Goal: Obtain resource: Obtain resource

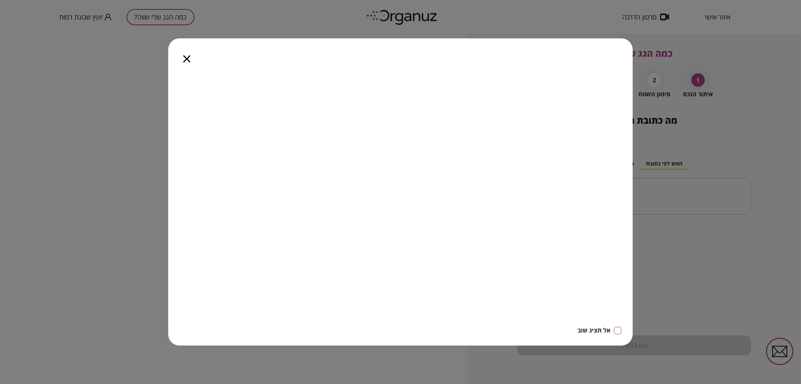
click at [187, 60] on icon "button" at bounding box center [186, 58] width 7 height 7
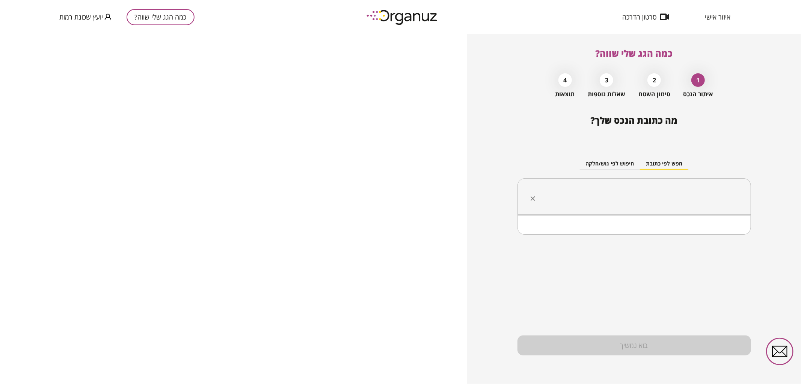
click at [610, 187] on input "text" at bounding box center [637, 196] width 210 height 19
click at [715, 237] on li "[PERSON_NAME] 28 [GEOGRAPHIC_DATA]" at bounding box center [634, 235] width 214 height 14
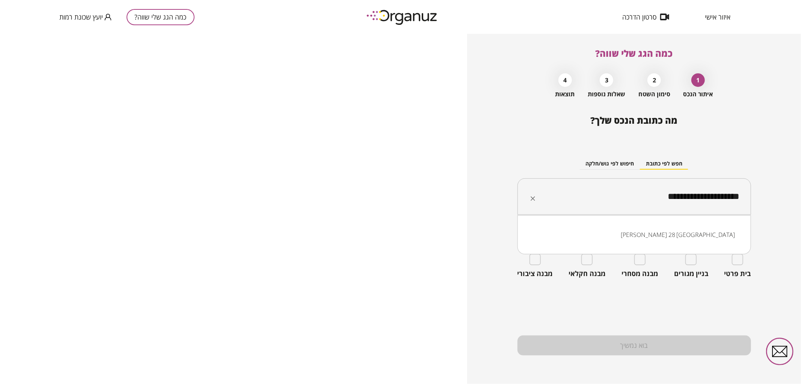
click at [657, 198] on input "**********" at bounding box center [637, 196] width 210 height 19
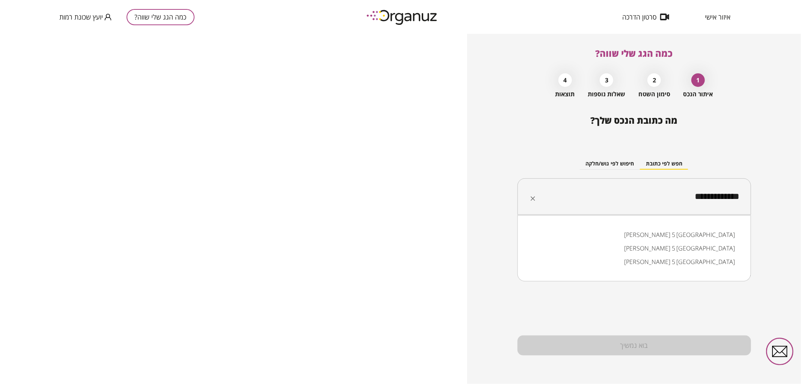
click at [692, 238] on li "[PERSON_NAME] 5 [GEOGRAPHIC_DATA]" at bounding box center [634, 235] width 214 height 14
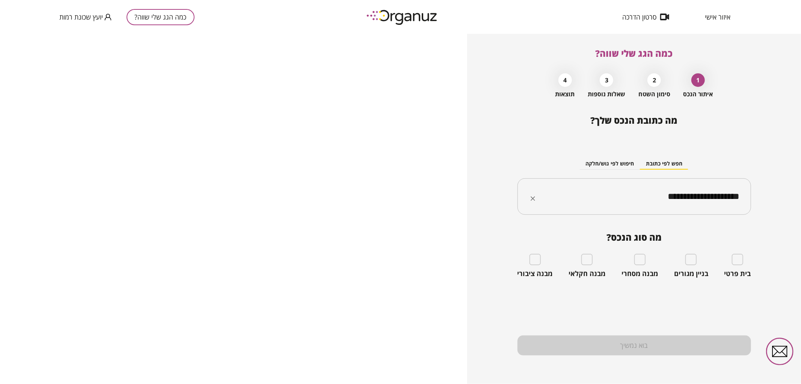
type input "**********"
click at [651, 198] on input "**********" at bounding box center [637, 196] width 210 height 19
click at [651, 194] on input "**********" at bounding box center [637, 196] width 210 height 19
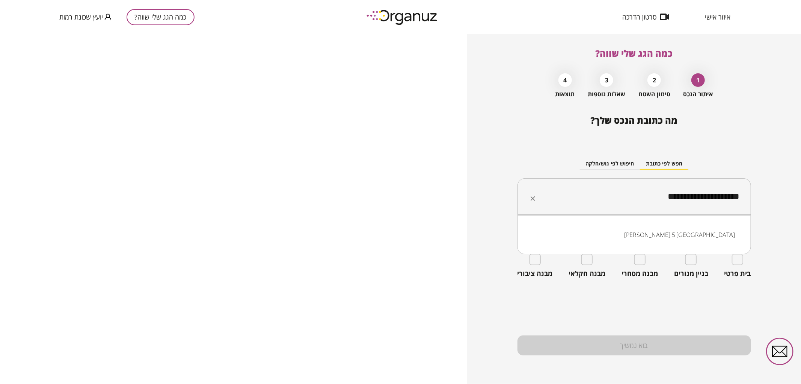
click at [651, 194] on input "**********" at bounding box center [637, 196] width 210 height 19
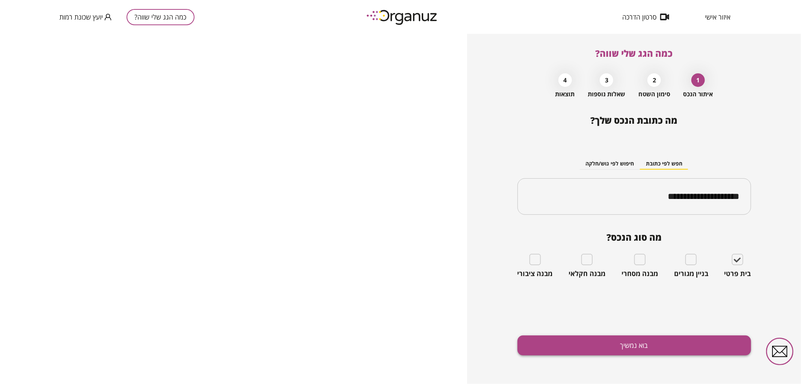
click at [707, 339] on button "בוא נמשיך" at bounding box center [635, 345] width 234 height 20
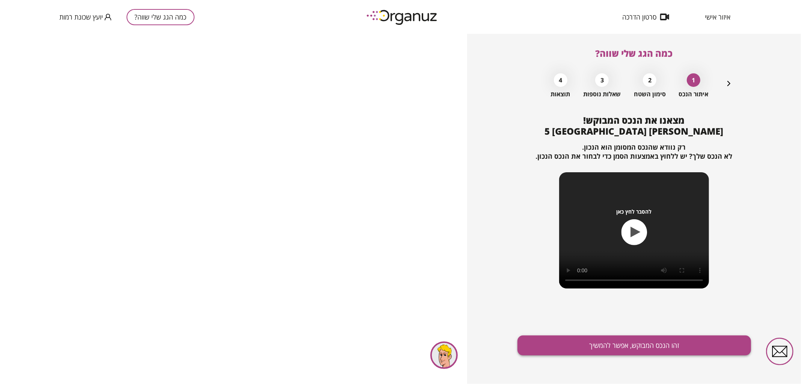
click at [666, 355] on button "זהו הנכס המבוקש, אפשר להמשיך" at bounding box center [635, 345] width 234 height 20
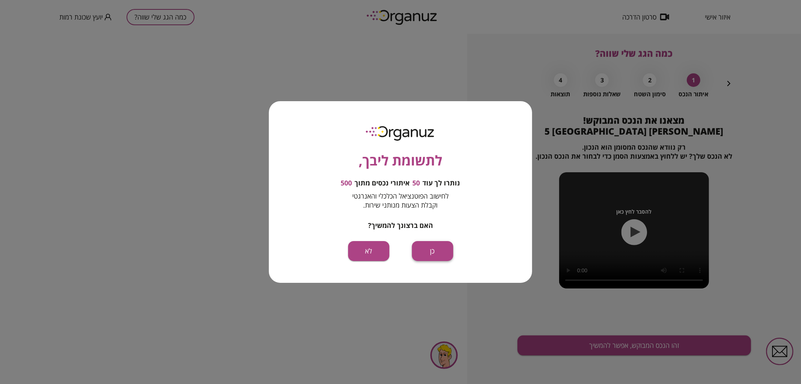
click at [430, 246] on button "כן" at bounding box center [432, 251] width 41 height 20
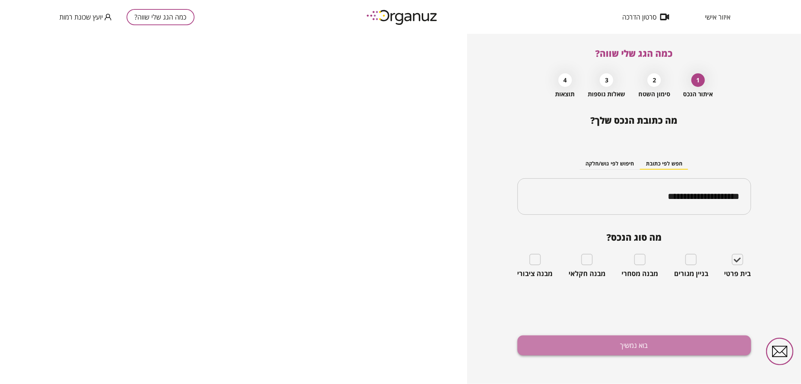
click at [645, 341] on button "בוא נמשיך" at bounding box center [635, 345] width 234 height 20
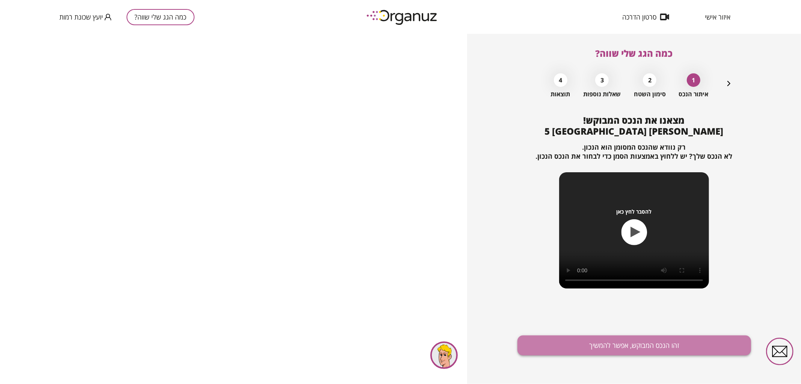
click at [637, 343] on button "זהו הנכס המבוקש, אפשר להמשיך" at bounding box center [635, 345] width 234 height 20
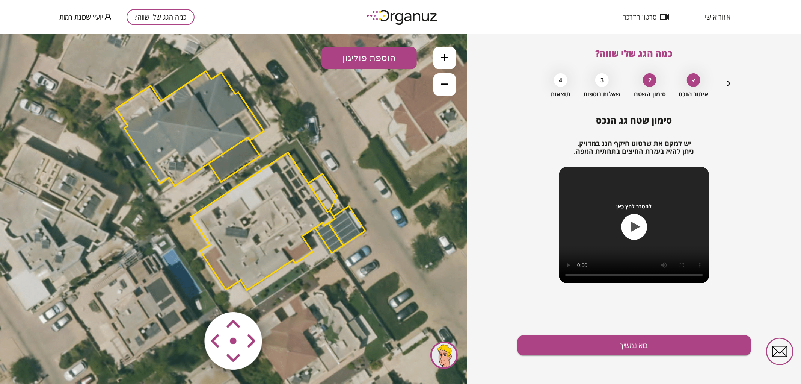
drag, startPoint x: 302, startPoint y: 175, endPoint x: 309, endPoint y: 147, distance: 29.1
click at [309, 147] on icon at bounding box center [241, 180] width 778 height 778
click at [319, 190] on polygon at bounding box center [322, 192] width 29 height 38
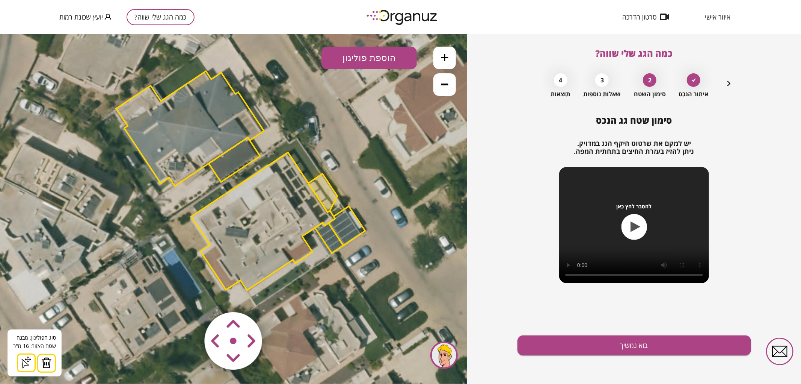
click at [50, 364] on img at bounding box center [46, 361] width 11 height 11
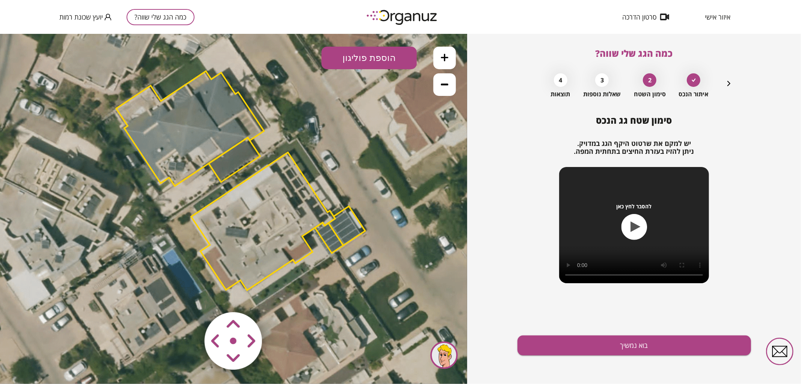
click at [358, 230] on polygon at bounding box center [347, 224] width 37 height 39
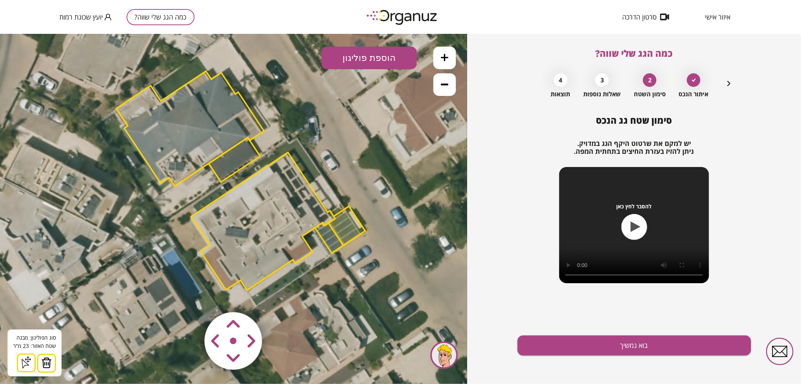
click at [45, 365] on img at bounding box center [46, 361] width 11 height 11
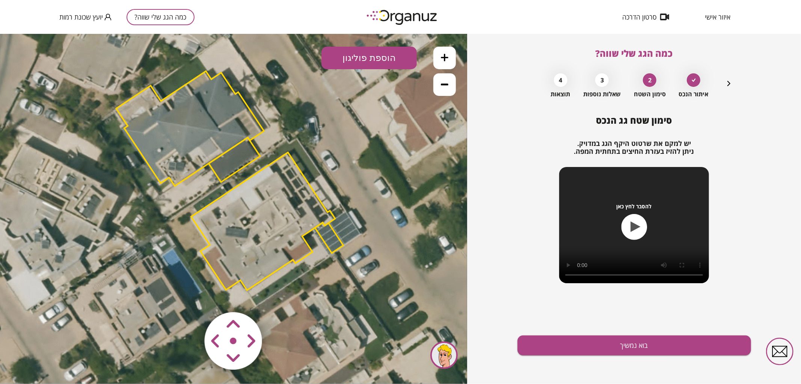
click at [328, 245] on polygon at bounding box center [329, 237] width 28 height 30
click at [54, 362] on div "סוג הפוליגון: מבנה אורך הצלע: 0 מטר שטח האזור: 12 מ"[GEOGRAPHIC_DATA] הוסף נקוד…" at bounding box center [35, 352] width 54 height 47
click at [49, 359] on img at bounding box center [46, 361] width 11 height 11
click at [272, 223] on polygon at bounding box center [263, 220] width 144 height 137
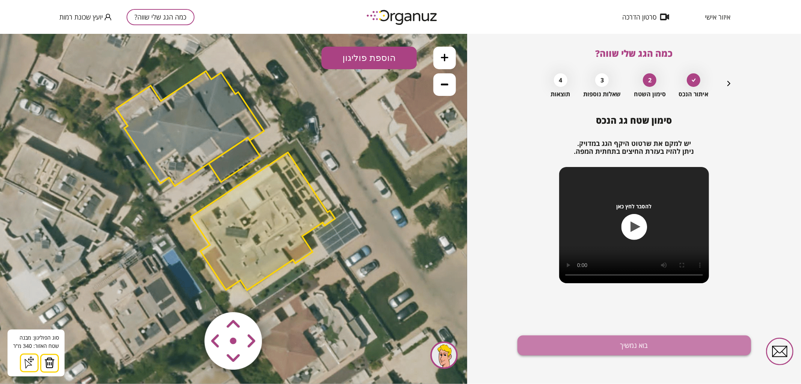
click at [539, 341] on button "בוא נמשיך" at bounding box center [635, 345] width 234 height 20
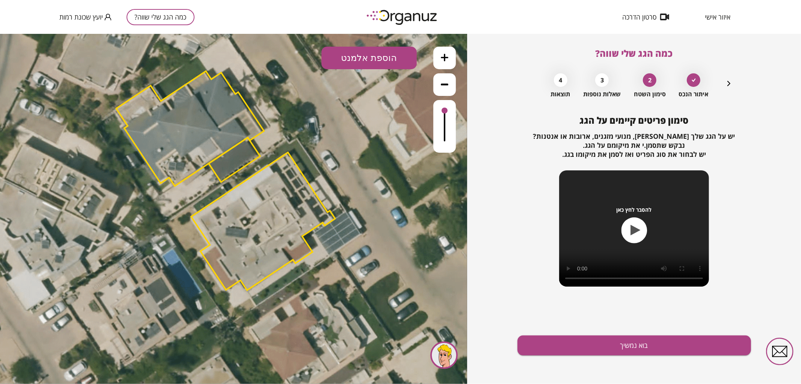
click at [444, 57] on icon at bounding box center [445, 57] width 8 height 8
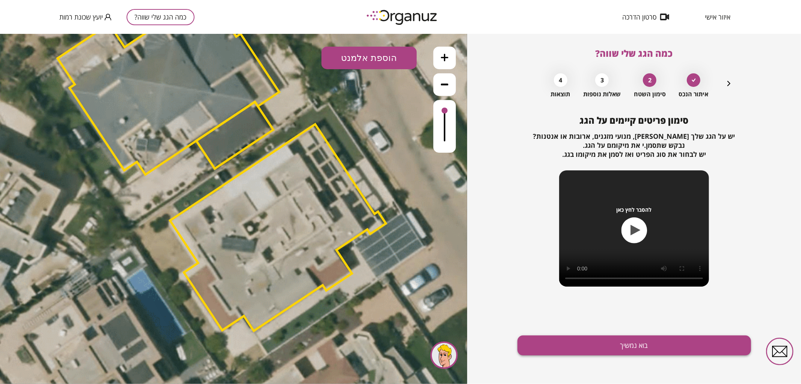
click at [561, 335] on button "בוא נמשיך" at bounding box center [635, 345] width 234 height 20
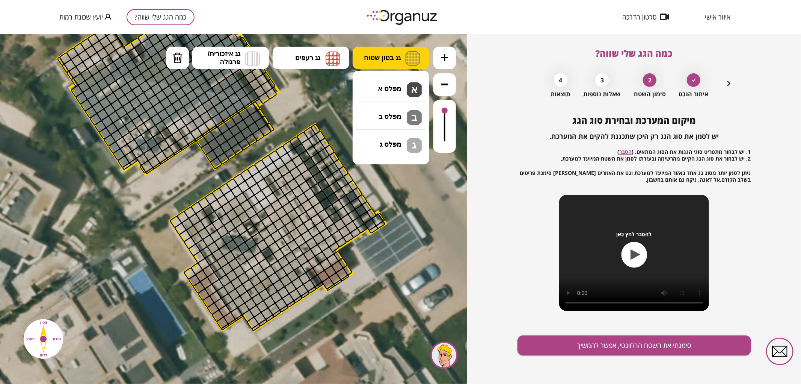
click at [390, 62] on button "גג בטון שטוח" at bounding box center [391, 57] width 77 height 23
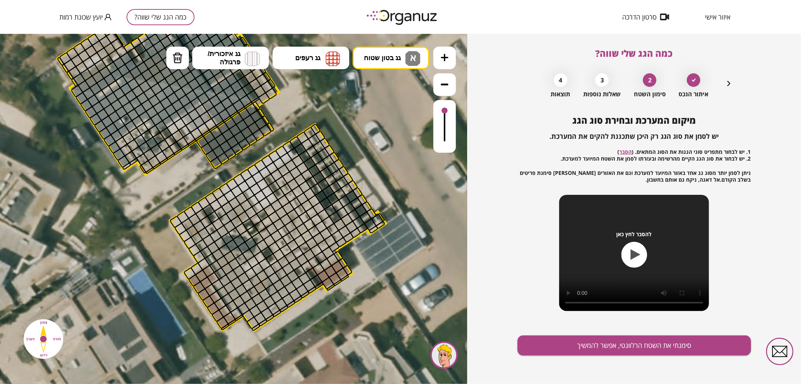
drag, startPoint x: 398, startPoint y: 87, endPoint x: 447, endPoint y: 106, distance: 52.5
click at [399, 87] on div ".st0 { fill: #FFFFFF; } 0" at bounding box center [233, 208] width 467 height 350
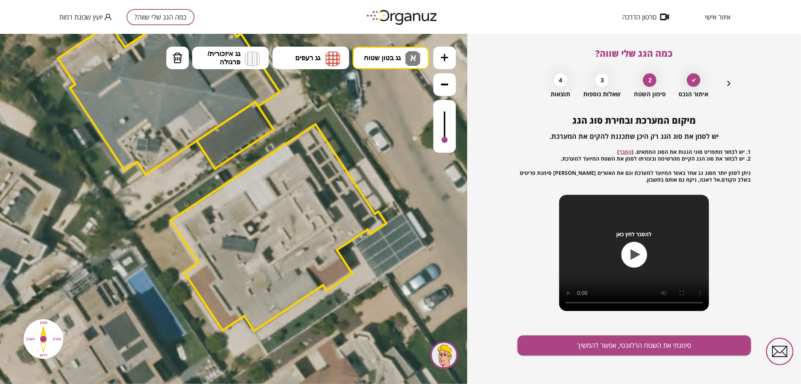
drag, startPoint x: 445, startPoint y: 112, endPoint x: 441, endPoint y: 140, distance: 28.8
click at [441, 140] on div at bounding box center [444, 126] width 23 height 53
drag, startPoint x: 312, startPoint y: 286, endPoint x: 257, endPoint y: 305, distance: 58.0
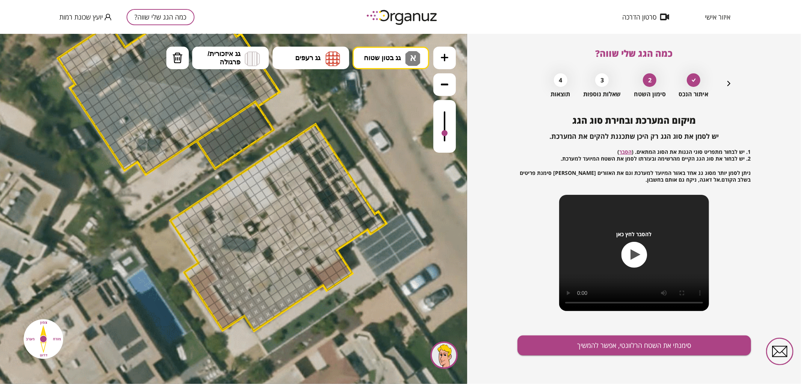
drag, startPoint x: 445, startPoint y: 140, endPoint x: 446, endPoint y: 133, distance: 6.6
click at [446, 133] on div at bounding box center [445, 133] width 6 height 6
click at [229, 289] on div at bounding box center [229, 287] width 13 height 13
drag, startPoint x: 269, startPoint y: 303, endPoint x: 242, endPoint y: 260, distance: 50.6
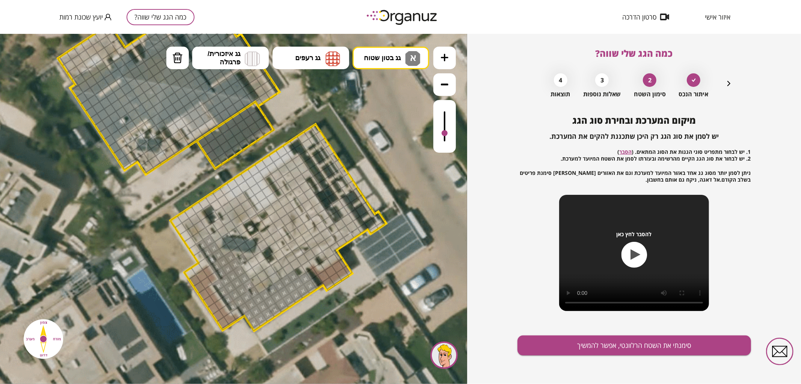
drag, startPoint x: 273, startPoint y: 295, endPoint x: 270, endPoint y: 288, distance: 7.7
drag, startPoint x: 446, startPoint y: 145, endPoint x: 451, endPoint y: 136, distance: 10.4
click at [451, 136] on div at bounding box center [444, 126] width 23 height 53
drag, startPoint x: 279, startPoint y: 272, endPoint x: 332, endPoint y: 208, distance: 83.3
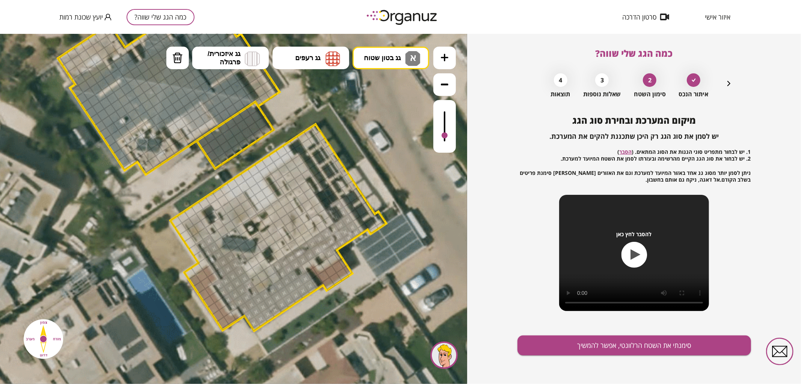
drag, startPoint x: 322, startPoint y: 227, endPoint x: 317, endPoint y: 222, distance: 7.4
drag, startPoint x: 327, startPoint y: 223, endPoint x: 306, endPoint y: 189, distance: 40.7
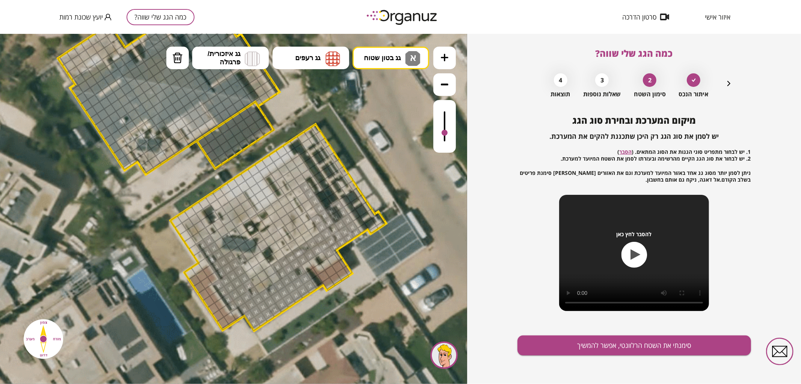
click at [451, 133] on div at bounding box center [444, 126] width 23 height 53
drag, startPoint x: 313, startPoint y: 216, endPoint x: 291, endPoint y: 196, distance: 29.6
drag, startPoint x: 280, startPoint y: 193, endPoint x: 297, endPoint y: 169, distance: 29.5
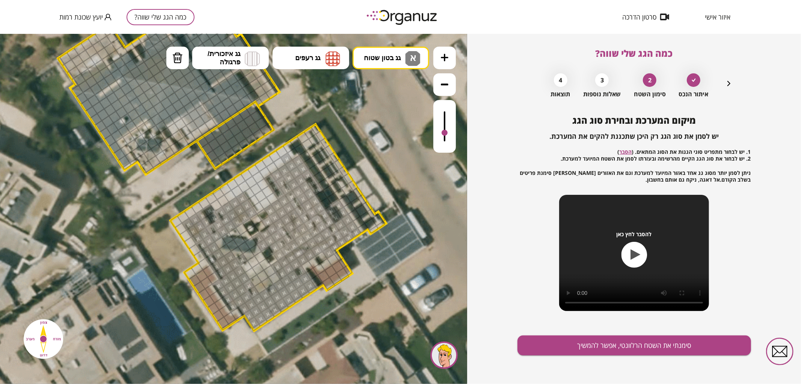
drag, startPoint x: 252, startPoint y: 211, endPoint x: 231, endPoint y: 212, distance: 21.0
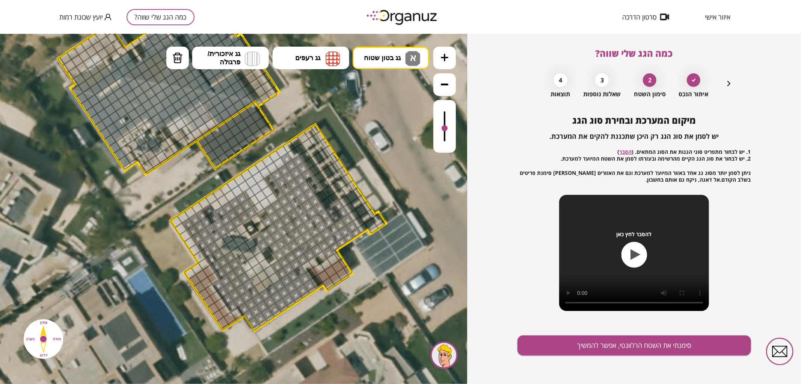
drag, startPoint x: 442, startPoint y: 139, endPoint x: 444, endPoint y: 128, distance: 10.8
click at [444, 128] on div at bounding box center [445, 128] width 6 height 6
drag, startPoint x: 266, startPoint y: 286, endPoint x: 374, endPoint y: 193, distance: 142.5
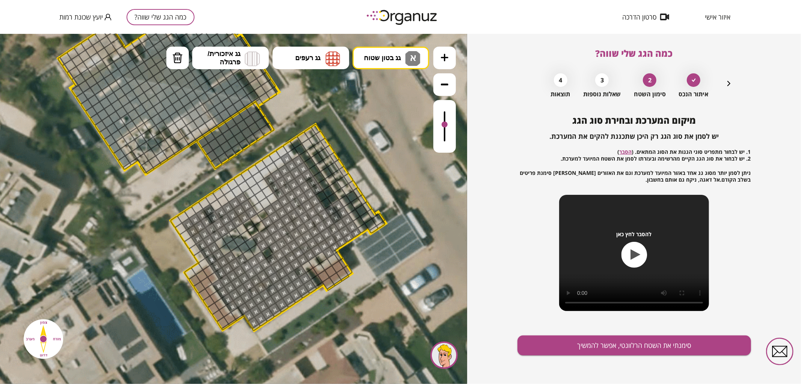
click at [449, 125] on div at bounding box center [444, 126] width 23 height 53
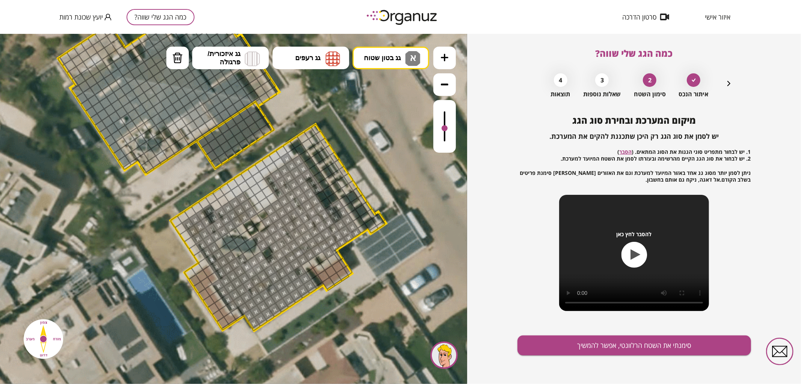
click at [450, 128] on div at bounding box center [444, 126] width 23 height 53
click at [181, 57] on img at bounding box center [177, 57] width 11 height 11
click at [286, 158] on div at bounding box center [286, 158] width 13 height 13
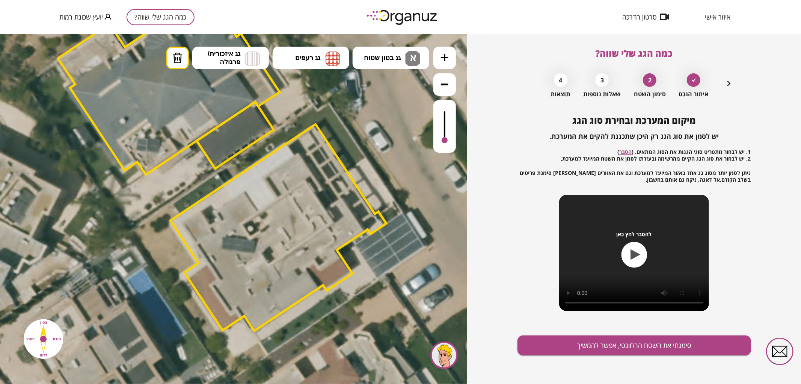
click at [439, 131] on div at bounding box center [444, 126] width 23 height 53
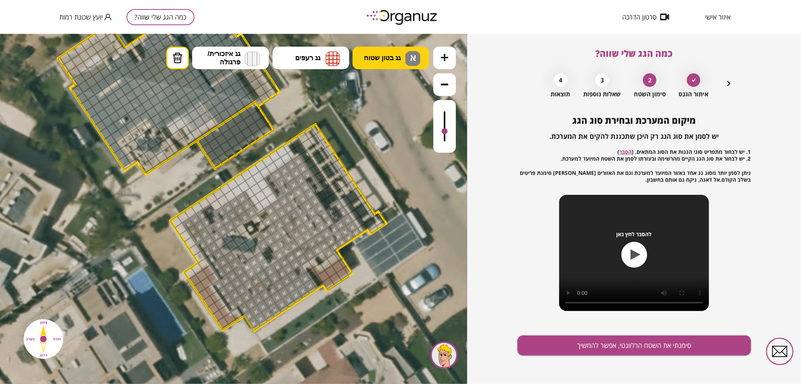
click at [384, 67] on button "גג בטון שטוח א" at bounding box center [391, 57] width 77 height 23
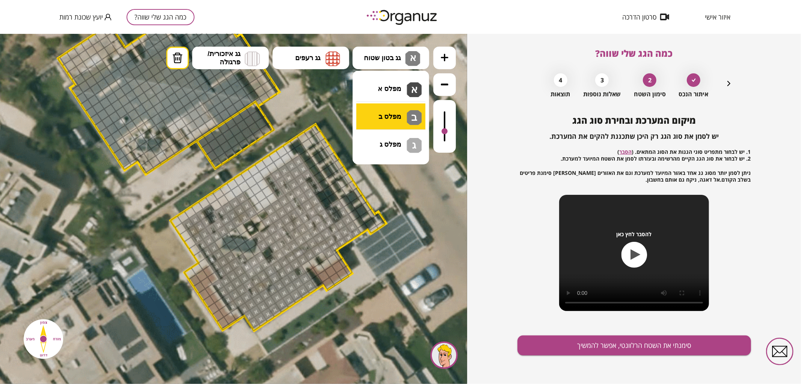
click at [395, 109] on div ".st0 { fill: #FFFFFF; } 0" at bounding box center [233, 208] width 467 height 350
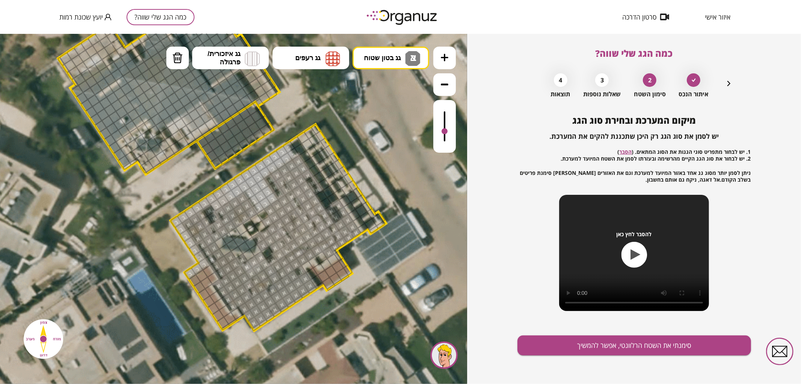
drag, startPoint x: 290, startPoint y: 155, endPoint x: 205, endPoint y: 269, distance: 142.4
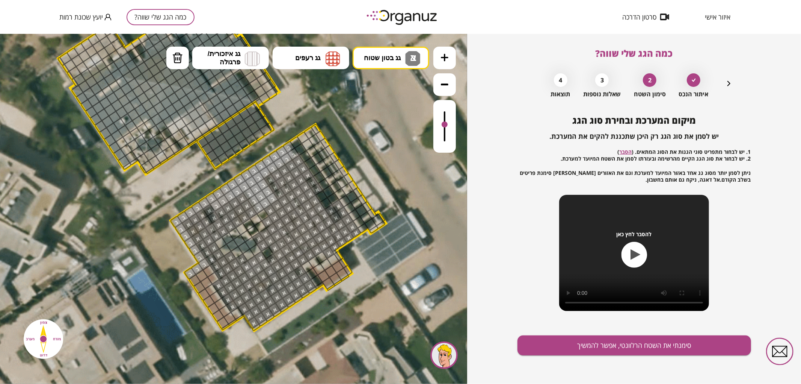
click at [437, 125] on div at bounding box center [444, 126] width 23 height 53
click at [569, 342] on button "סימנתי את השטח הרלוונטי, אפשר להמשיך" at bounding box center [635, 345] width 234 height 20
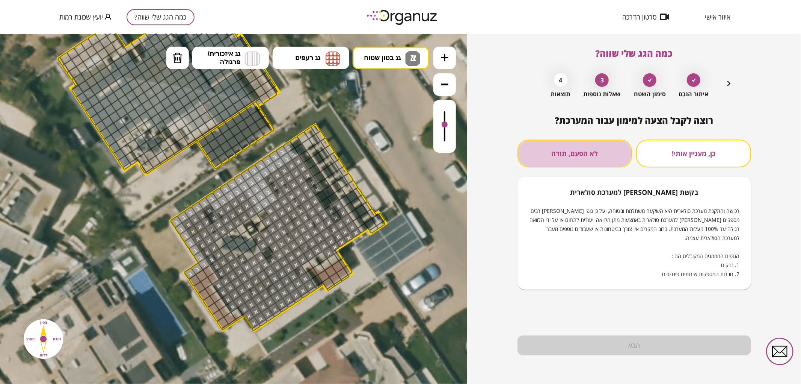
click at [571, 145] on button "לא הפעם, תודה" at bounding box center [575, 153] width 115 height 28
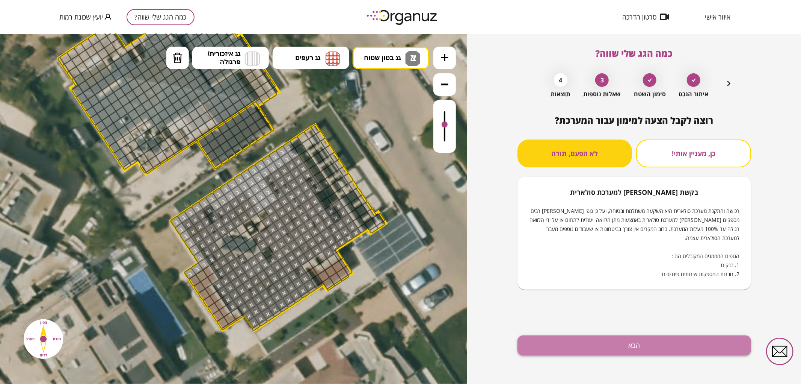
click at [630, 348] on button "הבא" at bounding box center [635, 345] width 234 height 20
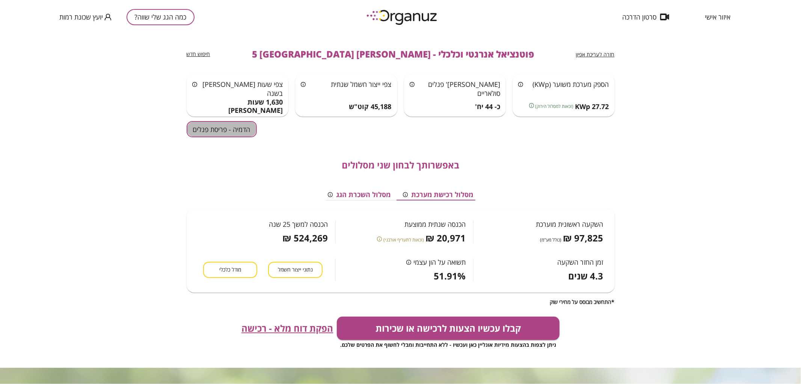
click at [222, 125] on button "הדמיה - פריסת פנלים" at bounding box center [222, 129] width 70 height 16
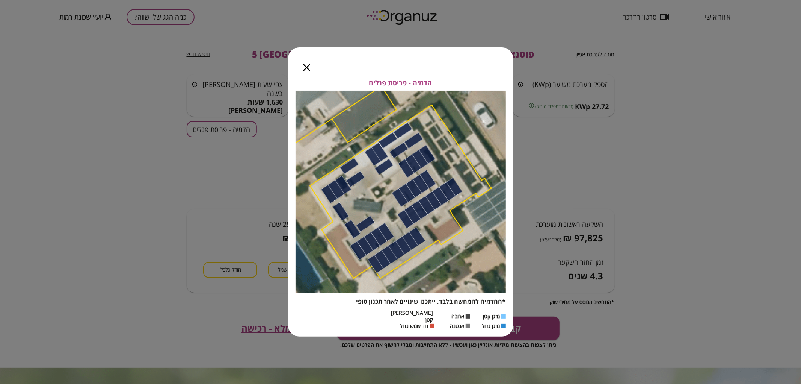
click at [302, 71] on div at bounding box center [306, 63] width 37 height 32
click at [307, 68] on icon "button" at bounding box center [306, 67] width 7 height 7
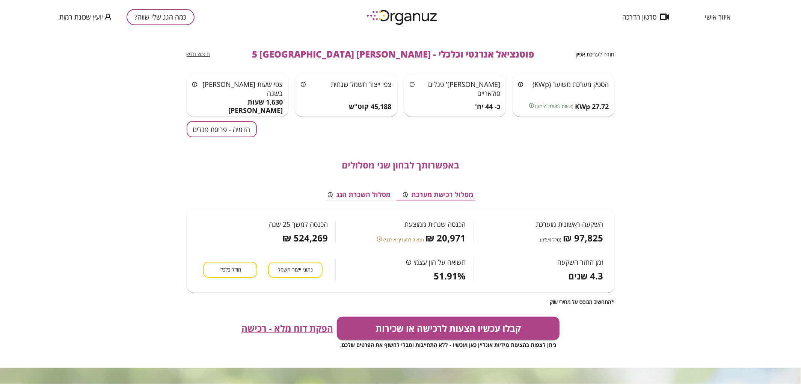
click at [249, 131] on button "הדמיה - פריסת פנלים" at bounding box center [222, 129] width 70 height 16
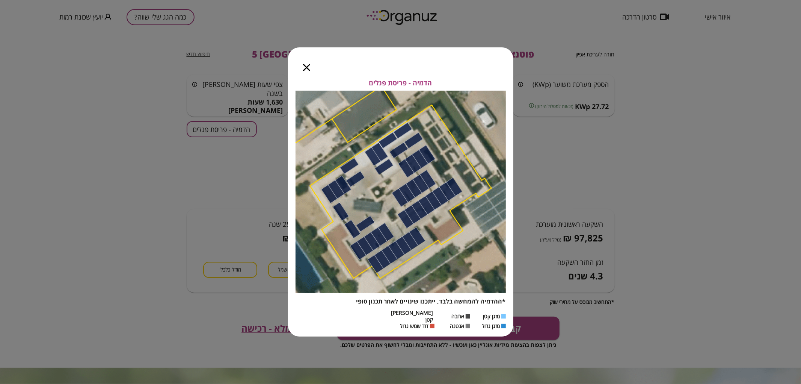
click at [306, 71] on icon "button" at bounding box center [306, 67] width 7 height 7
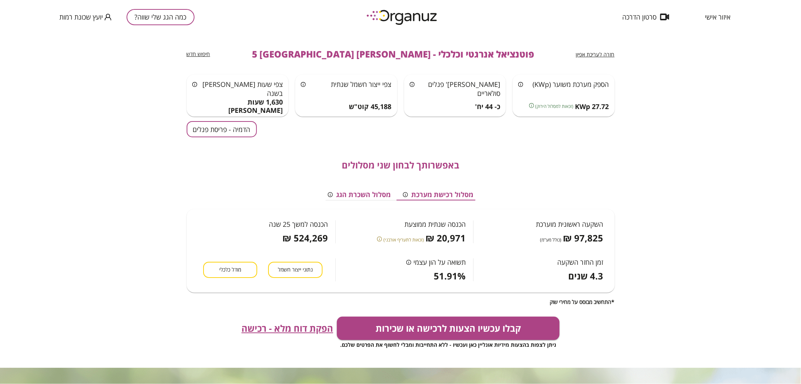
click at [181, 13] on button "כמה הגג שלי שווה?" at bounding box center [161, 17] width 68 height 16
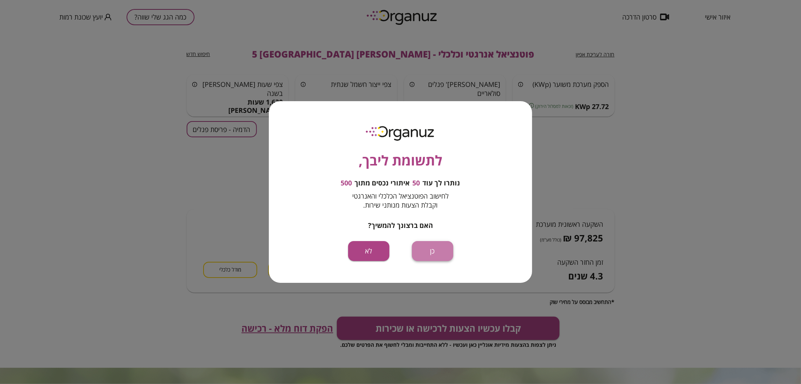
click at [442, 251] on button "כן" at bounding box center [432, 251] width 41 height 20
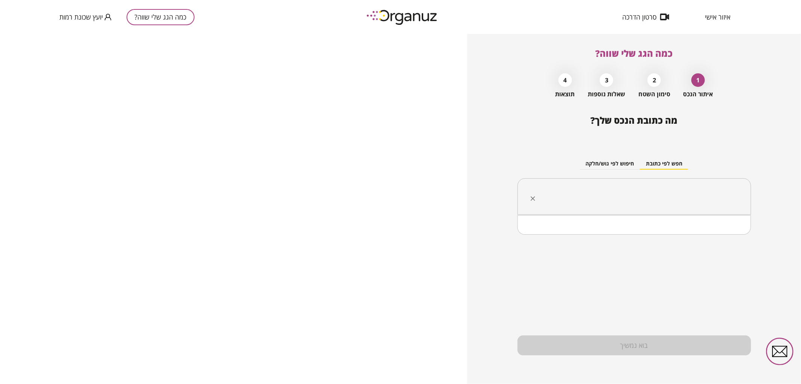
click at [592, 205] on input "text" at bounding box center [637, 196] width 210 height 19
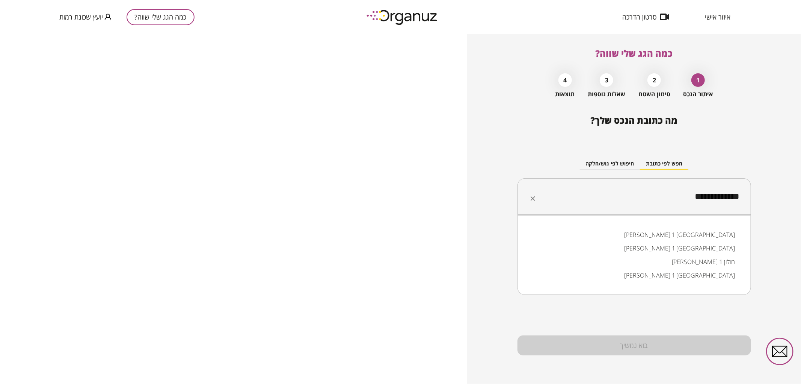
click at [665, 228] on li "[PERSON_NAME] 1 [GEOGRAPHIC_DATA]" at bounding box center [634, 235] width 214 height 14
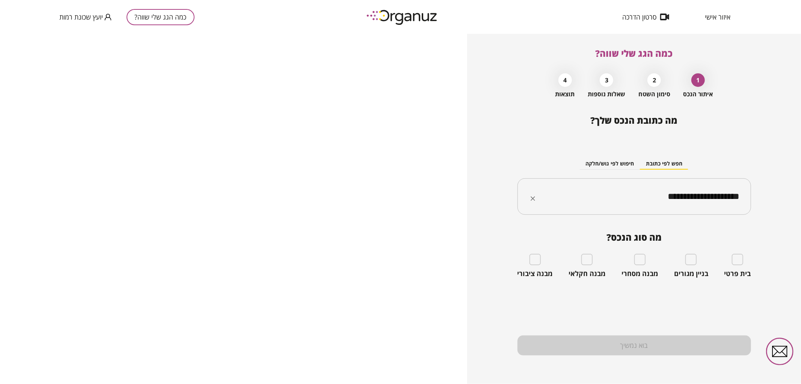
type input "**********"
click at [744, 265] on div "בית פרטי" at bounding box center [738, 266] width 27 height 24
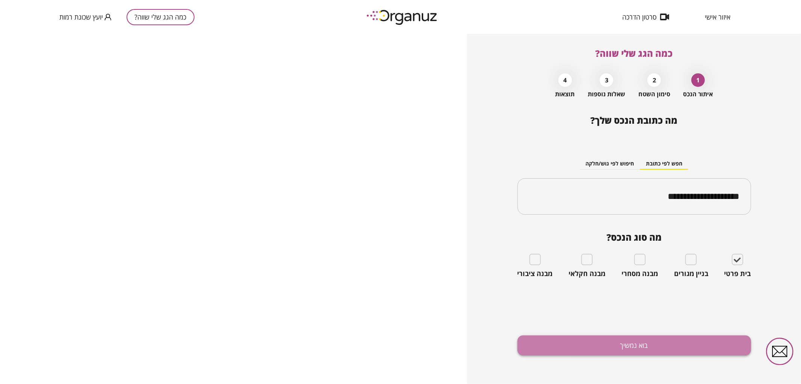
click at [676, 344] on button "בוא נמשיך" at bounding box center [635, 345] width 234 height 20
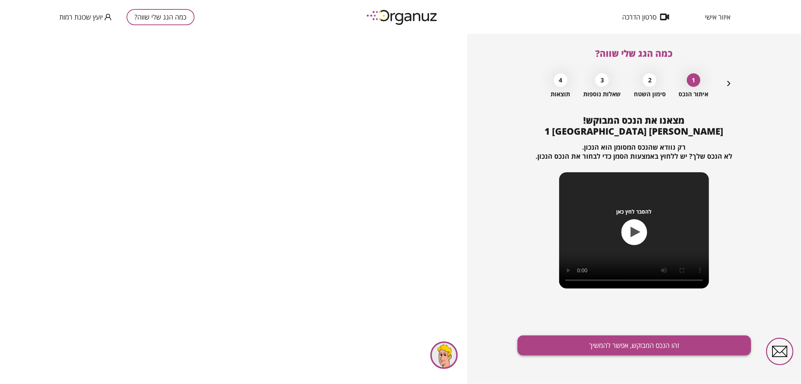
click at [662, 343] on button "זהו הנכס המבוקש, אפשר להמשיך" at bounding box center [635, 345] width 234 height 20
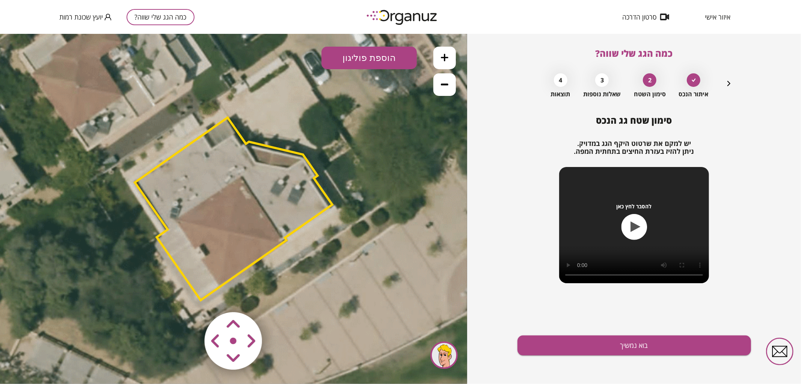
click at [279, 205] on polygon at bounding box center [234, 208] width 198 height 183
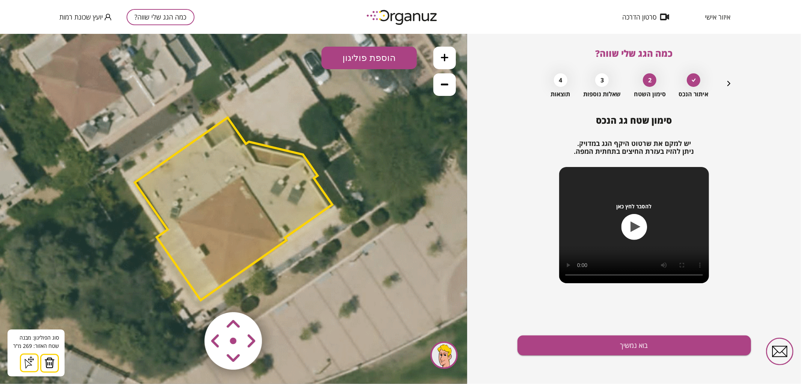
click at [284, 336] on icon at bounding box center [235, 209] width 609 height 609
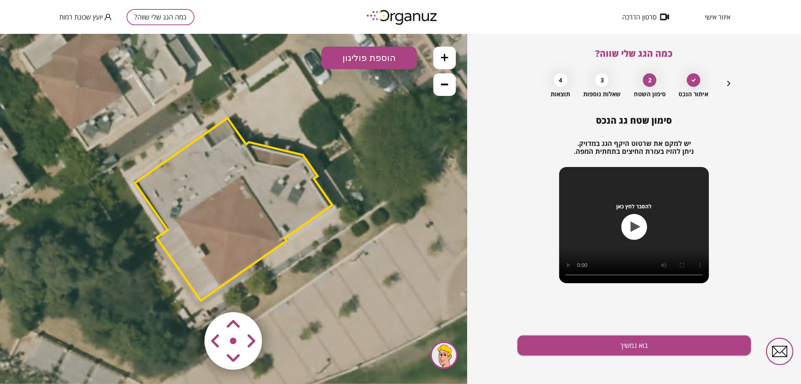
click at [189, 296] on area at bounding box center [189, 296] width 0 height 0
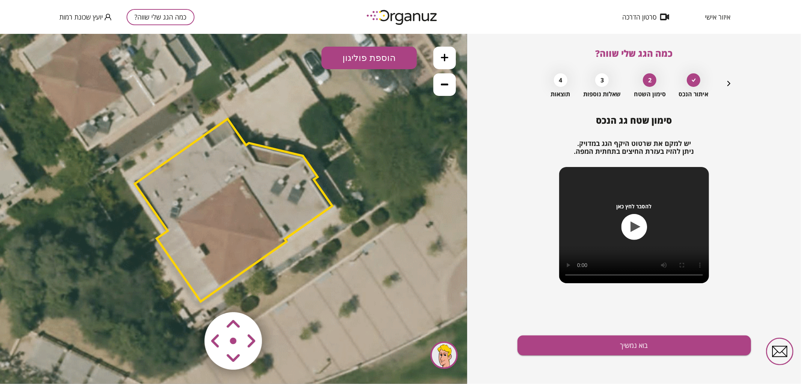
click at [189, 296] on area at bounding box center [189, 296] width 0 height 0
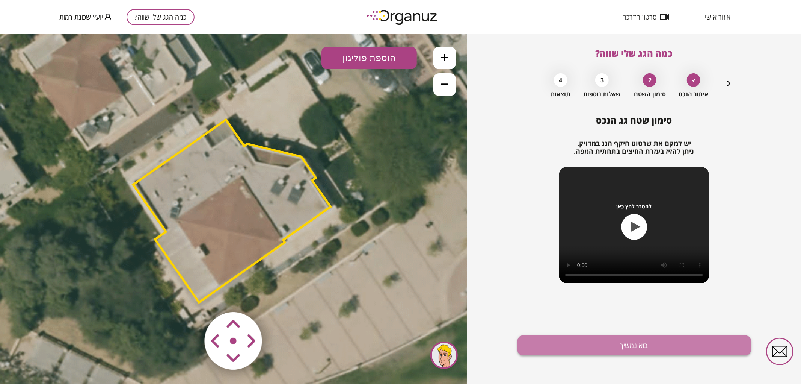
click at [583, 335] on button "בוא נמשיך" at bounding box center [635, 345] width 234 height 20
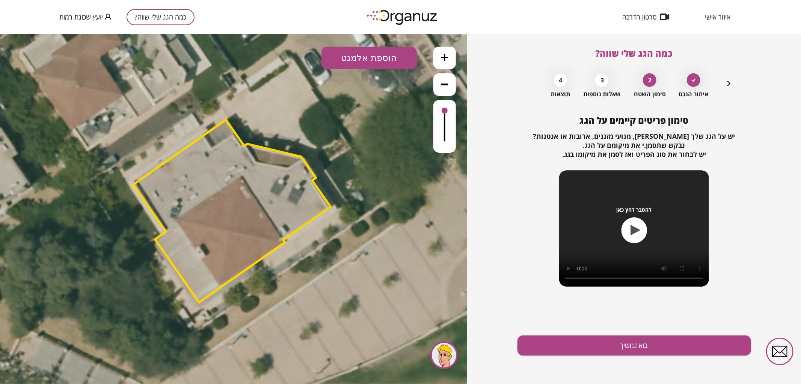
click at [380, 56] on button "הוספת אלמנט" at bounding box center [369, 57] width 95 height 23
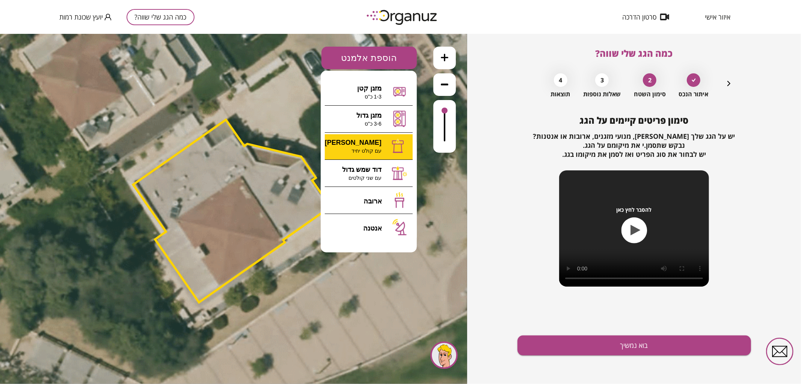
click at [359, 148] on div ".st0 { fill: #FFFFFF; } 0" at bounding box center [233, 208] width 467 height 350
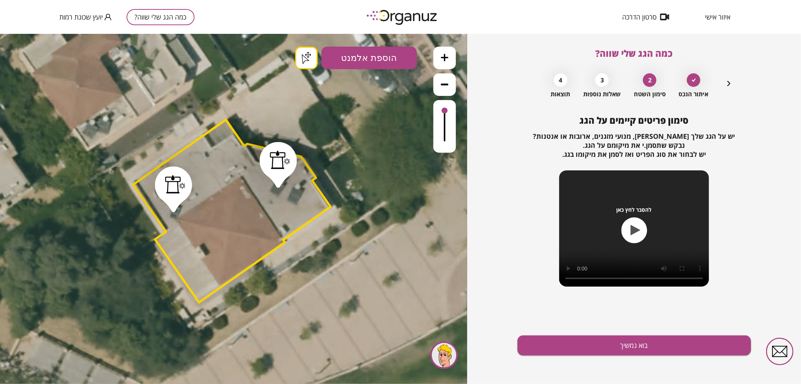
click at [562, 338] on button "בוא נמשיך" at bounding box center [635, 345] width 234 height 20
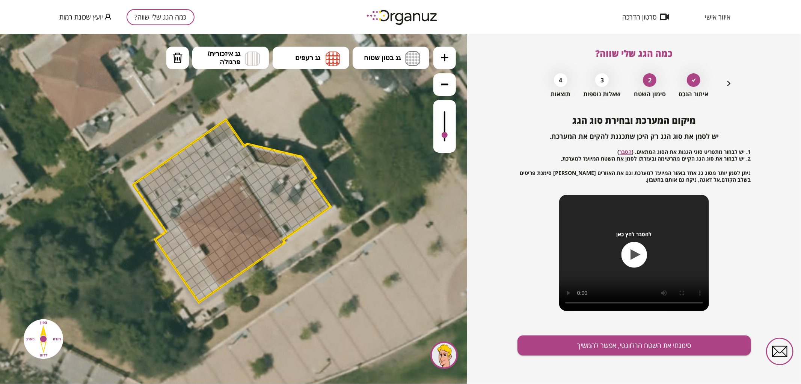
drag, startPoint x: 443, startPoint y: 109, endPoint x: 445, endPoint y: 136, distance: 27.1
click at [445, 136] on div at bounding box center [445, 134] width 6 height 6
click at [403, 65] on button "גג בטון שטוח" at bounding box center [391, 57] width 77 height 23
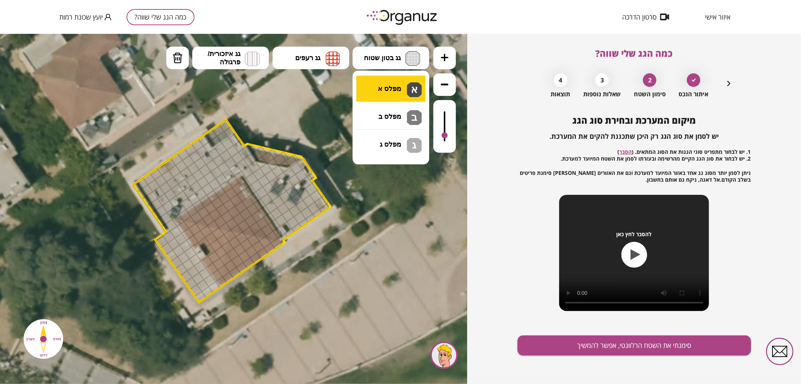
click at [398, 87] on div ".st0 { fill: #FFFFFF; } .st0 { fill: #FFFFFF; }" at bounding box center [233, 208] width 467 height 350
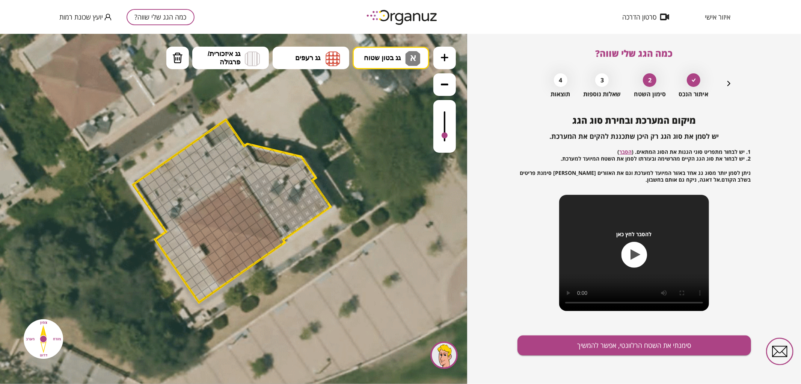
drag, startPoint x: 283, startPoint y: 235, endPoint x: 257, endPoint y: 180, distance: 61.0
drag, startPoint x: 255, startPoint y: 178, endPoint x: 279, endPoint y: 172, distance: 24.6
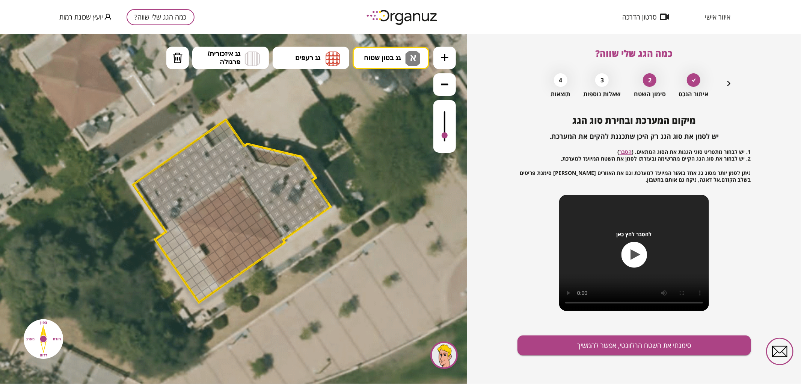
drag, startPoint x: 250, startPoint y: 173, endPoint x: 179, endPoint y: 156, distance: 72.7
drag, startPoint x: 200, startPoint y: 294, endPoint x: 175, endPoint y: 246, distance: 54.1
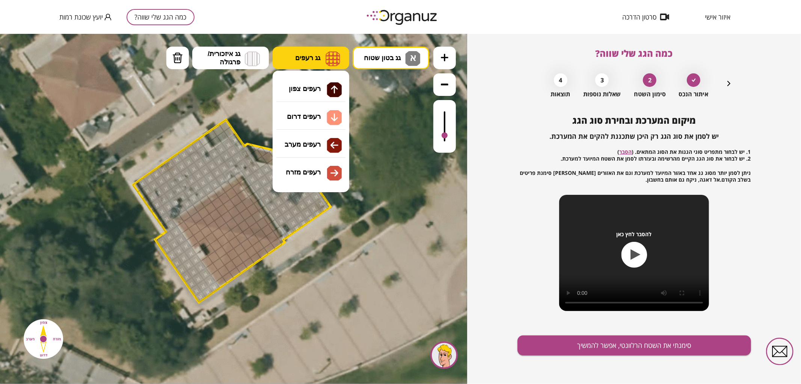
click at [317, 59] on span "גג רעפים" at bounding box center [307, 57] width 25 height 8
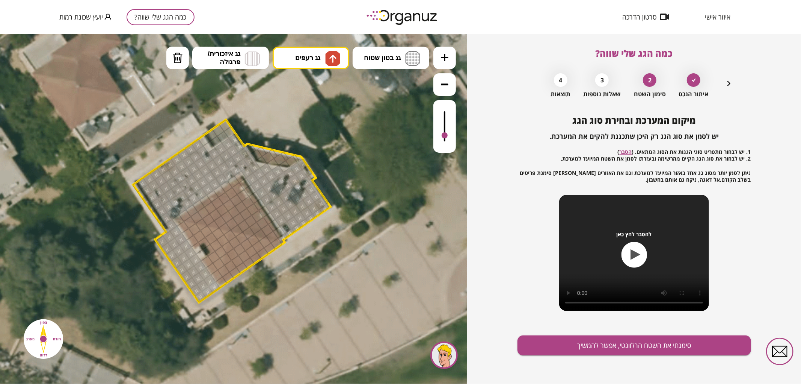
click at [310, 82] on div ".st0 { fill: #FFFFFF; } .st0 { fill: #FFFFFF; }" at bounding box center [233, 208] width 467 height 350
drag, startPoint x: 220, startPoint y: 219, endPoint x: 224, endPoint y: 202, distance: 16.9
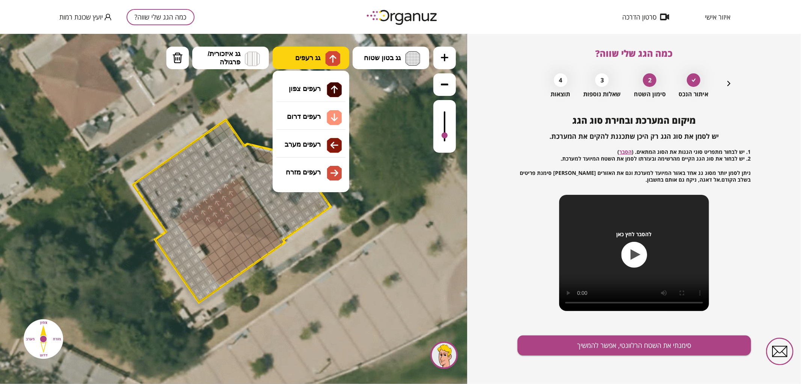
click at [302, 58] on span "גג רעפים" at bounding box center [307, 57] width 25 height 8
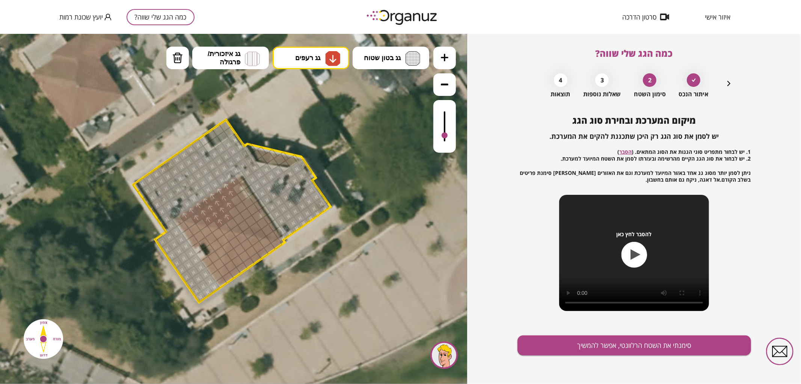
click at [319, 123] on div ".st0 { fill: #FFFFFF; } .st0 { fill: #FFFFFF; }" at bounding box center [233, 208] width 467 height 350
drag, startPoint x: 228, startPoint y: 275, endPoint x: 231, endPoint y: 244, distance: 31.6
click at [231, 246] on div at bounding box center [227, 246] width 13 height 13
click at [174, 58] on img at bounding box center [177, 57] width 11 height 11
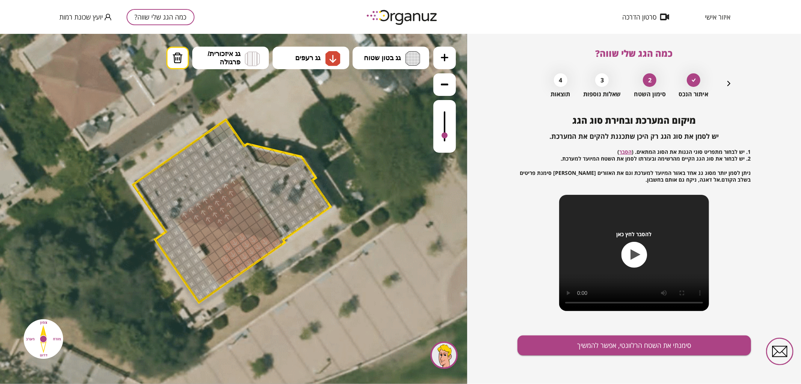
click at [222, 258] on div at bounding box center [225, 258] width 13 height 13
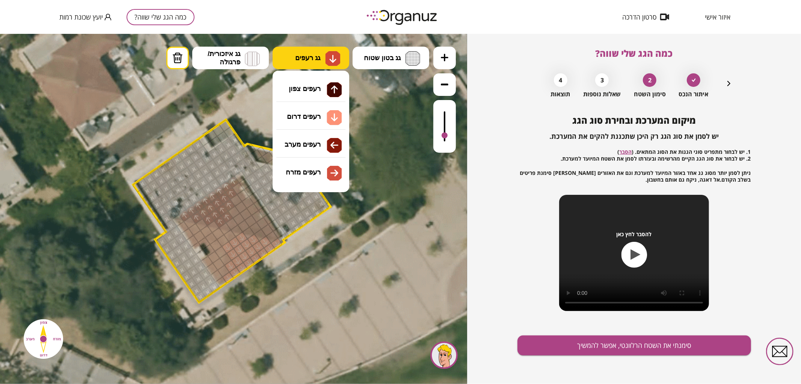
click at [336, 56] on img at bounding box center [333, 58] width 8 height 9
click at [314, 142] on div ".st0 { fill: #FFFFFF; } .st0 { fill: #FFFFFF; }" at bounding box center [233, 208] width 467 height 350
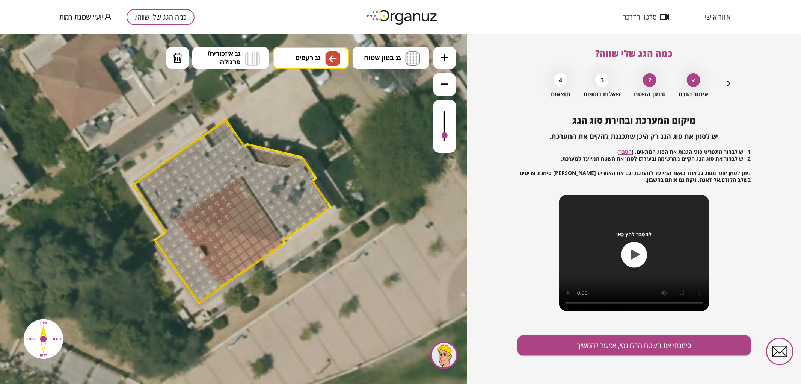
drag, startPoint x: 182, startPoint y: 229, endPoint x: 212, endPoint y: 250, distance: 36.7
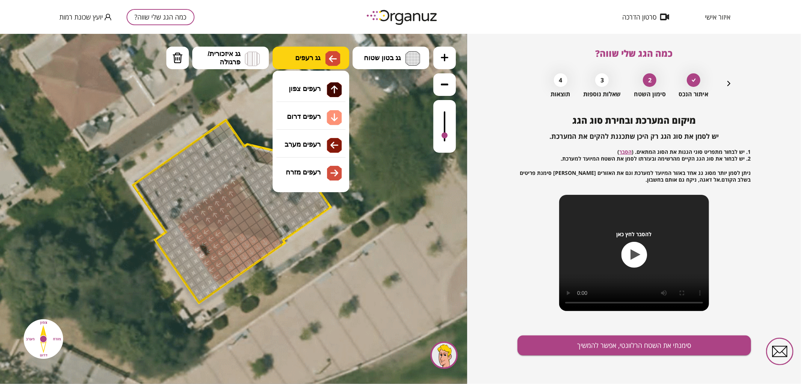
click at [334, 48] on button "גג רעפים" at bounding box center [311, 57] width 77 height 23
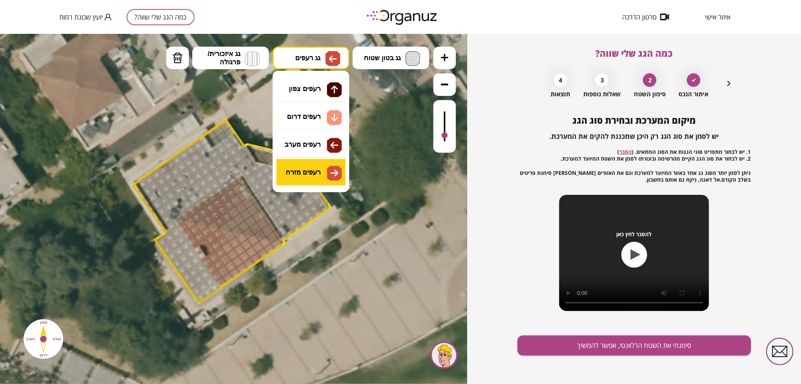
click at [312, 168] on div ".st0 { fill: #FFFFFF; } .st0 { fill: #FFFFFF; }" at bounding box center [233, 208] width 467 height 350
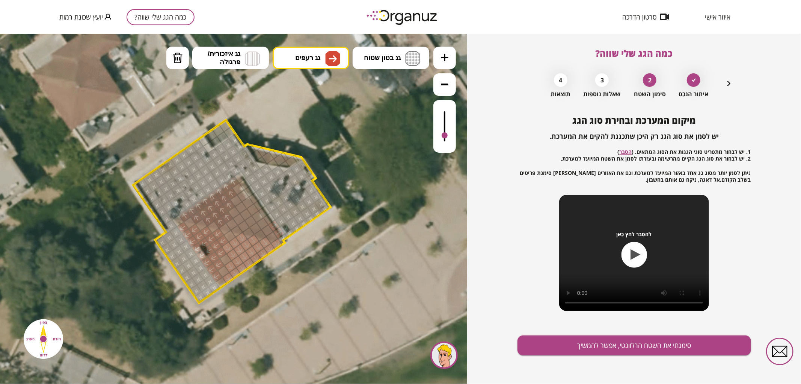
drag, startPoint x: 275, startPoint y: 233, endPoint x: 269, endPoint y: 225, distance: 9.6
click at [180, 62] on img at bounding box center [177, 57] width 11 height 11
drag, startPoint x: 276, startPoint y: 231, endPoint x: 271, endPoint y: 224, distance: 8.6
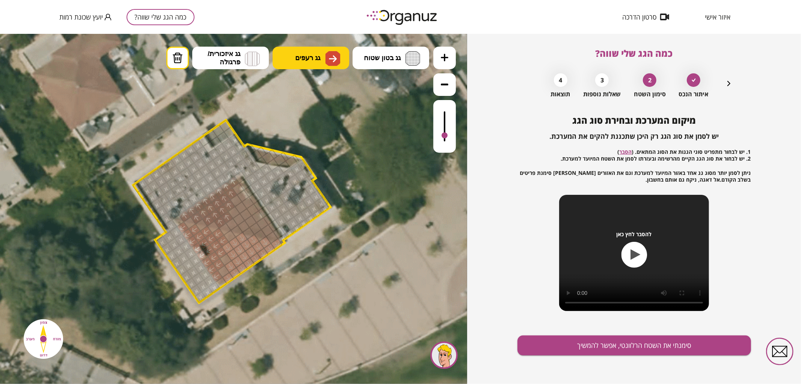
click at [322, 54] on button "גג רעפים" at bounding box center [311, 57] width 77 height 23
click at [319, 179] on div ".st0 { fill: #FFFFFF; } .st0 { fill: #FFFFFF; }" at bounding box center [233, 208] width 467 height 350
drag, startPoint x: 267, startPoint y: 229, endPoint x: 244, endPoint y: 194, distance: 42.3
drag, startPoint x: 238, startPoint y: 202, endPoint x: 262, endPoint y: 231, distance: 38.2
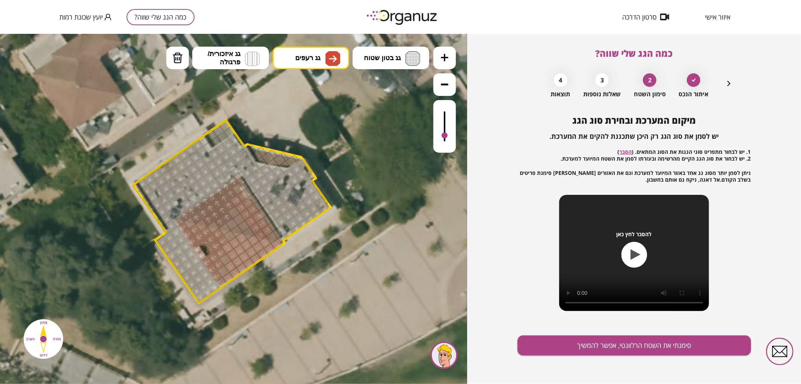
drag, startPoint x: 244, startPoint y: 223, endPoint x: 236, endPoint y: 222, distance: 8.8
click at [234, 222] on div at bounding box center [231, 223] width 13 height 13
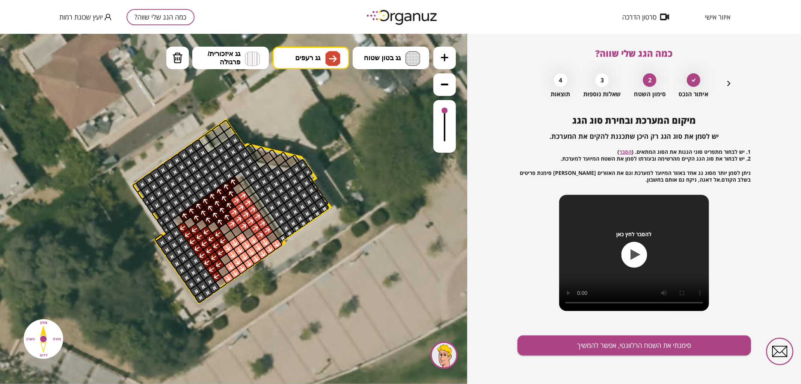
drag, startPoint x: 442, startPoint y: 133, endPoint x: 440, endPoint y: 102, distance: 30.5
click at [440, 102] on div at bounding box center [444, 126] width 23 height 53
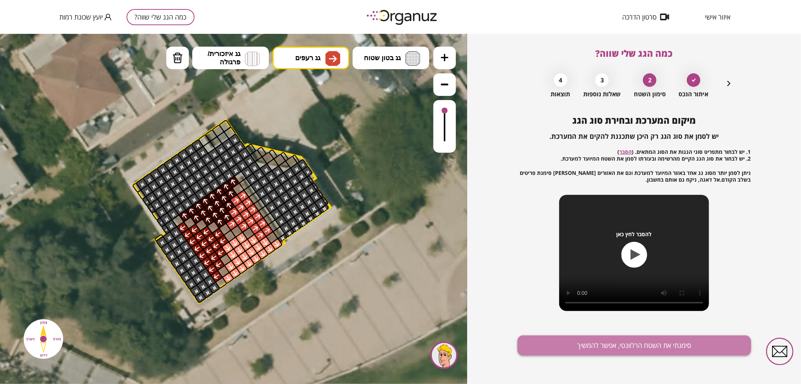
click at [564, 342] on button "סימנתי את השטח הרלוונטי, אפשר להמשיך" at bounding box center [635, 345] width 234 height 20
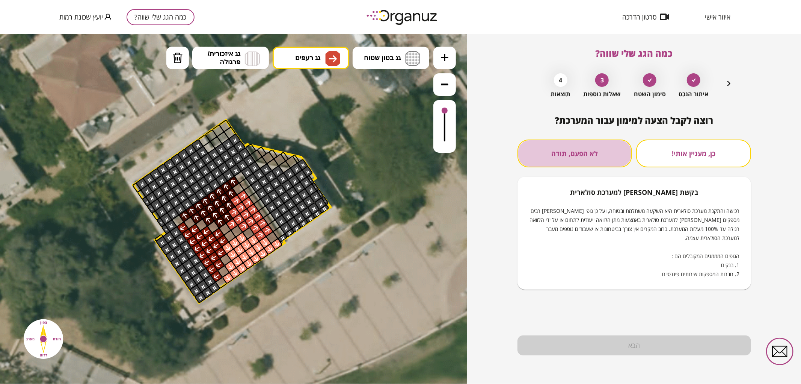
click at [595, 146] on button "לא הפעם, תודה" at bounding box center [575, 153] width 115 height 28
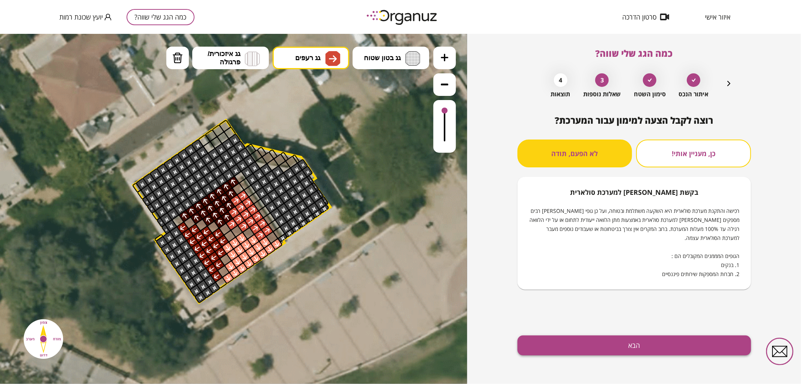
click at [594, 344] on button "הבא" at bounding box center [635, 345] width 234 height 20
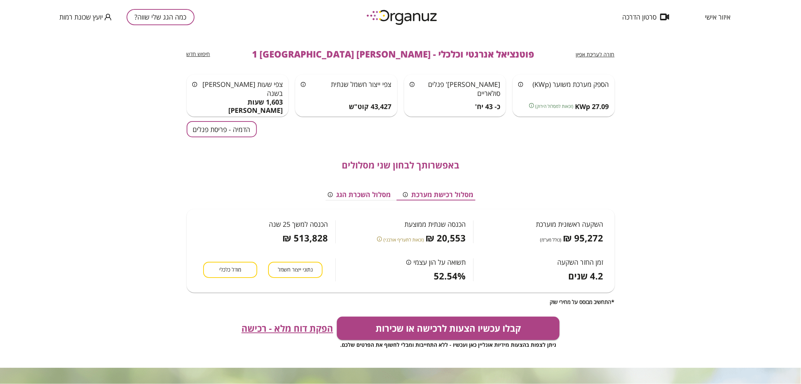
click at [246, 137] on div "באפשרותך לבחון שני מסלולים מסלול רכישת מערכת מסלול השכרת הגג השקעה ראשונית מוער…" at bounding box center [401, 221] width 428 height 168
click at [246, 134] on button "הדמיה - פריסת פנלים" at bounding box center [222, 129] width 70 height 16
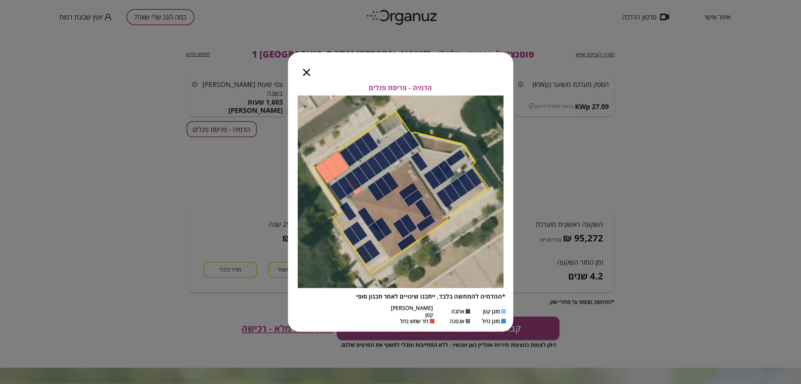
click at [309, 76] on icon "button" at bounding box center [306, 72] width 7 height 7
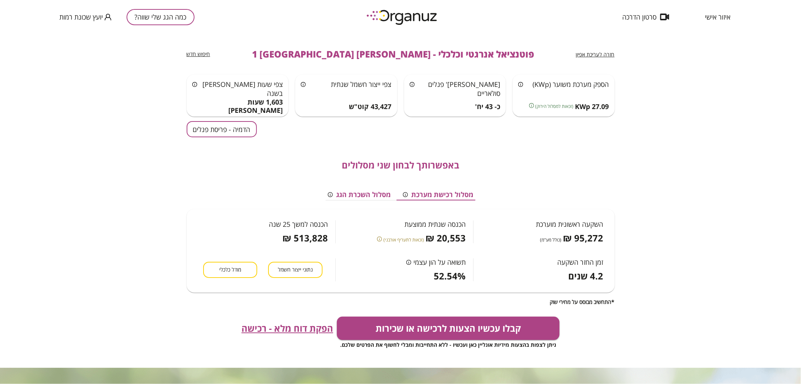
click at [610, 57] on span "חזרה לעריכת אפיון" at bounding box center [595, 54] width 39 height 7
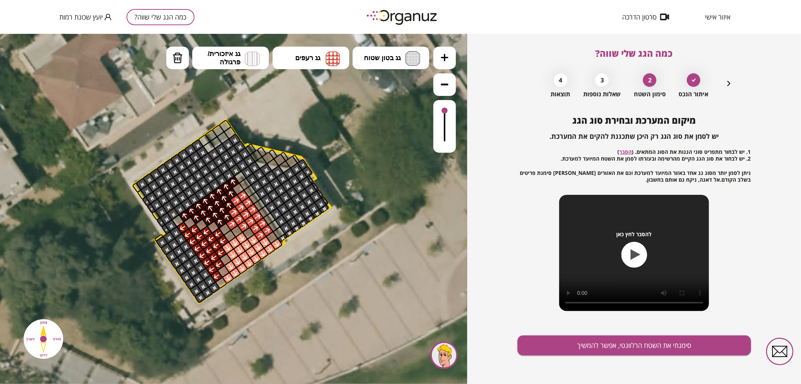
click at [726, 83] on icon "button" at bounding box center [729, 83] width 9 height 9
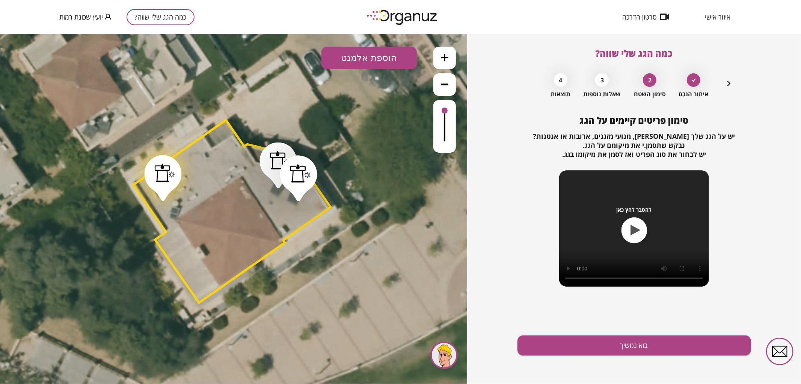
drag, startPoint x: 183, startPoint y: 188, endPoint x: 172, endPoint y: 176, distance: 15.7
click at [172, 176] on div at bounding box center [164, 172] width 20 height 19
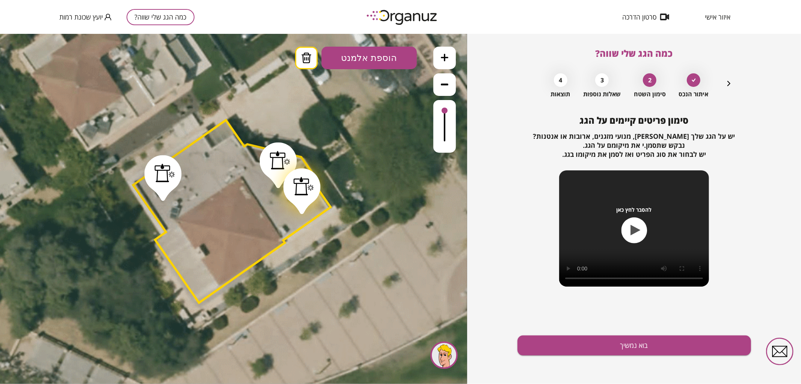
drag, startPoint x: 297, startPoint y: 177, endPoint x: 300, endPoint y: 190, distance: 13.2
click at [300, 190] on div at bounding box center [304, 185] width 20 height 19
drag, startPoint x: 300, startPoint y: 190, endPoint x: 310, endPoint y: 186, distance: 9.9
click at [310, 186] on div at bounding box center [312, 181] width 20 height 19
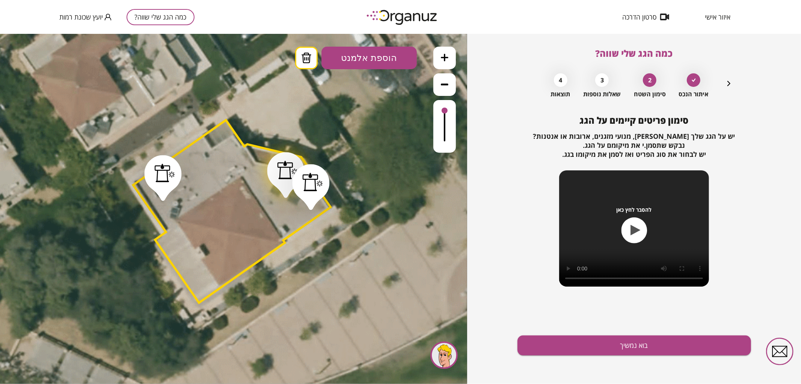
drag, startPoint x: 277, startPoint y: 173, endPoint x: 285, endPoint y: 183, distance: 12.3
click at [285, 183] on div at bounding box center [285, 175] width 37 height 46
click at [622, 336] on button "בוא נמשיך" at bounding box center [635, 345] width 234 height 20
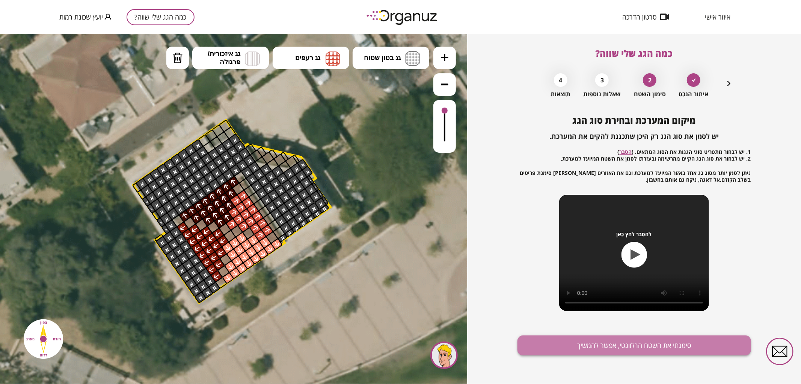
click at [596, 345] on button "סימנתי את השטח הרלוונטי, אפשר להמשיך" at bounding box center [635, 345] width 234 height 20
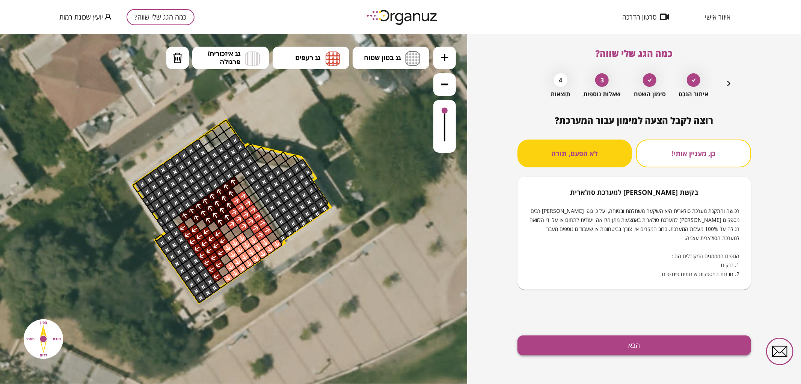
click at [594, 351] on button "הבא" at bounding box center [635, 345] width 234 height 20
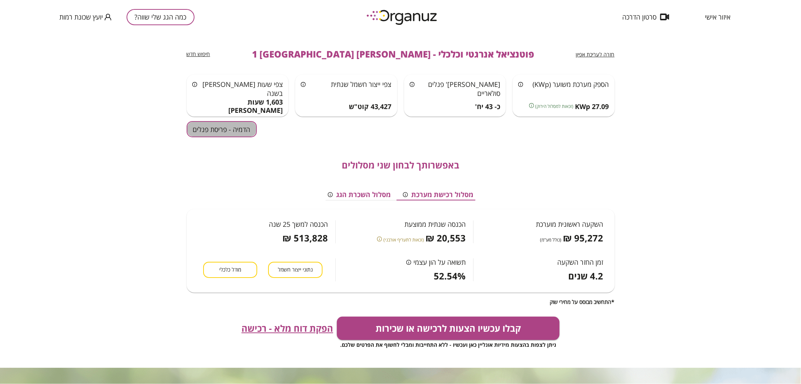
click at [210, 128] on button "הדמיה - פריסת פנלים" at bounding box center [222, 129] width 70 height 16
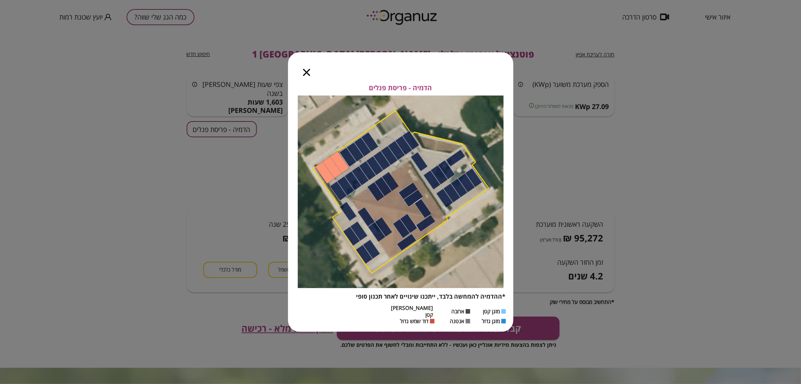
click at [307, 76] on icon "button" at bounding box center [306, 72] width 7 height 7
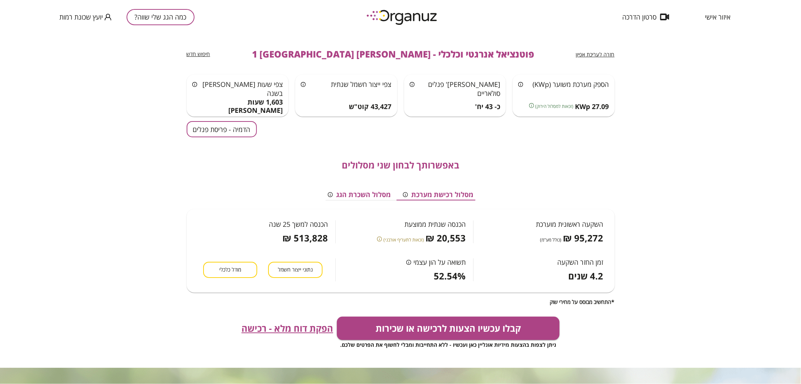
click at [170, 19] on button "כמה הגג שלי שווה?" at bounding box center [161, 17] width 68 height 16
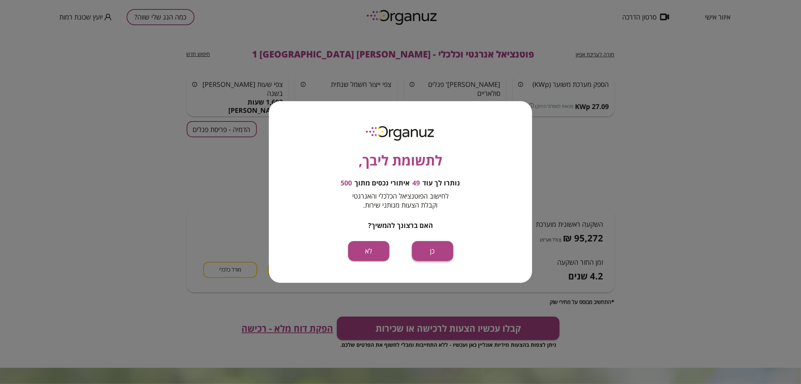
click at [426, 246] on button "כן" at bounding box center [432, 251] width 41 height 20
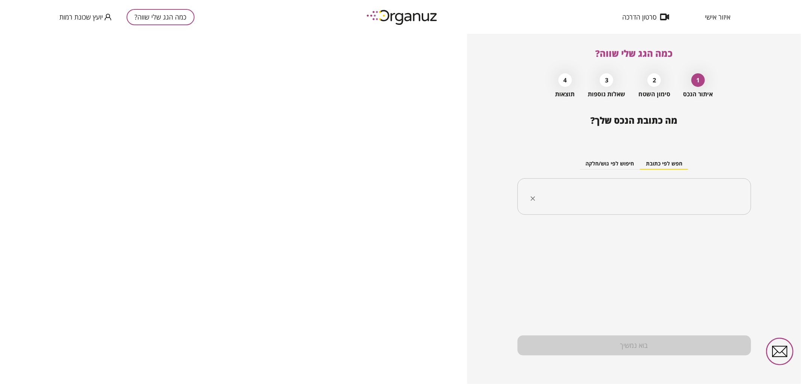
click at [624, 196] on input "text" at bounding box center [637, 196] width 210 height 19
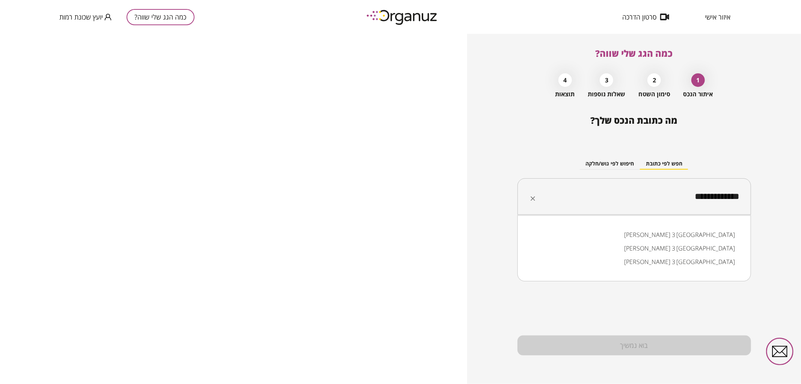
click at [672, 230] on li "[PERSON_NAME] 3 [GEOGRAPHIC_DATA]" at bounding box center [634, 235] width 214 height 14
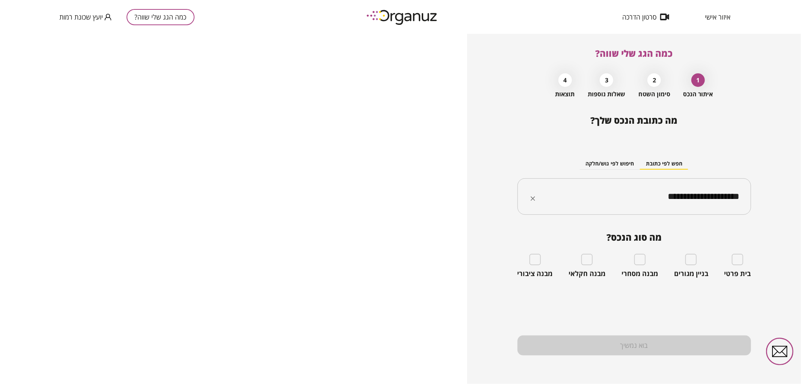
type input "**********"
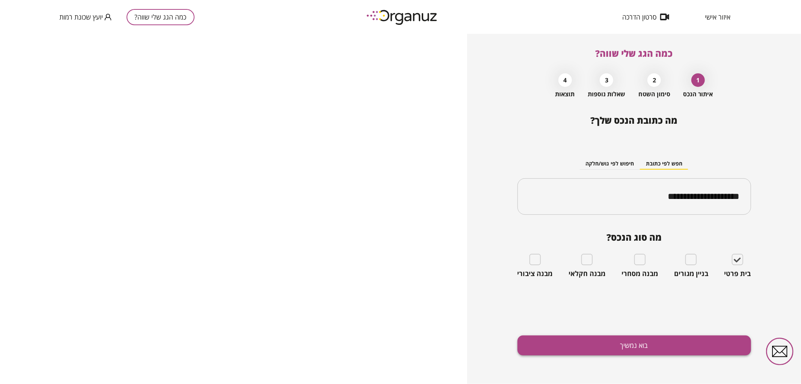
click at [667, 343] on button "בוא נמשיך" at bounding box center [635, 345] width 234 height 20
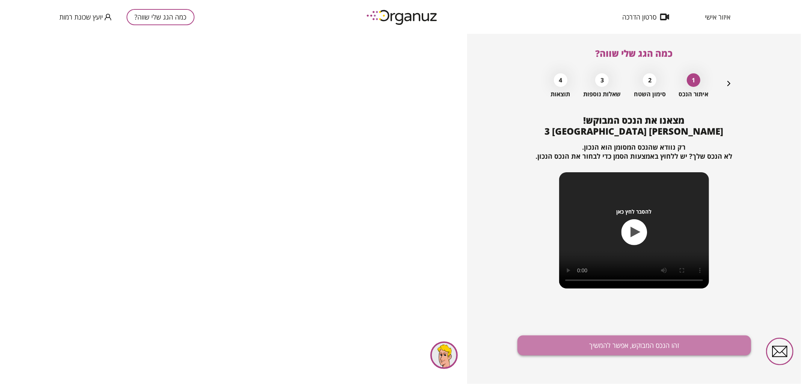
click at [663, 347] on button "זהו הנכס המבוקש, אפשר להמשיך" at bounding box center [635, 345] width 234 height 20
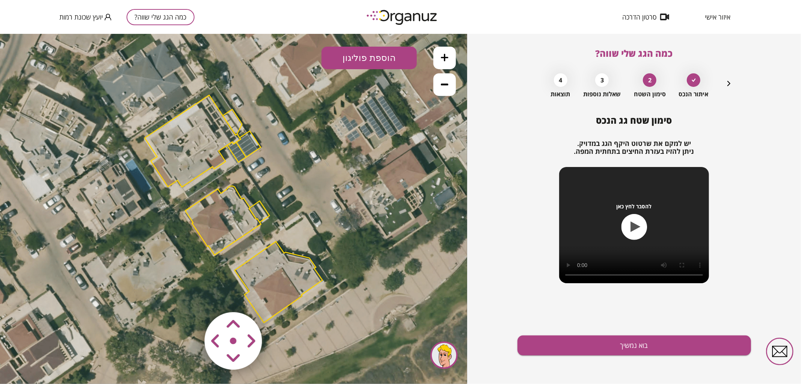
click at [444, 58] on icon at bounding box center [445, 57] width 8 height 8
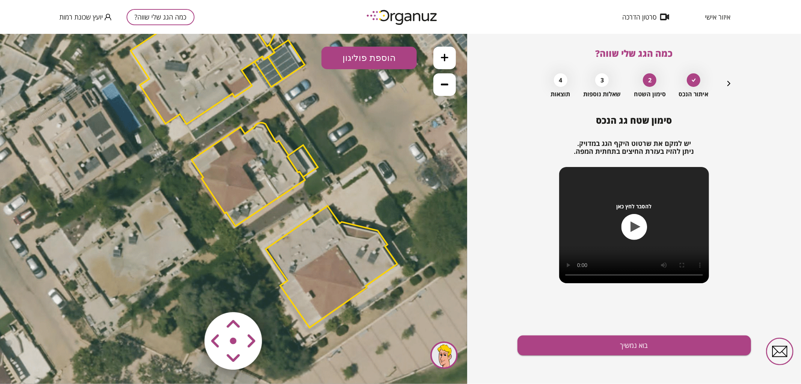
drag, startPoint x: 359, startPoint y: 159, endPoint x: 390, endPoint y: 107, distance: 60.1
click at [390, 107] on icon at bounding box center [264, 157] width 1031 height 1031
click at [255, 165] on polygon at bounding box center [248, 173] width 113 height 103
click at [370, 156] on icon at bounding box center [264, 157] width 1031 height 1031
click at [445, 64] on button at bounding box center [444, 57] width 23 height 23
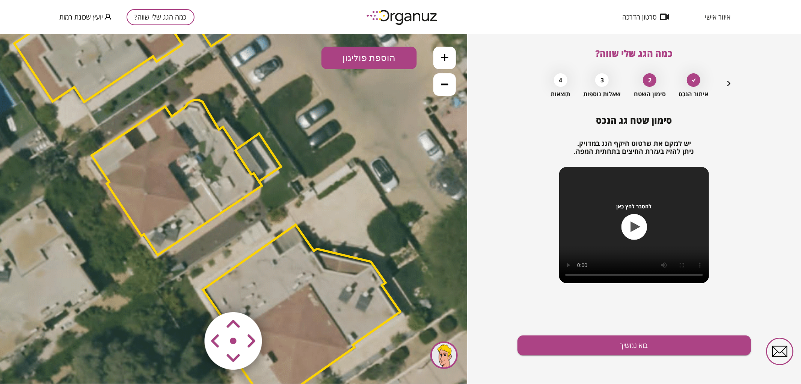
drag, startPoint x: 401, startPoint y: 127, endPoint x: 312, endPoint y: 156, distance: 93.8
click at [312, 152] on icon at bounding box center [201, 152] width 1547 height 1547
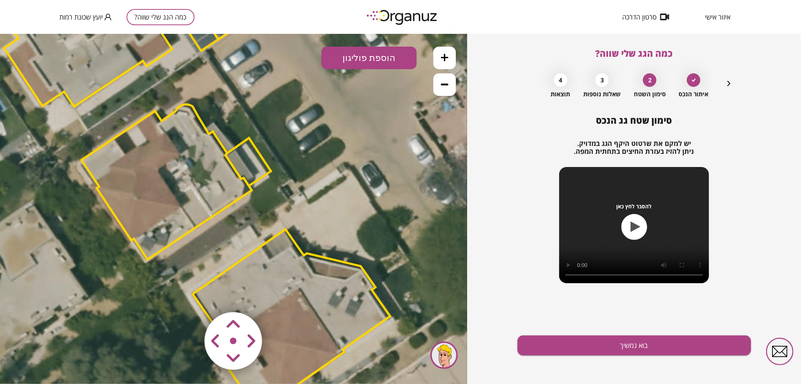
click at [250, 156] on polygon at bounding box center [247, 161] width 45 height 48
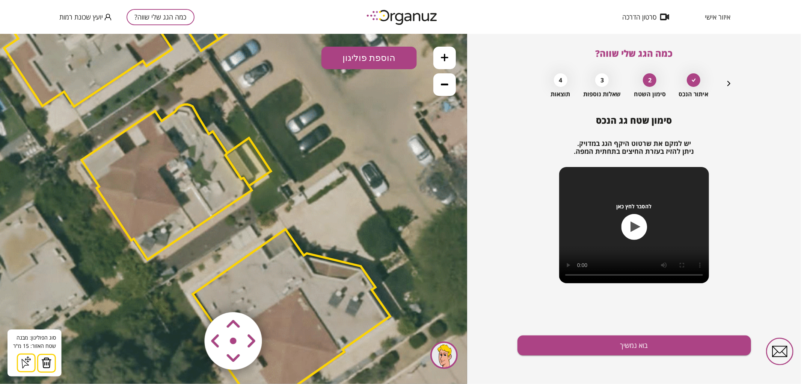
click at [50, 361] on img at bounding box center [46, 361] width 11 height 11
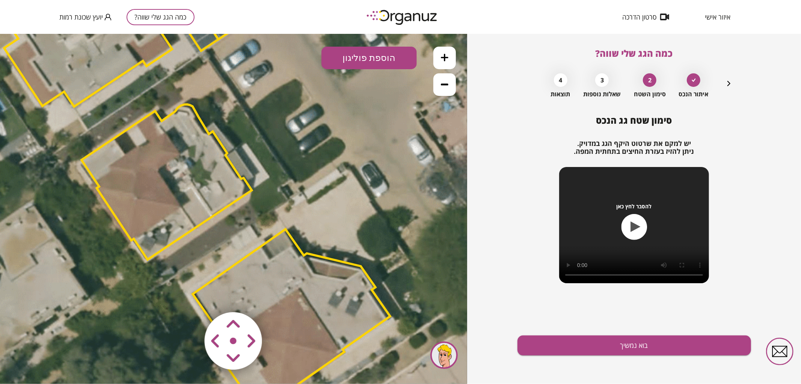
click at [316, 184] on icon at bounding box center [191, 156] width 1547 height 1547
click at [189, 296] on area at bounding box center [189, 296] width 0 height 0
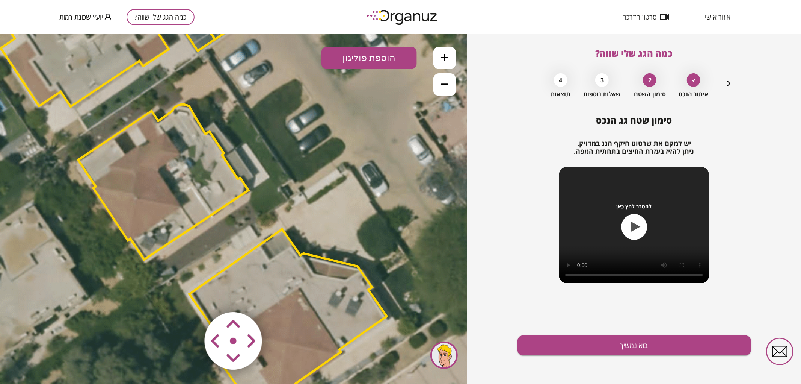
click at [189, 296] on area at bounding box center [189, 296] width 0 height 0
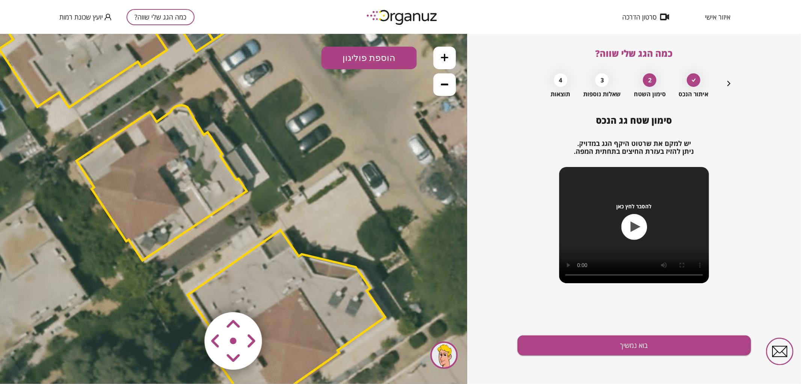
click at [189, 296] on area at bounding box center [189, 296] width 0 height 0
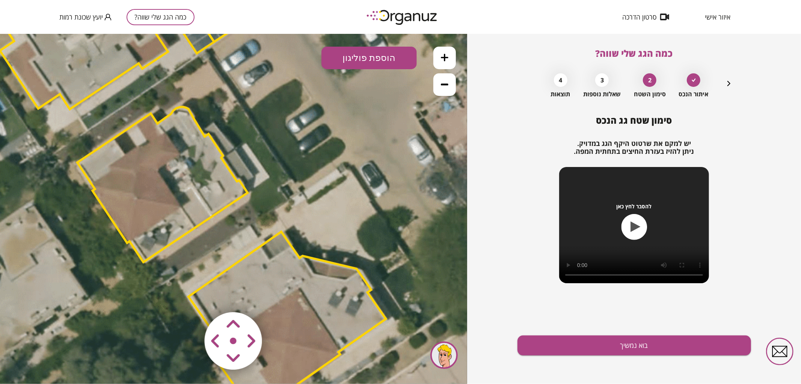
click at [189, 296] on area at bounding box center [189, 296] width 0 height 0
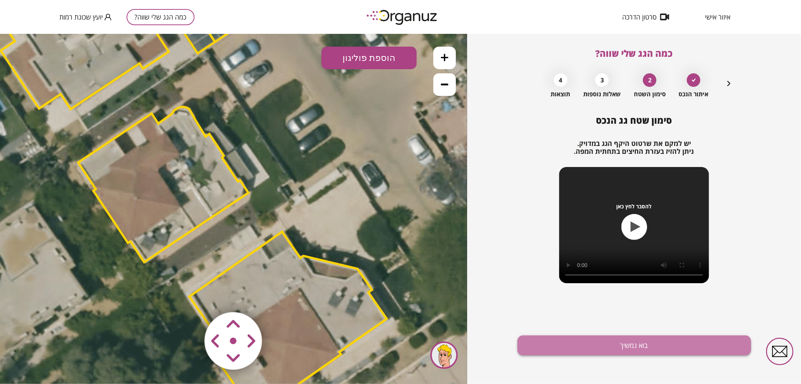
click at [572, 345] on button "בוא נמשיך" at bounding box center [635, 345] width 234 height 20
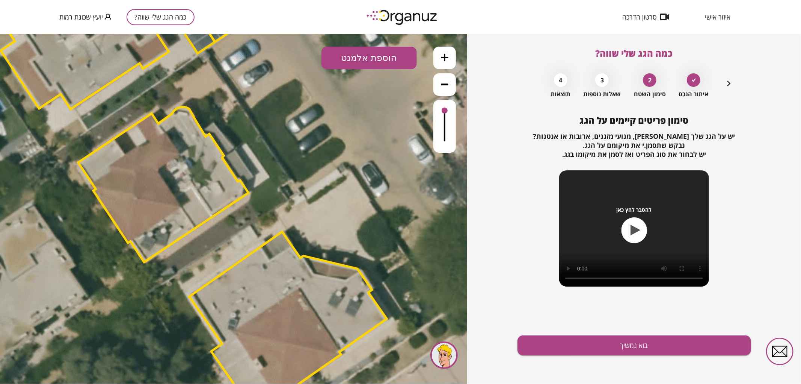
click at [357, 59] on button "הוספת אלמנט" at bounding box center [369, 57] width 95 height 23
click at [388, 145] on div ".st0 { fill: #FFFFFF; } .st0 { fill: #FFFFFF; }" at bounding box center [233, 208] width 467 height 350
click at [309, 55] on div ".st0 { fill: #FFFFFF; } .st0 { fill: #FFFFFF; }" at bounding box center [233, 208] width 467 height 350
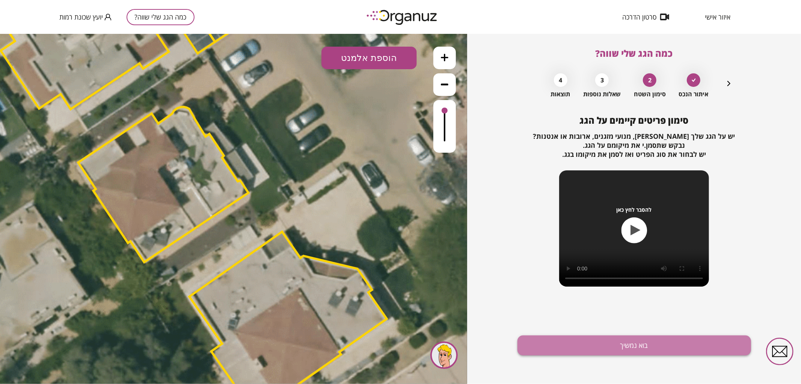
click at [598, 349] on button "בוא נמשיך" at bounding box center [635, 345] width 234 height 20
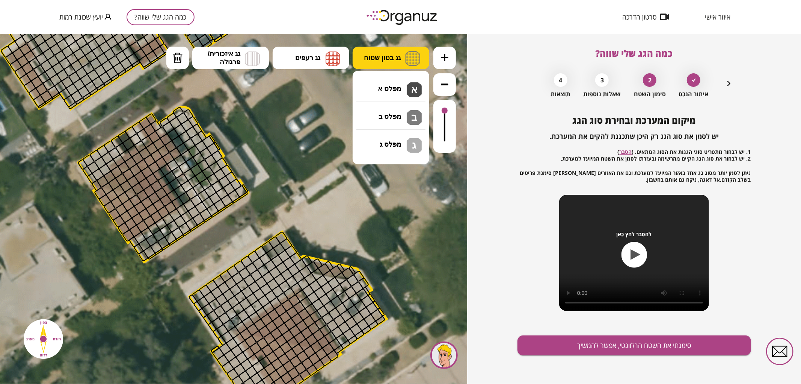
click at [379, 61] on span "גג בטון שטוח" at bounding box center [382, 57] width 37 height 8
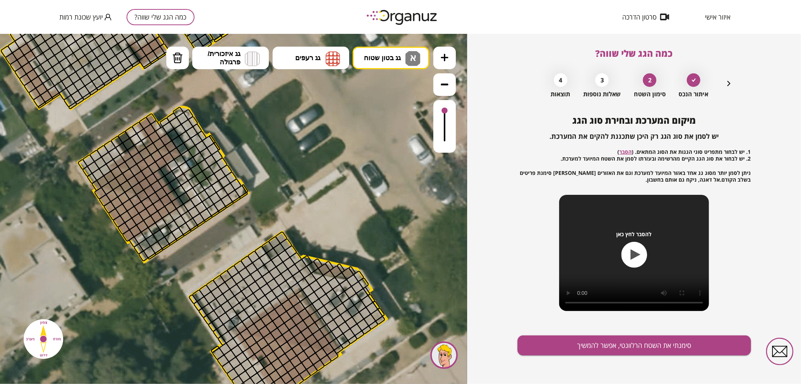
click at [381, 82] on div ".st0 { fill: #FFFFFF; } 0" at bounding box center [233, 208] width 467 height 350
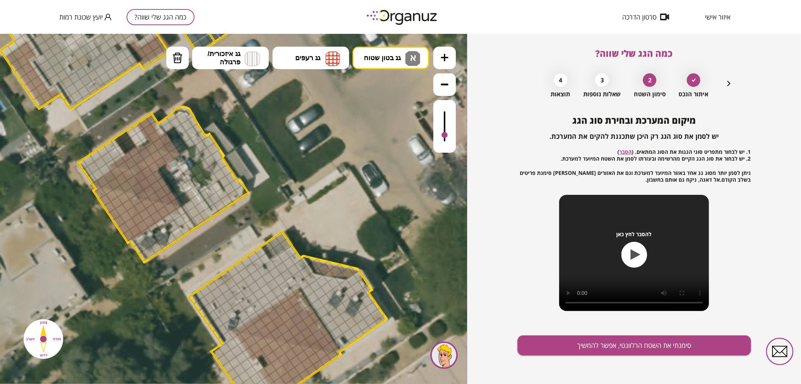
drag, startPoint x: 442, startPoint y: 113, endPoint x: 446, endPoint y: 135, distance: 22.8
click at [446, 135] on div at bounding box center [444, 126] width 23 height 53
drag, startPoint x: 175, startPoint y: 231, endPoint x: 197, endPoint y: 118, distance: 115.9
click at [197, 118] on div ".st0 { fill: #FFFFFF; }" at bounding box center [191, 156] width 1547 height 1547
drag, startPoint x: 103, startPoint y: 170, endPoint x: 108, endPoint y: 147, distance: 23.4
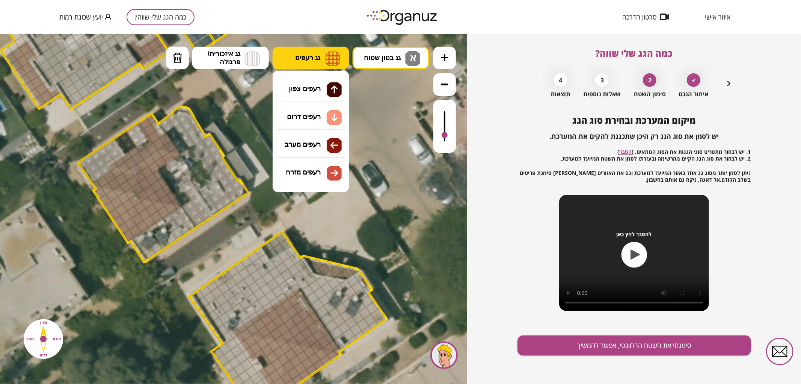
click at [328, 56] on img at bounding box center [333, 58] width 15 height 15
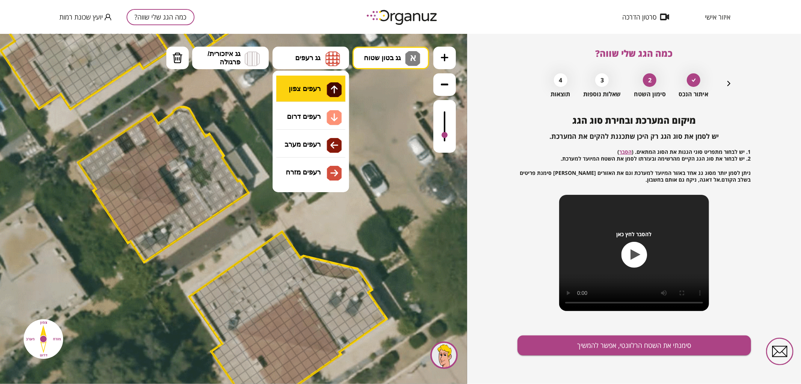
click at [319, 84] on div ".st0 { fill: #FFFFFF; } 0" at bounding box center [233, 208] width 467 height 350
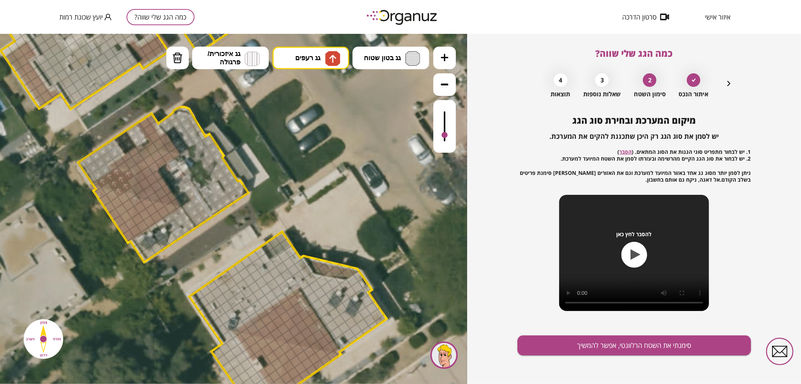
drag, startPoint x: 126, startPoint y: 186, endPoint x: 126, endPoint y: 177, distance: 9.8
click at [178, 59] on img at bounding box center [177, 57] width 11 height 11
click at [117, 191] on div at bounding box center [119, 190] width 13 height 13
click at [330, 66] on button "גג רעפים" at bounding box center [311, 57] width 77 height 23
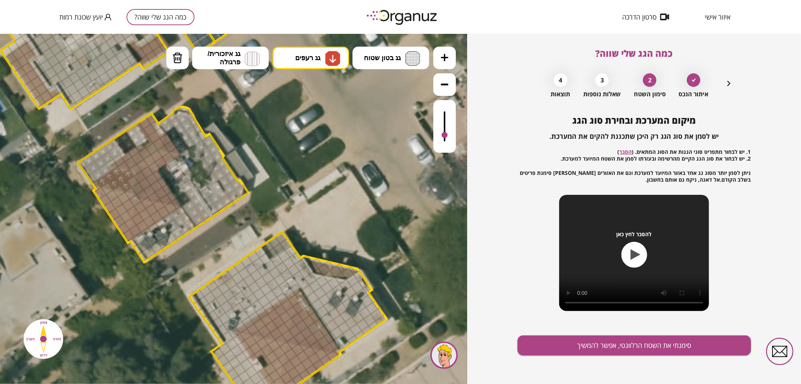
click at [299, 119] on div ".st0 { fill: #FFFFFF; } 0" at bounding box center [233, 208] width 467 height 350
drag, startPoint x: 136, startPoint y: 231, endPoint x: 163, endPoint y: 205, distance: 37.7
drag, startPoint x: 159, startPoint y: 205, endPoint x: 140, endPoint y: 217, distance: 22.4
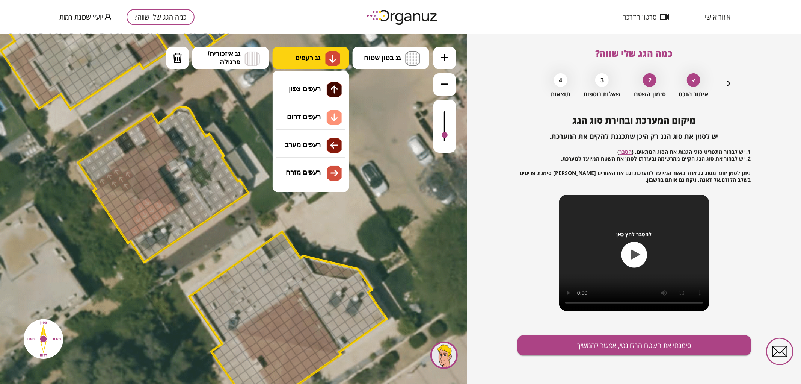
click at [331, 60] on img at bounding box center [333, 58] width 8 height 9
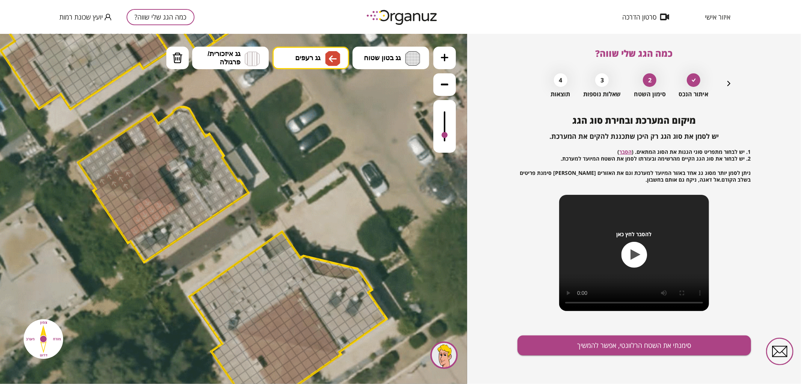
click at [319, 148] on div ".st0 { fill: #FFFFFF; } 0" at bounding box center [233, 208] width 467 height 350
drag, startPoint x: 125, startPoint y: 234, endPoint x: 99, endPoint y: 193, distance: 48.7
drag, startPoint x: 110, startPoint y: 196, endPoint x: 124, endPoint y: 215, distance: 23.4
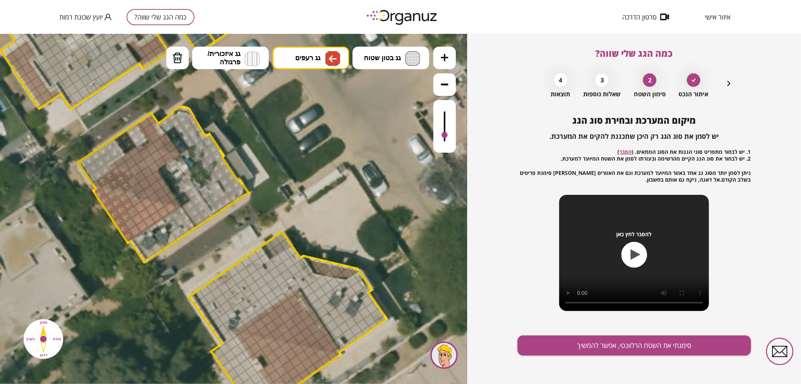
drag, startPoint x: 127, startPoint y: 207, endPoint x: 122, endPoint y: 199, distance: 8.9
click at [294, 60] on button "גג רעפים" at bounding box center [311, 57] width 77 height 23
click at [303, 164] on div ".st0 { fill: #FFFFFF; } 0" at bounding box center [233, 208] width 467 height 350
drag, startPoint x: 166, startPoint y: 198, endPoint x: 145, endPoint y: 174, distance: 32.0
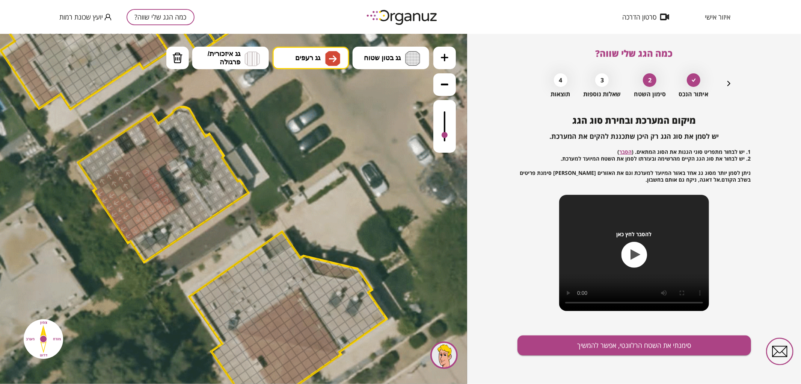
drag, startPoint x: 143, startPoint y: 177, endPoint x: 155, endPoint y: 192, distance: 19.8
drag, startPoint x: 145, startPoint y: 193, endPoint x: 141, endPoint y: 190, distance: 4.8
click at [141, 190] on div at bounding box center [142, 195] width 13 height 13
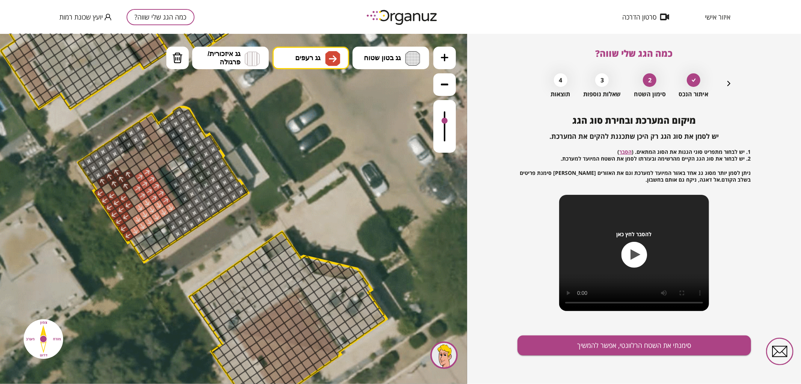
click at [434, 121] on div at bounding box center [444, 126] width 23 height 53
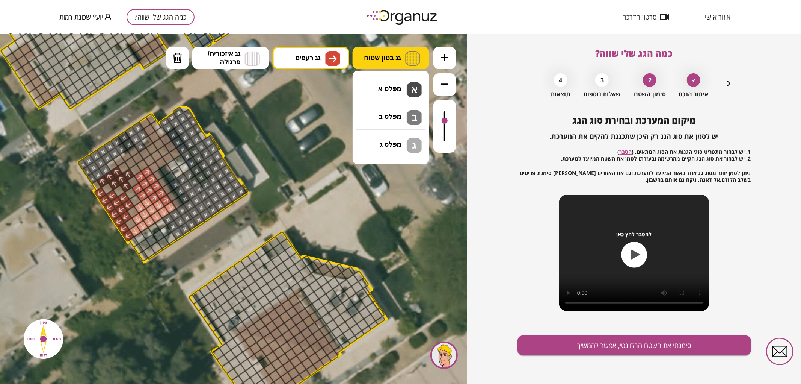
click at [388, 60] on span "גג בטון שטוח" at bounding box center [382, 57] width 37 height 8
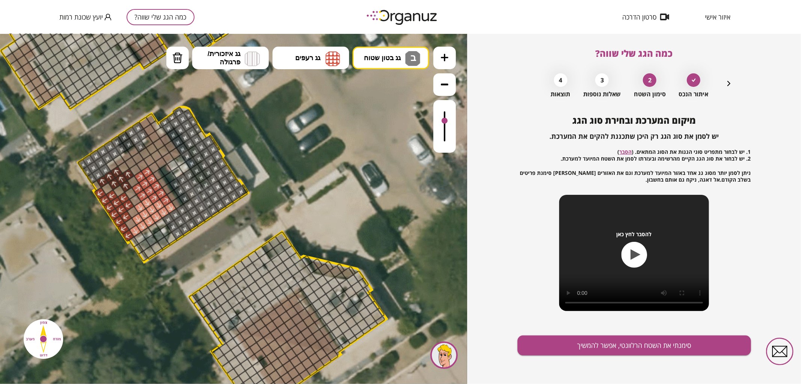
click at [388, 114] on div ".st0 { fill: #FFFFFF; } 0" at bounding box center [233, 208] width 467 height 350
drag, startPoint x: 126, startPoint y: 145, endPoint x: 140, endPoint y: 141, distance: 14.8
drag, startPoint x: 125, startPoint y: 147, endPoint x: 116, endPoint y: 139, distance: 12.5
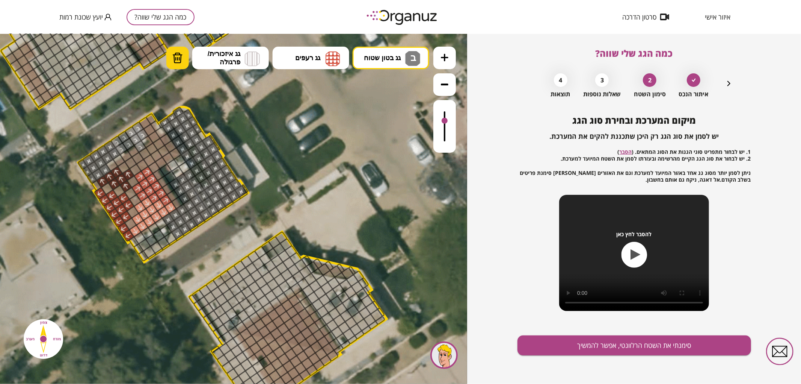
click at [179, 59] on img at bounding box center [177, 57] width 11 height 11
drag, startPoint x: 116, startPoint y: 139, endPoint x: 124, endPoint y: 146, distance: 10.6
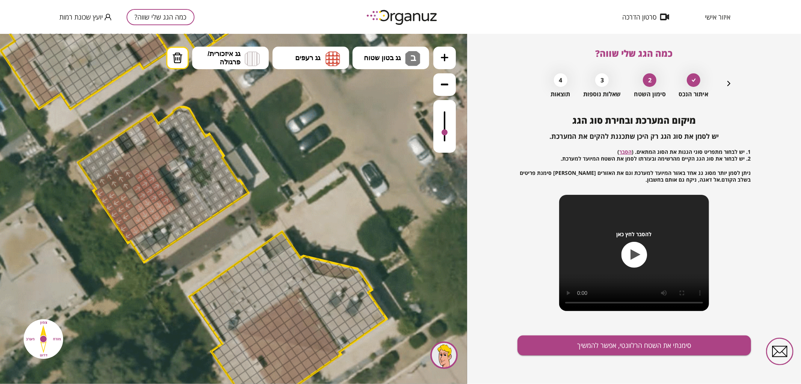
drag, startPoint x: 444, startPoint y: 118, endPoint x: 442, endPoint y: 133, distance: 14.4
click at [442, 133] on div at bounding box center [445, 132] width 6 height 6
click at [183, 62] on button "מחיקה" at bounding box center [177, 57] width 23 height 23
click at [140, 143] on div at bounding box center [140, 145] width 13 height 13
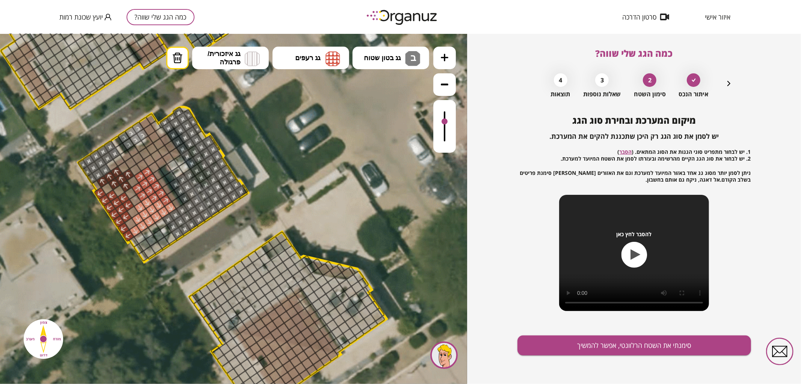
click at [448, 122] on div at bounding box center [444, 126] width 23 height 53
click at [395, 59] on span "גג בטון שטוח" at bounding box center [382, 57] width 37 height 8
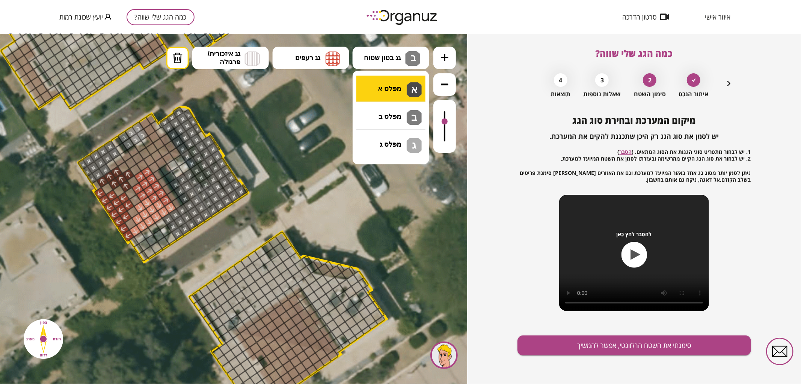
click at [393, 92] on div ".st0 { fill: #FFFFFF; } 0" at bounding box center [233, 208] width 467 height 350
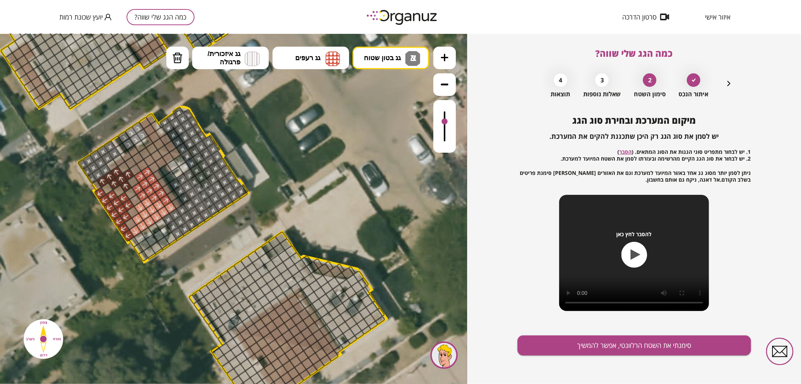
drag, startPoint x: 198, startPoint y: 137, endPoint x: 205, endPoint y: 133, distance: 7.7
click at [205, 133] on div ".st0 { fill: #FFFFFF; }" at bounding box center [191, 156] width 1547 height 1547
click at [586, 339] on button "סימנתי את השטח הרלוונטי, אפשר להמשיך" at bounding box center [635, 345] width 234 height 20
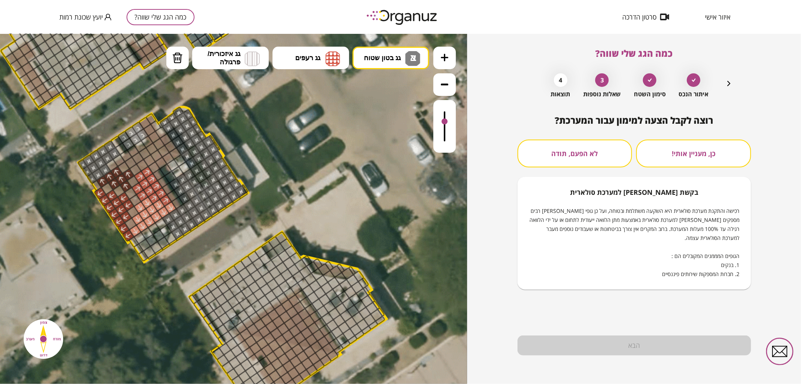
click at [572, 145] on button "לא הפעם, תודה" at bounding box center [575, 153] width 115 height 28
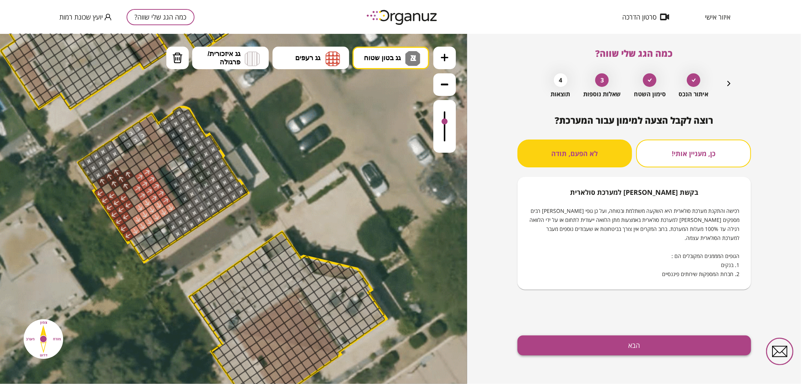
click at [615, 335] on button "הבא" at bounding box center [635, 345] width 234 height 20
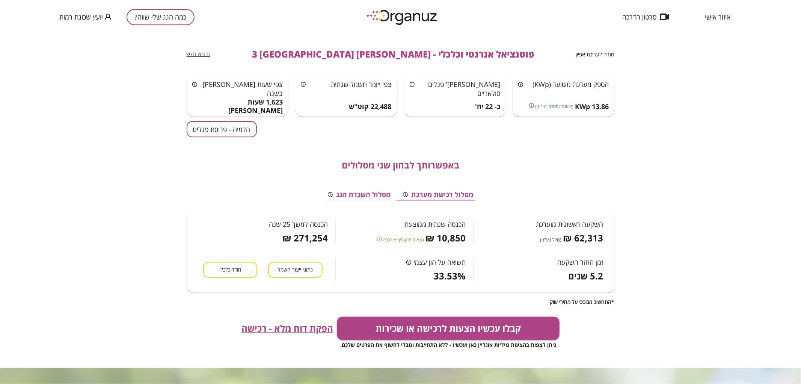
click at [242, 126] on button "הדמיה - פריסת פנלים" at bounding box center [222, 129] width 70 height 16
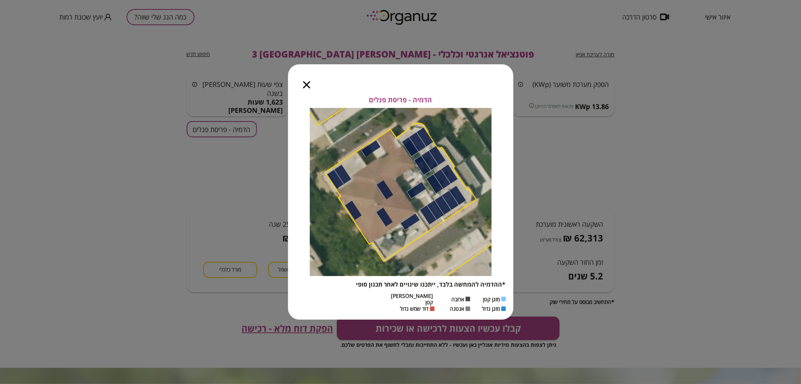
click at [308, 91] on div at bounding box center [306, 80] width 37 height 32
click at [305, 84] on icon "button" at bounding box center [306, 84] width 7 height 7
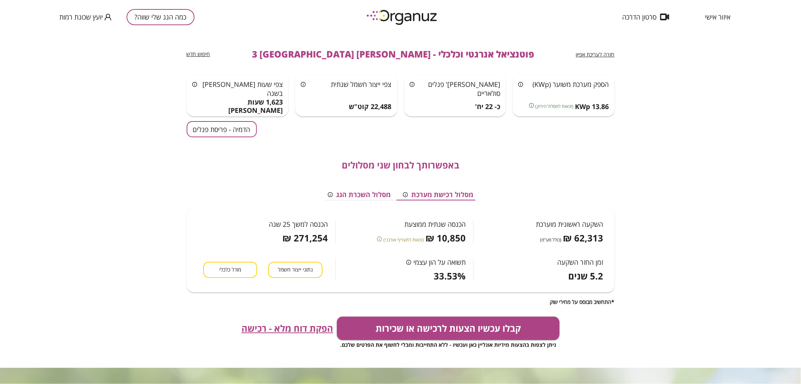
click at [595, 52] on span "חזרה לעריכת אפיון" at bounding box center [595, 54] width 39 height 7
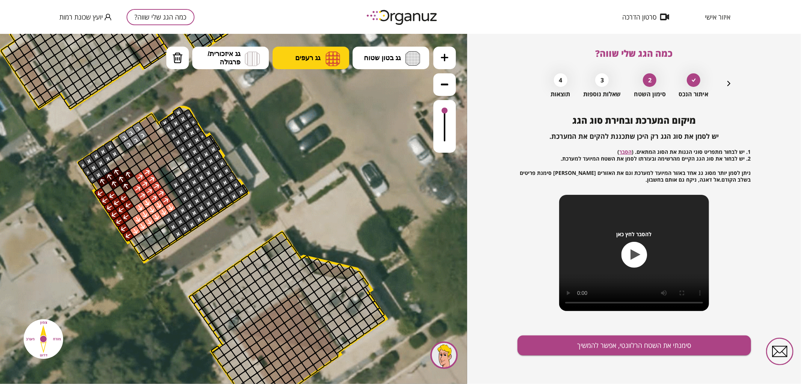
click at [335, 62] on img at bounding box center [333, 58] width 15 height 15
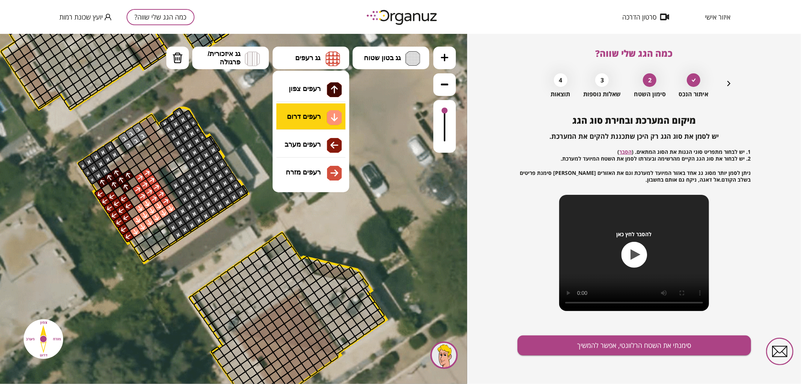
click at [304, 117] on div ".st0 { fill: #FFFFFF; } 10" at bounding box center [233, 208] width 467 height 350
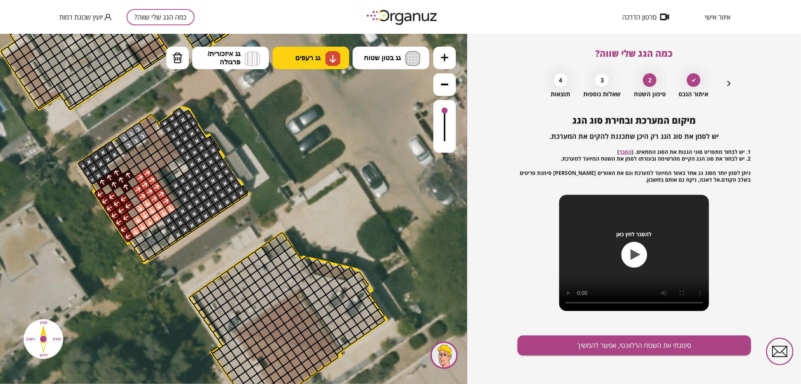
click at [305, 60] on span "גג רעפים" at bounding box center [307, 57] width 25 height 8
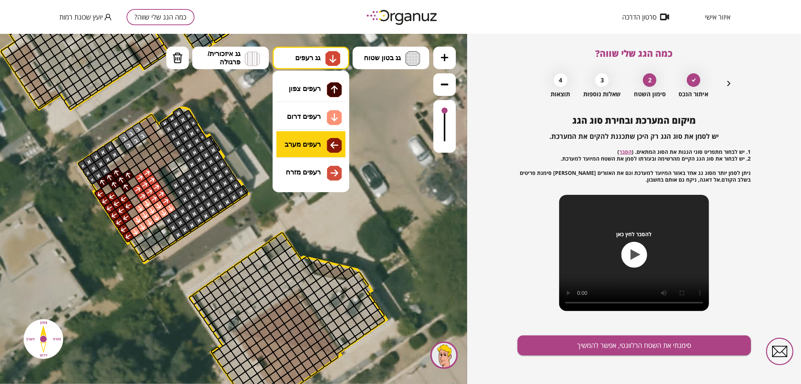
click at [326, 147] on div ".st0 { fill: #FFFFFF; } 10" at bounding box center [233, 208] width 467 height 350
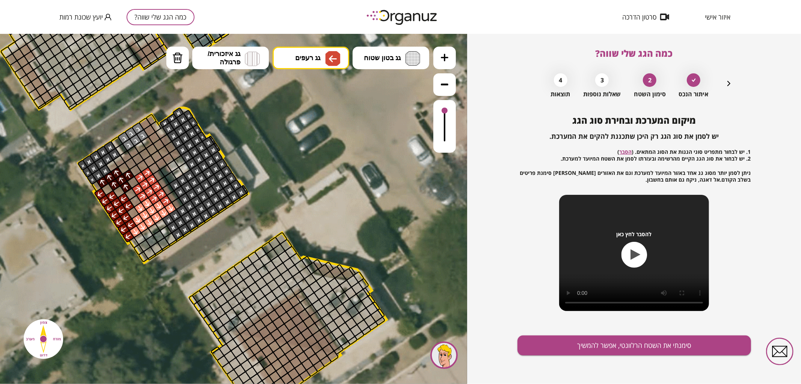
click at [129, 220] on div at bounding box center [130, 223] width 13 height 13
click at [128, 210] on div at bounding box center [133, 212] width 13 height 13
click at [131, 198] on div at bounding box center [135, 200] width 13 height 13
click at [130, 196] on div at bounding box center [130, 193] width 13 height 13
click at [118, 194] on div at bounding box center [119, 191] width 13 height 13
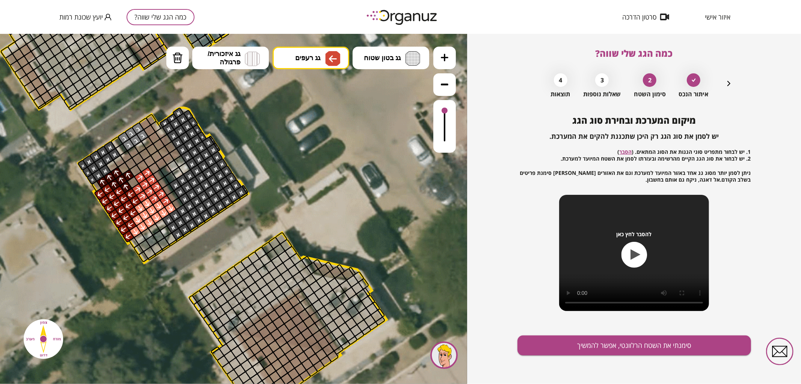
click at [106, 190] on div at bounding box center [107, 189] width 13 height 13
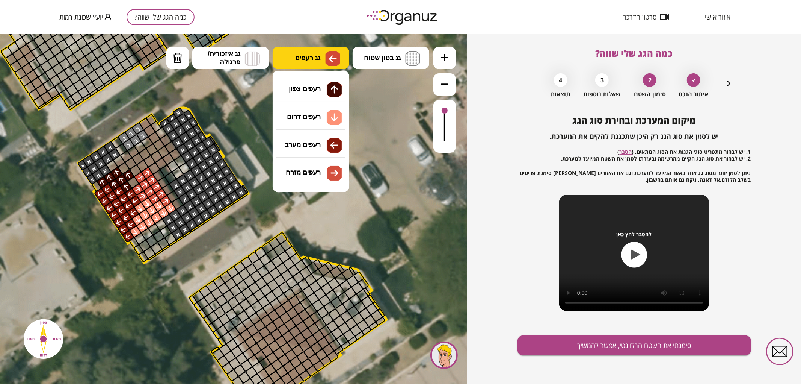
click at [334, 54] on img at bounding box center [333, 58] width 8 height 9
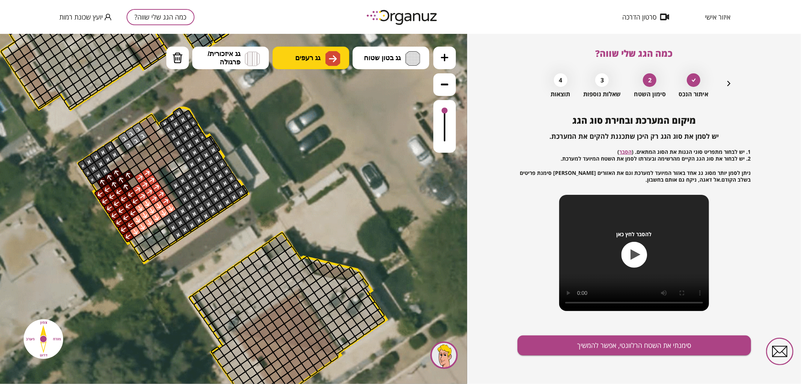
click at [307, 169] on div ".st0 { fill: #FFFFFF; } 10" at bounding box center [233, 208] width 467 height 350
drag, startPoint x: 174, startPoint y: 202, endPoint x: 152, endPoint y: 168, distance: 41.0
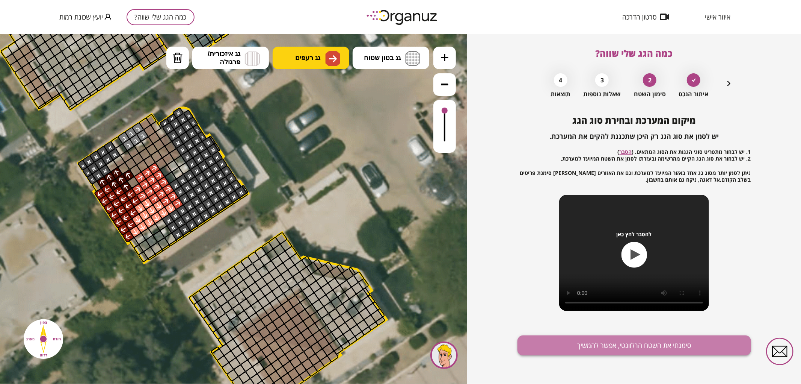
click at [643, 347] on button "סימנתי את השטח הרלוונטי, אפשר להמשיך" at bounding box center [635, 345] width 234 height 20
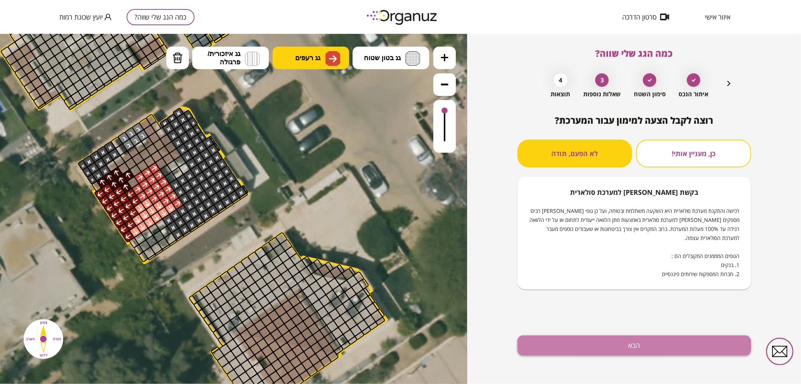
click at [647, 340] on button "הבא" at bounding box center [635, 345] width 234 height 20
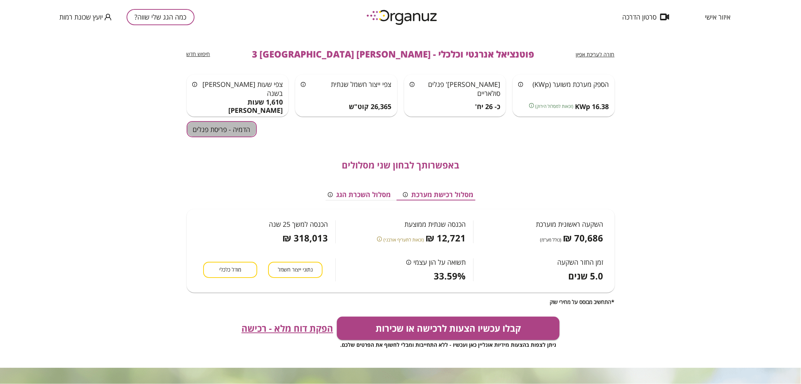
click at [207, 137] on button "הדמיה - פריסת פנלים" at bounding box center [222, 129] width 70 height 16
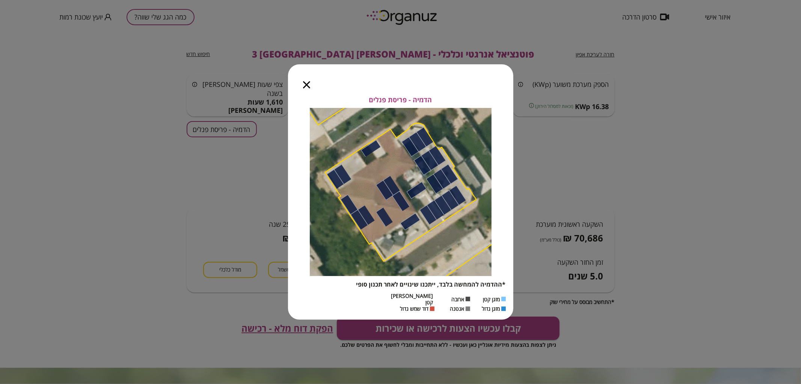
click at [303, 85] on icon "button" at bounding box center [306, 84] width 7 height 7
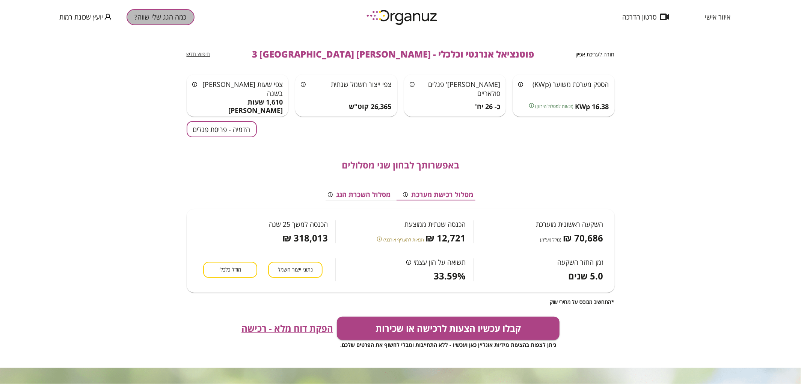
click at [163, 18] on button "כמה הגג שלי שווה?" at bounding box center [161, 17] width 68 height 16
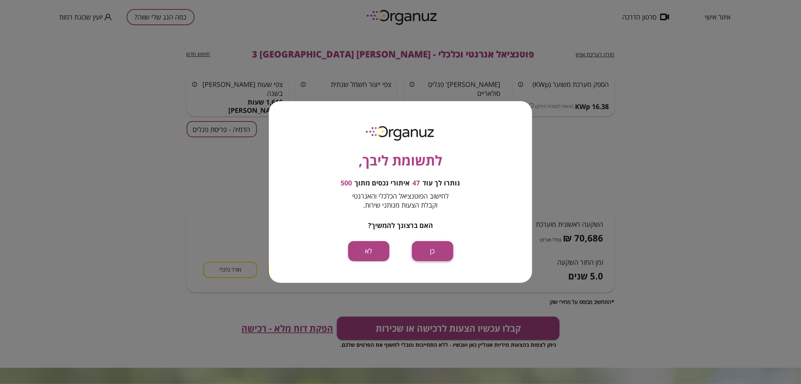
click at [445, 252] on button "כן" at bounding box center [432, 251] width 41 height 20
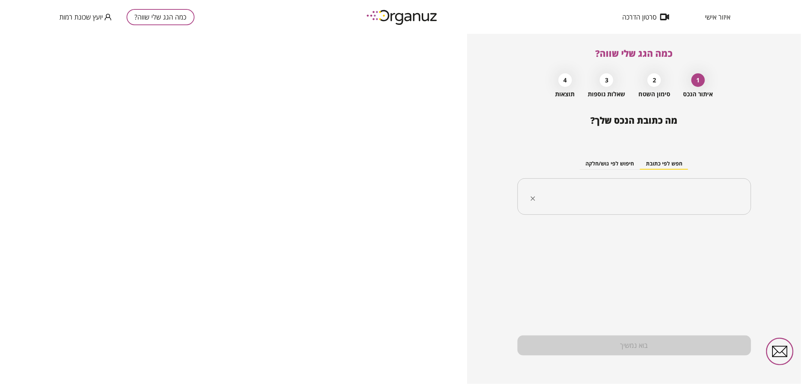
click at [670, 199] on input "text" at bounding box center [637, 196] width 210 height 19
click at [676, 238] on li "אלוף [PERSON_NAME] 8 [GEOGRAPHIC_DATA]" at bounding box center [634, 235] width 214 height 14
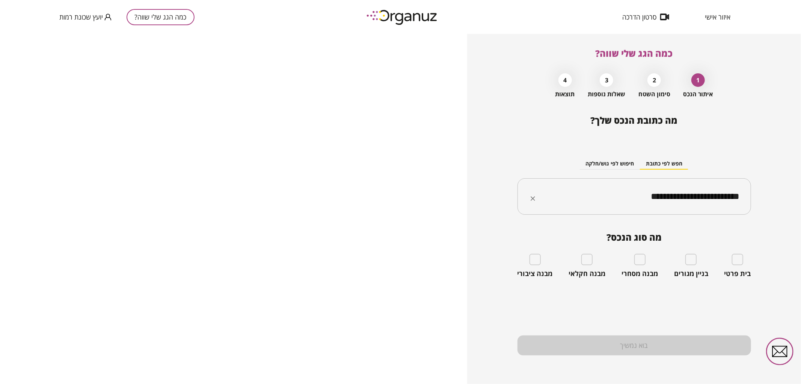
type input "**********"
drag, startPoint x: 598, startPoint y: 188, endPoint x: 750, endPoint y: 192, distance: 152.5
click at [750, 192] on div "**********" at bounding box center [635, 196] width 234 height 37
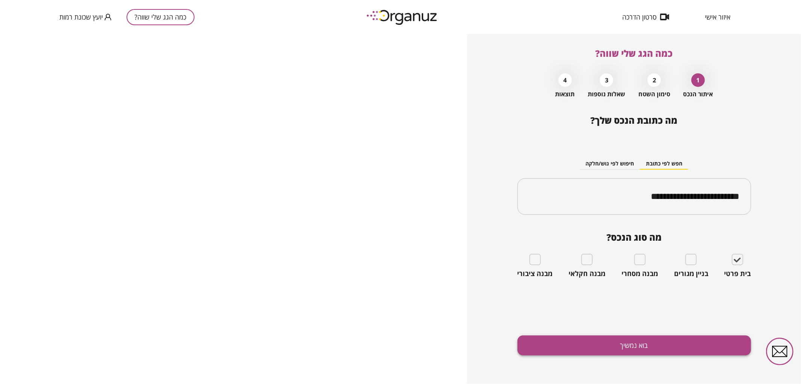
click at [676, 347] on button "בוא נמשיך" at bounding box center [635, 345] width 234 height 20
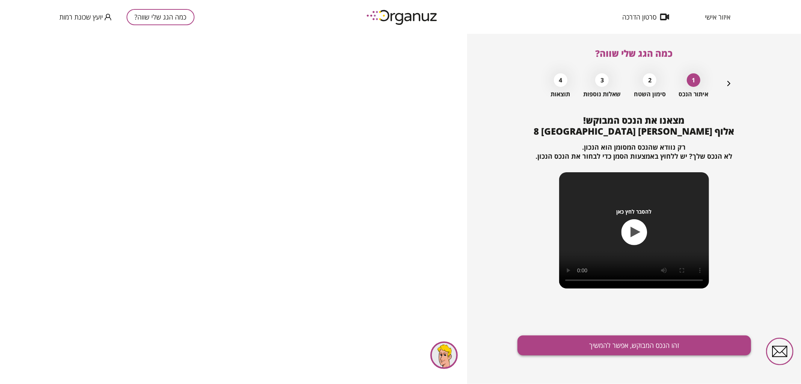
click at [675, 348] on button "זהו הנכס המבוקש, אפשר להמשיך" at bounding box center [635, 345] width 234 height 20
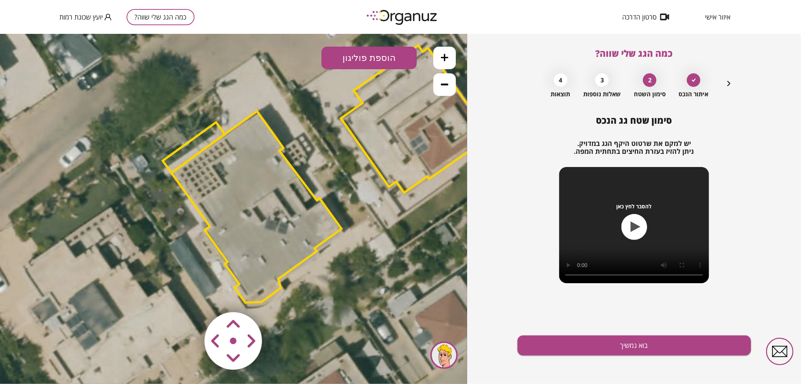
drag, startPoint x: 273, startPoint y: 242, endPoint x: 369, endPoint y: 207, distance: 102.2
click at [369, 204] on icon at bounding box center [326, 175] width 1014 height 1014
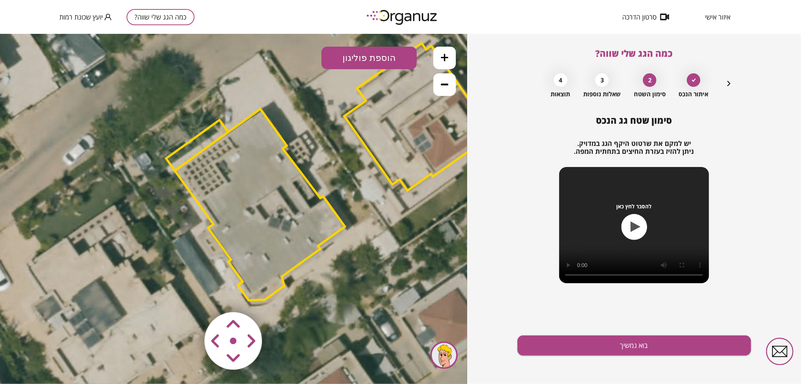
click at [193, 141] on polygon at bounding box center [197, 144] width 62 height 51
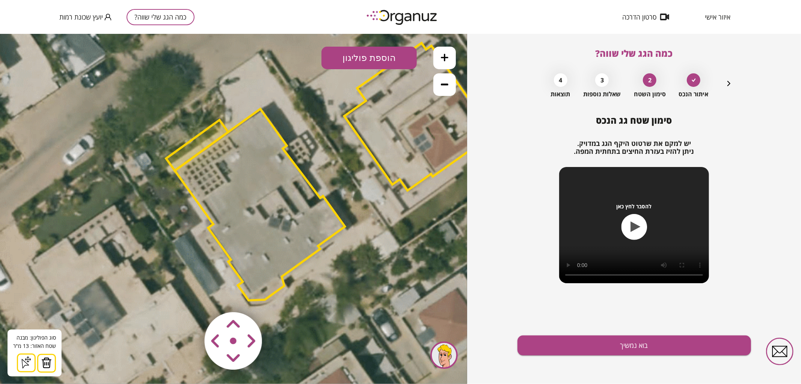
click at [47, 362] on img at bounding box center [46, 361] width 11 height 11
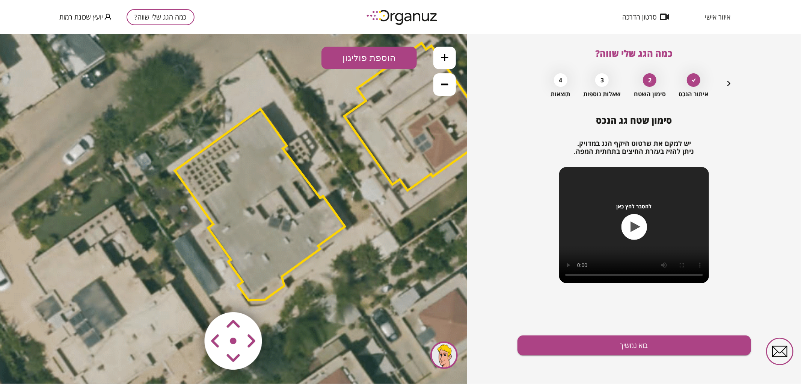
click at [242, 253] on polygon at bounding box center [260, 204] width 170 height 191
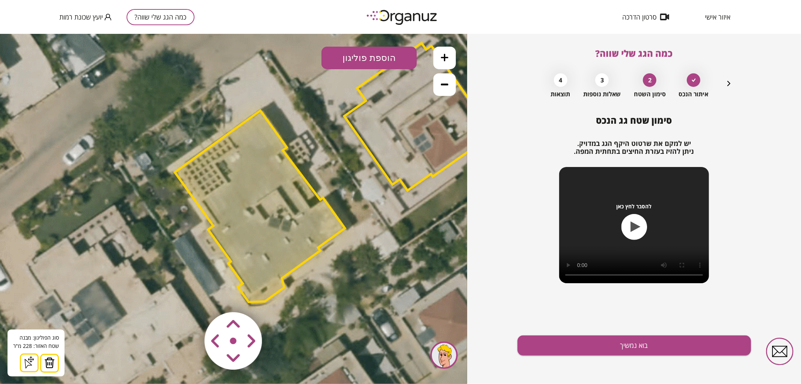
click at [189, 296] on area at bounding box center [189, 296] width 0 height 0
click at [337, 319] on icon at bounding box center [329, 172] width 1014 height 1014
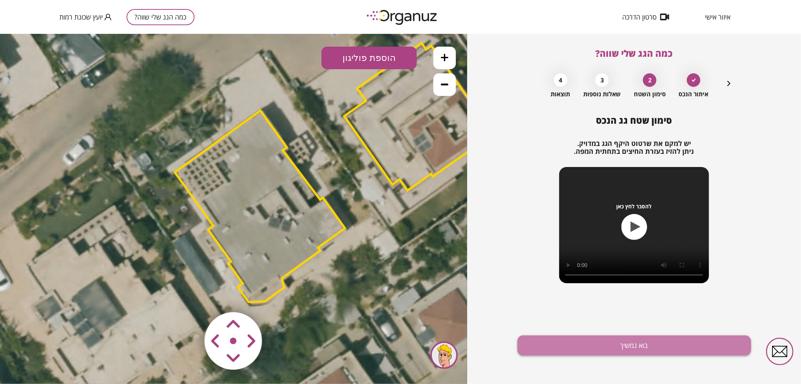
click at [575, 352] on button "בוא נמשיך" at bounding box center [635, 345] width 234 height 20
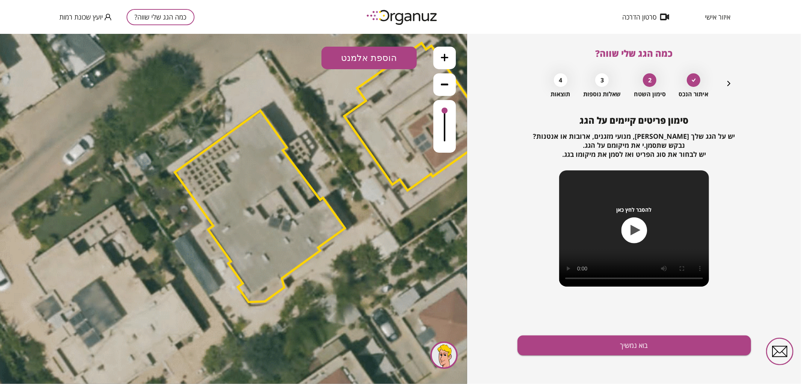
click at [343, 66] on button "הוספת אלמנט" at bounding box center [369, 57] width 95 height 23
click at [372, 155] on div ".st0 { fill: #FFFFFF; } .st0 { fill: #FFFFFF; }" at bounding box center [233, 208] width 467 height 350
click at [367, 62] on button "הוספת אלמנט" at bounding box center [369, 57] width 95 height 23
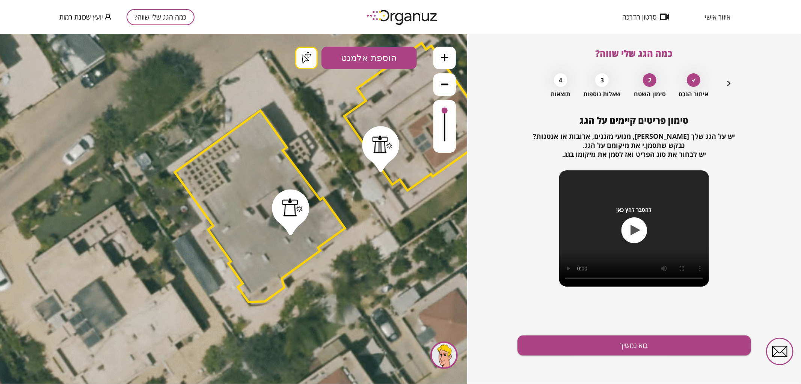
click at [381, 167] on div ".st0 { fill: #FFFFFF; } .st0 { fill: #FFFFFF; }" at bounding box center [233, 208] width 467 height 350
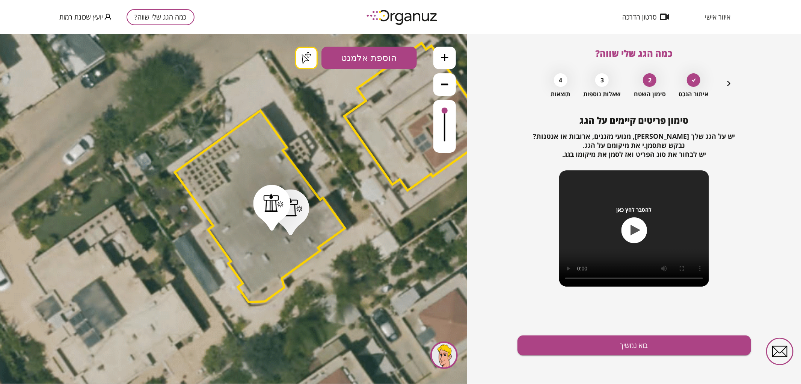
click at [570, 340] on button "בוא נמשיך" at bounding box center [635, 345] width 234 height 20
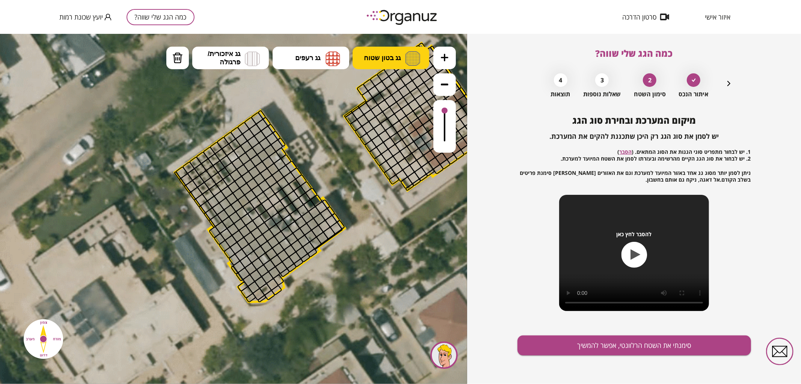
click at [379, 66] on button "גג בטון שטוח" at bounding box center [391, 57] width 77 height 23
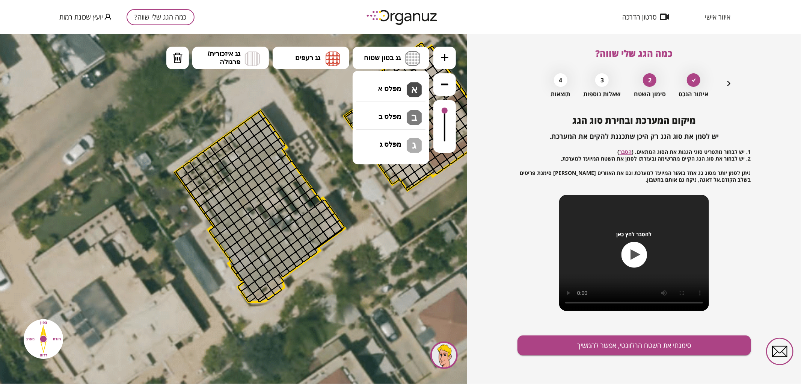
drag, startPoint x: 385, startPoint y: 89, endPoint x: 417, endPoint y: 100, distance: 33.7
click at [386, 91] on div ".st0 { fill: #FFFFFF; } .st0 { fill: #FFFFFF; }" at bounding box center [233, 208] width 467 height 350
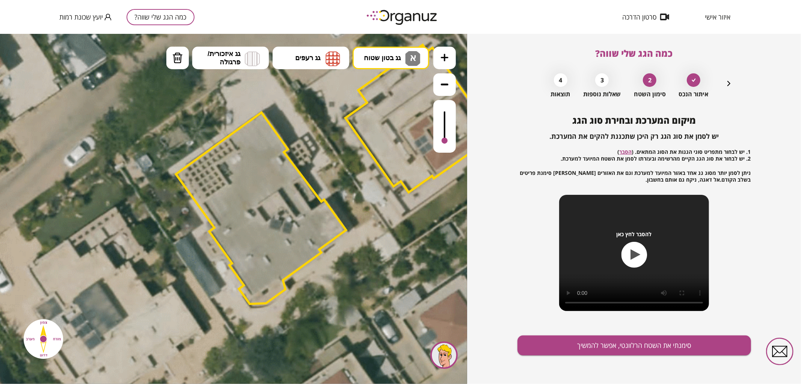
drag, startPoint x: 446, startPoint y: 109, endPoint x: 450, endPoint y: 144, distance: 34.8
click at [450, 144] on div at bounding box center [444, 126] width 23 height 53
click at [445, 136] on div at bounding box center [444, 126] width 23 height 53
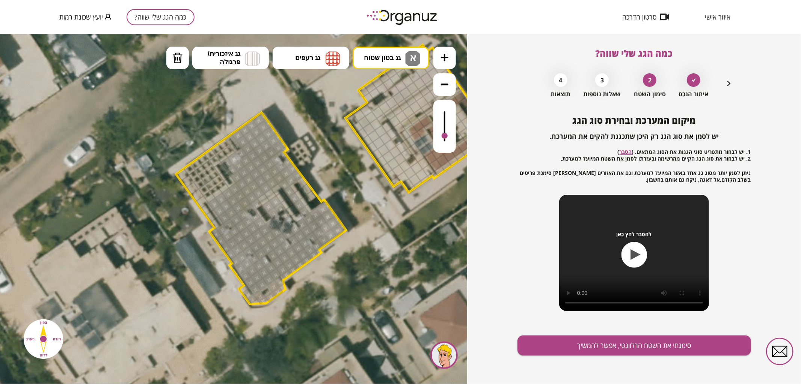
drag, startPoint x: 232, startPoint y: 137, endPoint x: 264, endPoint y: 227, distance: 95.3
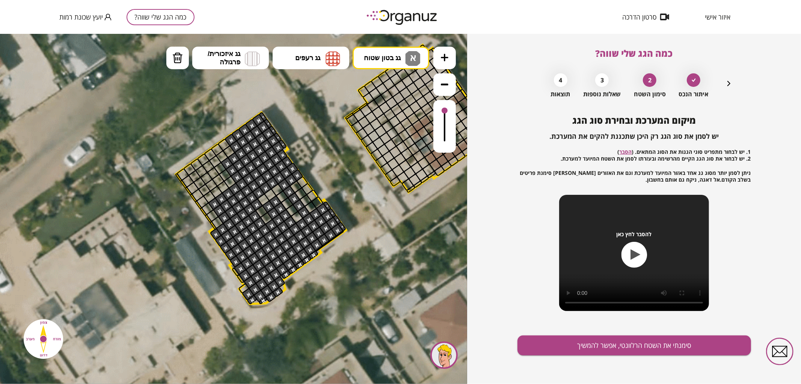
drag, startPoint x: 445, startPoint y: 133, endPoint x: 445, endPoint y: 106, distance: 27.0
click at [445, 106] on div at bounding box center [444, 126] width 23 height 53
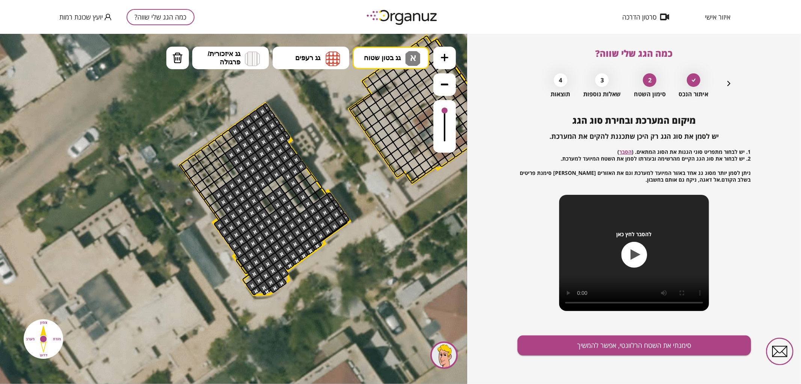
drag, startPoint x: 242, startPoint y: 294, endPoint x: 248, endPoint y: 282, distance: 14.3
click at [245, 285] on icon at bounding box center [334, 165] width 1014 height 1014
drag, startPoint x: 248, startPoint y: 282, endPoint x: 357, endPoint y: 207, distance: 132.3
click at [357, 207] on div ".st0 { fill: #FFFFFF; } .st0 { fill: #FFFFFF; }" at bounding box center [334, 165] width 1014 height 1014
click at [665, 337] on button "סימנתי את השטח הרלוונטי, אפשר להמשיך" at bounding box center [635, 345] width 234 height 20
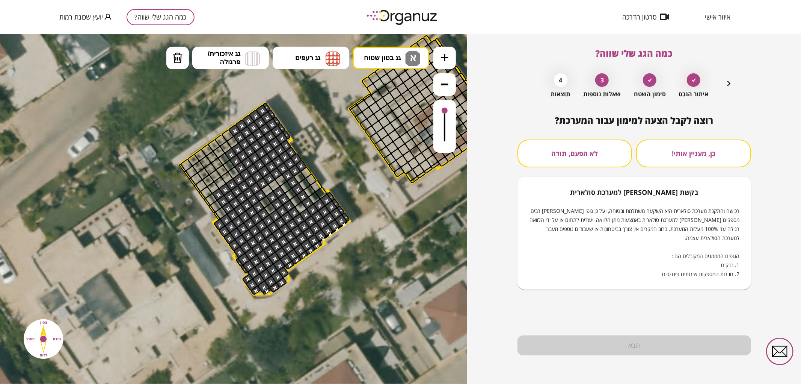
click at [586, 143] on button "לא הפעם, תודה" at bounding box center [575, 153] width 115 height 28
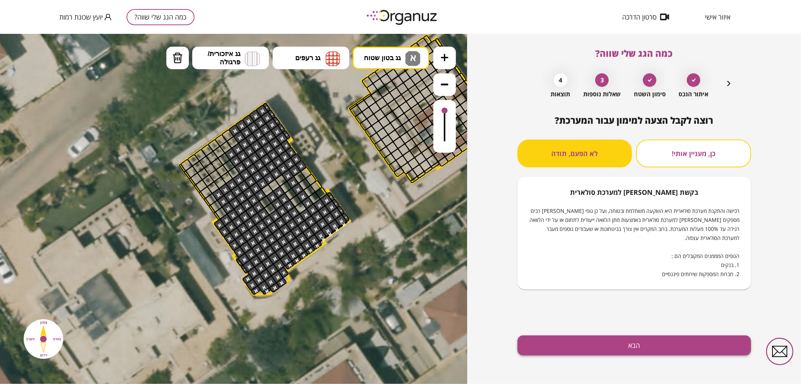
click at [632, 351] on button "הבא" at bounding box center [635, 345] width 234 height 20
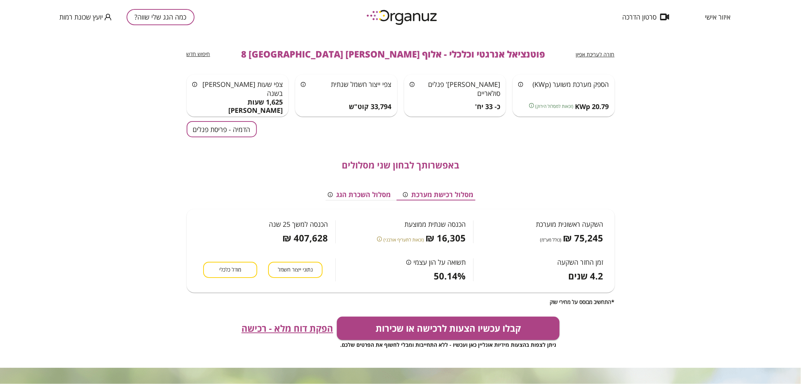
click at [240, 129] on button "הדמיה - פריסת פנלים" at bounding box center [222, 129] width 70 height 16
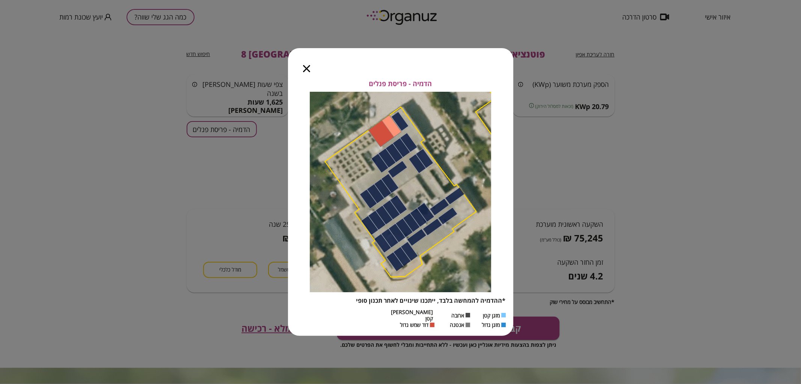
click at [305, 70] on icon "button" at bounding box center [306, 68] width 7 height 7
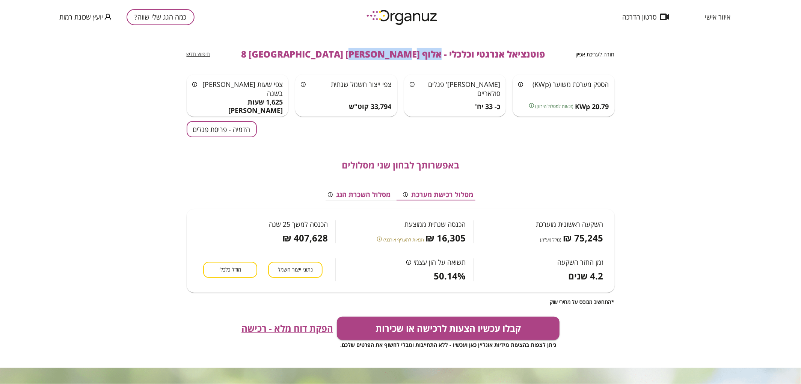
drag, startPoint x: 331, startPoint y: 56, endPoint x: 401, endPoint y: 56, distance: 70.2
click at [401, 56] on span "פוטנציאל אנרגטי וכלכלי - אלוף [PERSON_NAME] 8 [GEOGRAPHIC_DATA]" at bounding box center [393, 54] width 304 height 11
copy span "אלוף [PERSON_NAME]"
click at [179, 8] on div "כמה הגג שלי שווה? יועץ שכונת רמות" at bounding box center [126, 17] width 135 height 34
click at [180, 17] on button "כמה הגג שלי שווה?" at bounding box center [161, 17] width 68 height 16
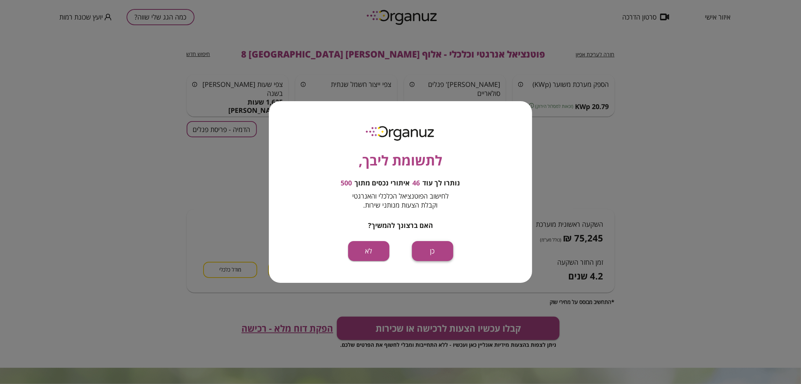
click at [432, 254] on button "כן" at bounding box center [432, 251] width 41 height 20
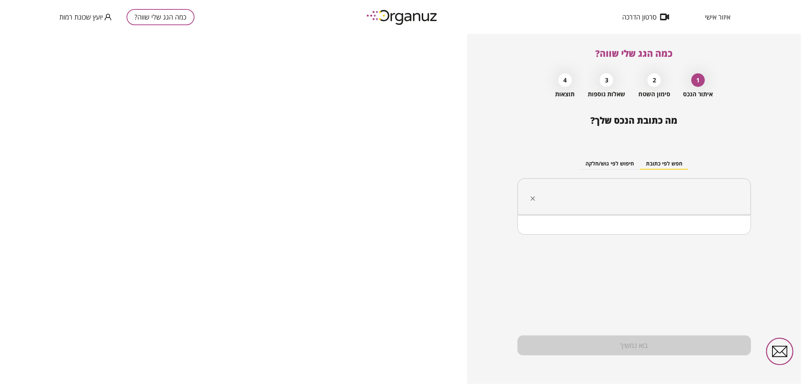
click at [575, 192] on input "text" at bounding box center [637, 196] width 210 height 19
paste input "**********"
click at [618, 228] on li "אלוף [PERSON_NAME] 10 [GEOGRAPHIC_DATA]" at bounding box center [634, 235] width 214 height 14
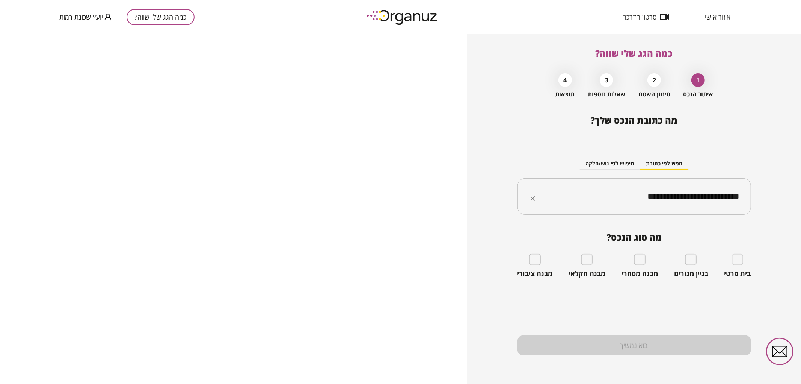
type input "**********"
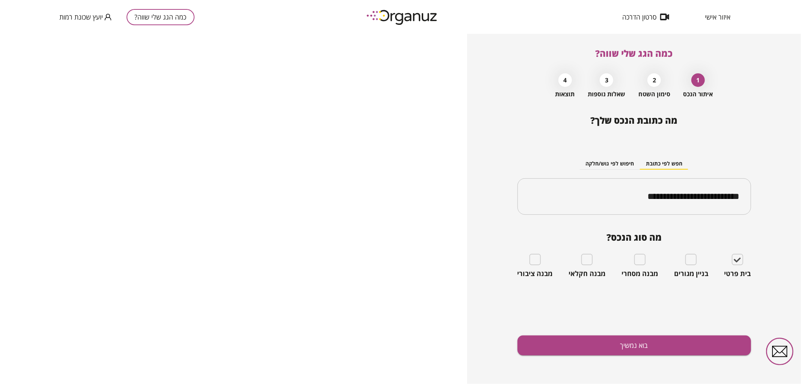
click at [681, 329] on div "**********" at bounding box center [635, 249] width 234 height 269
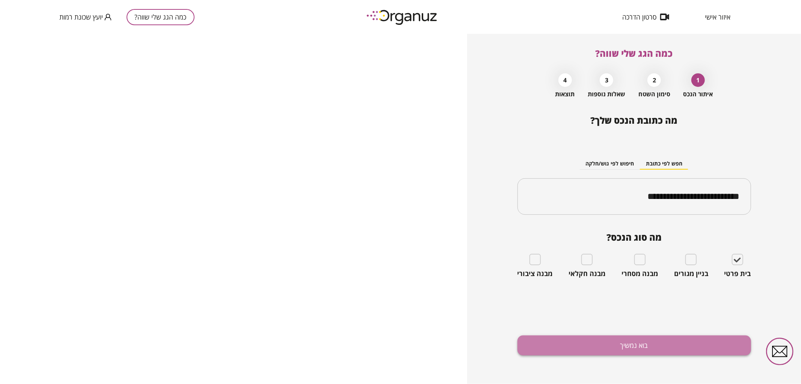
click at [667, 344] on button "בוא נמשיך" at bounding box center [635, 345] width 234 height 20
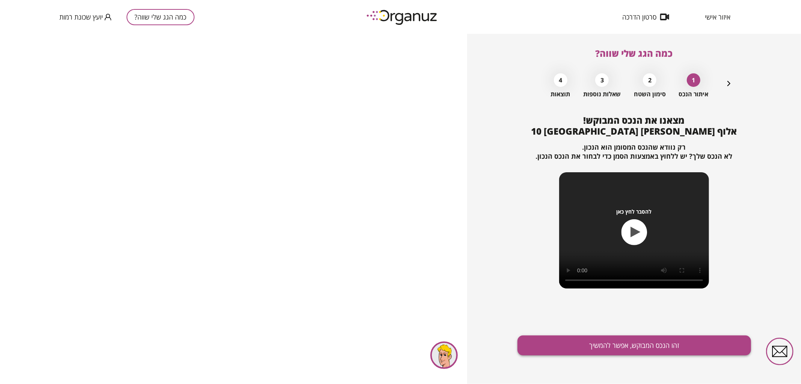
click at [647, 342] on button "זהו הנכס המבוקש, אפשר להמשיך" at bounding box center [635, 345] width 234 height 20
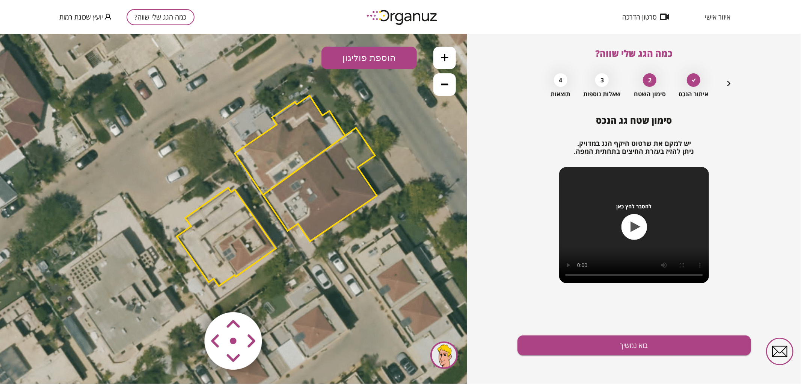
drag, startPoint x: 196, startPoint y: 166, endPoint x: 239, endPoint y: 148, distance: 46.8
click at [239, 148] on icon at bounding box center [276, 191] width 625 height 625
click at [226, 217] on polygon at bounding box center [227, 236] width 100 height 98
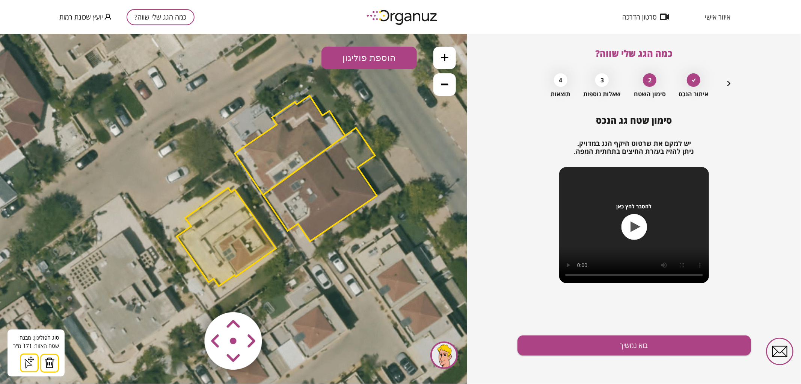
click at [449, 63] on button at bounding box center [444, 57] width 23 height 23
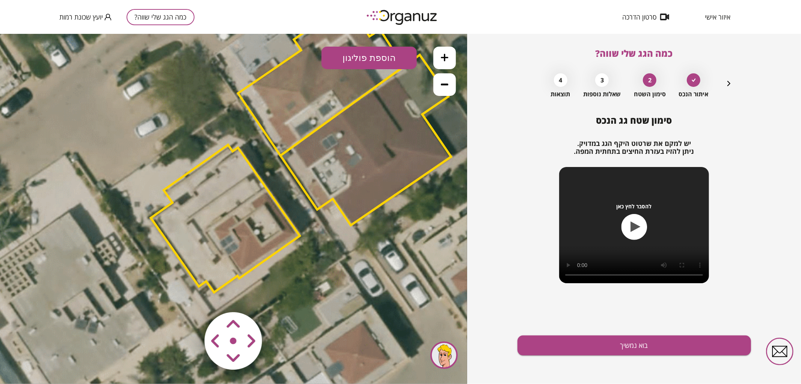
drag, startPoint x: 245, startPoint y: 256, endPoint x: 248, endPoint y: 223, distance: 32.8
click at [248, 223] on polygon at bounding box center [225, 217] width 149 height 147
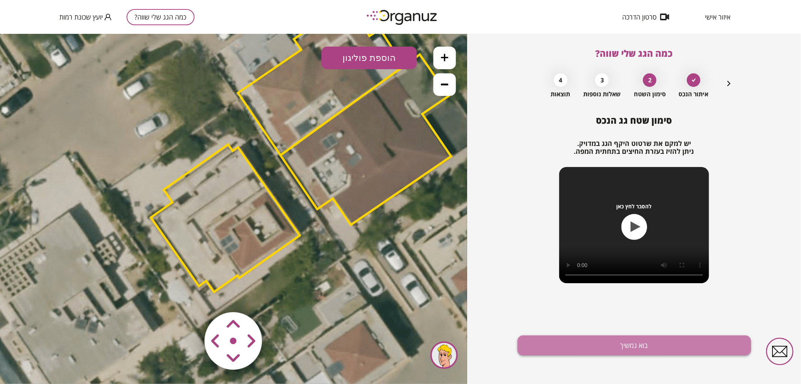
click at [543, 338] on button "בוא נמשיך" at bounding box center [635, 345] width 234 height 20
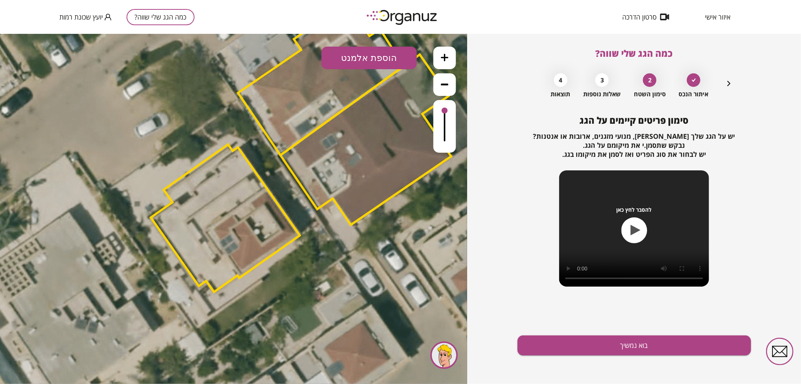
click at [726, 86] on icon "button" at bounding box center [729, 83] width 9 height 9
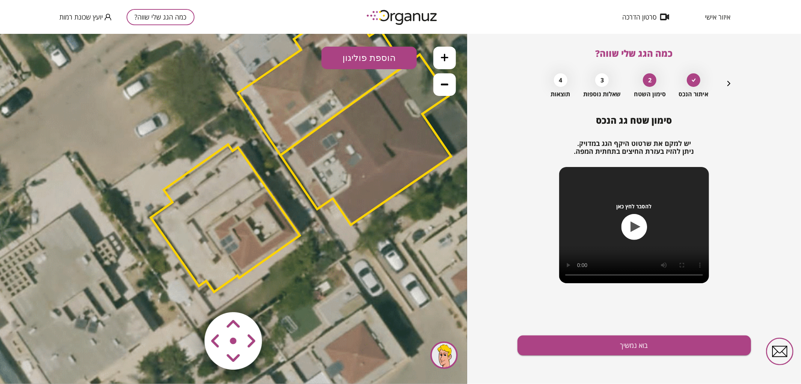
click at [189, 296] on area at bounding box center [189, 296] width 0 height 0
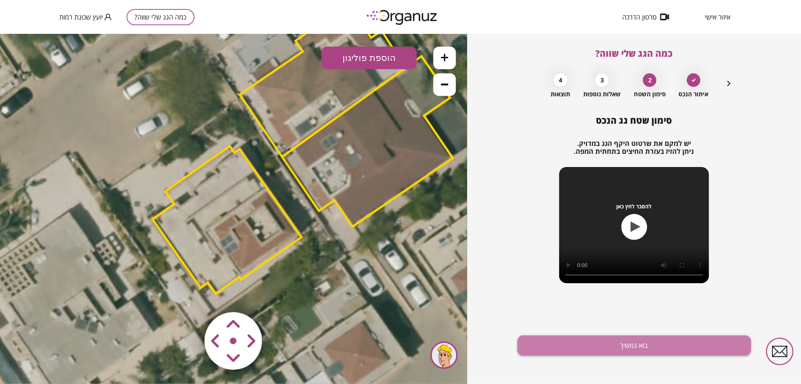
click at [542, 339] on button "בוא נמשיך" at bounding box center [635, 345] width 234 height 20
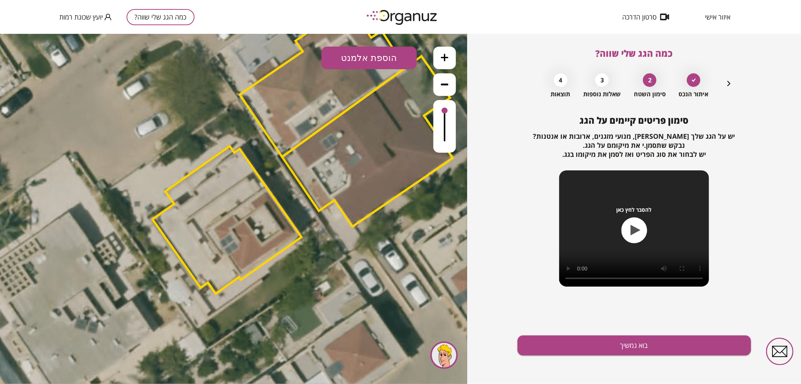
click at [538, 332] on div "סימון פריטים קיימים על הגג יש על הגג שלך [PERSON_NAME], מנועי מזגנים, ארובות או…" at bounding box center [635, 249] width 234 height 269
click at [547, 340] on button "בוא נמשיך" at bounding box center [635, 345] width 234 height 20
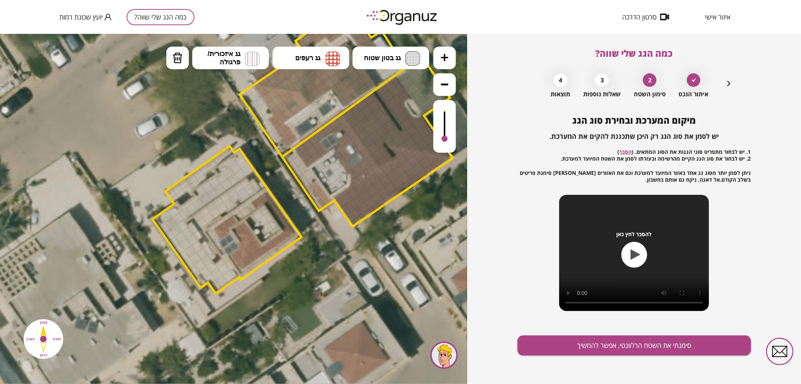
drag, startPoint x: 448, startPoint y: 113, endPoint x: 448, endPoint y: 139, distance: 25.6
click at [448, 139] on div at bounding box center [444, 126] width 23 height 53
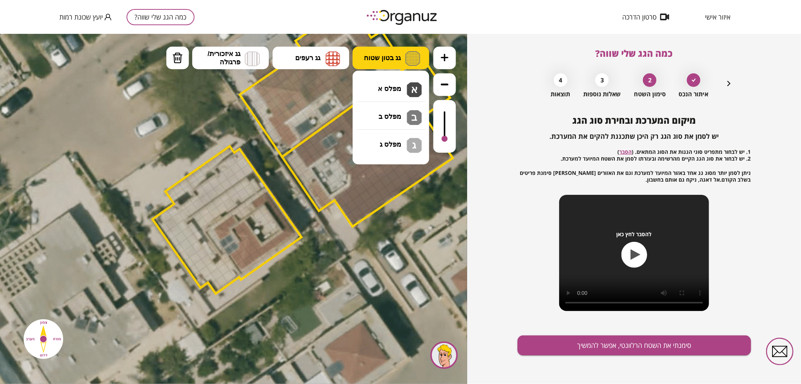
click at [385, 66] on button "גג בטון שטוח" at bounding box center [391, 57] width 77 height 23
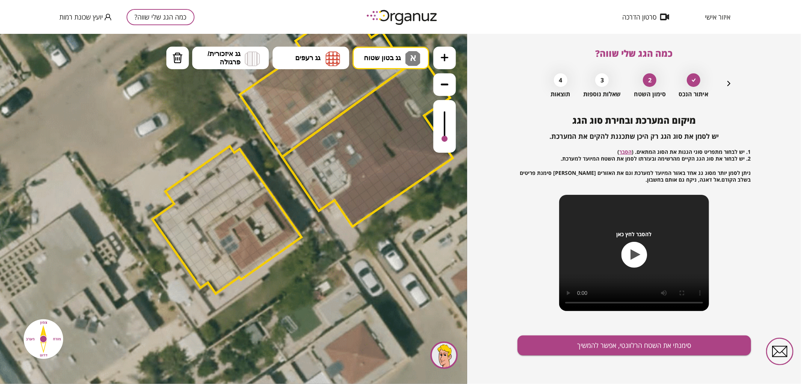
click at [383, 94] on div ".st0 { fill: #FFFFFF; } 0" at bounding box center [233, 208] width 467 height 350
drag, startPoint x: 249, startPoint y: 169, endPoint x: 190, endPoint y: 248, distance: 98.3
click at [174, 212] on div at bounding box center [173, 211] width 13 height 13
drag, startPoint x: 204, startPoint y: 192, endPoint x: 223, endPoint y: 177, distance: 24.1
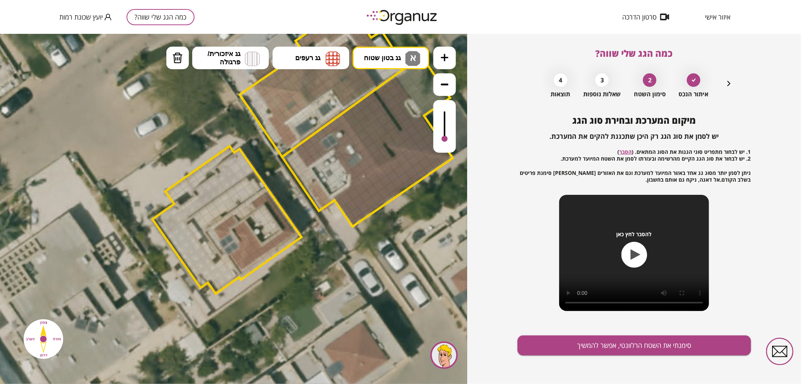
click at [385, 58] on span "גג בטון שטוח" at bounding box center [382, 57] width 37 height 8
click at [374, 118] on div ".st0 { fill: #FFFFFF; } 0" at bounding box center [233, 208] width 467 height 350
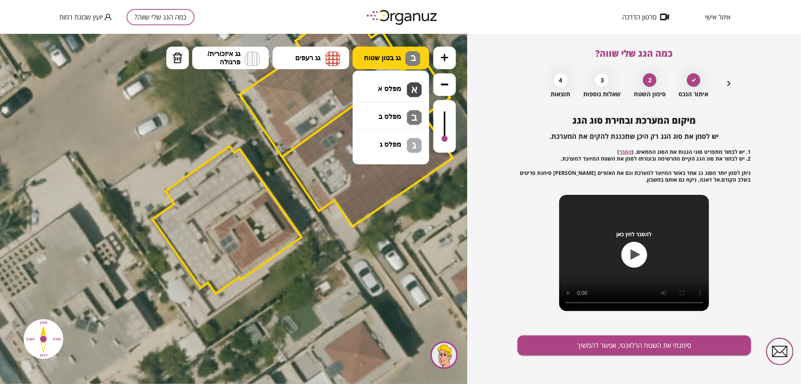
click at [386, 56] on span "גג בטון שטוח" at bounding box center [382, 57] width 37 height 8
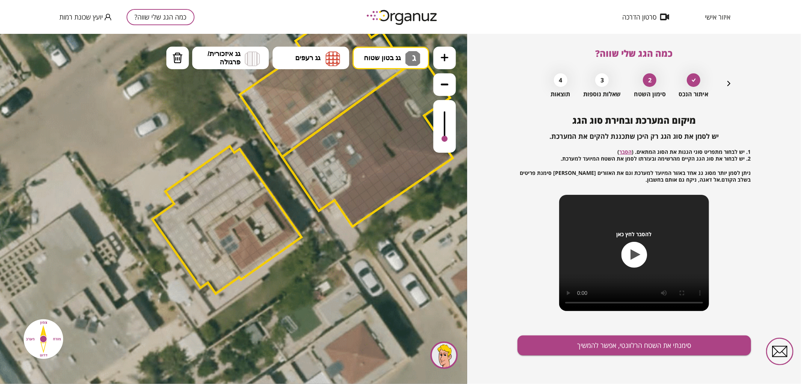
click at [389, 133] on div ".st0 { fill: #FFFFFF; } 0" at bounding box center [233, 208] width 467 height 350
drag, startPoint x: 250, startPoint y: 220, endPoint x: 266, endPoint y: 230, distance: 18.7
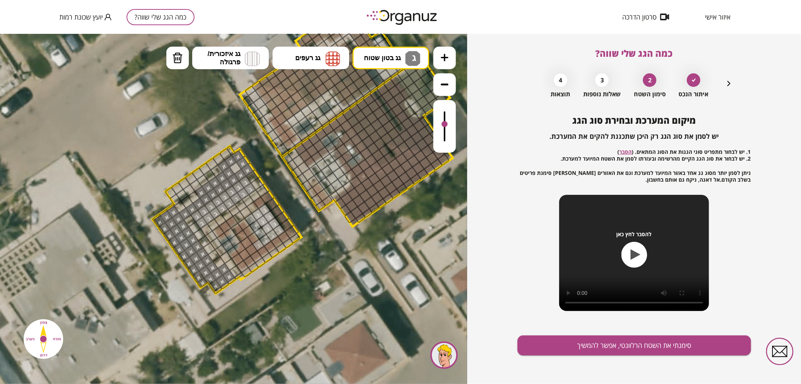
drag, startPoint x: 444, startPoint y: 134, endPoint x: 451, endPoint y: 124, distance: 12.1
click at [451, 124] on div at bounding box center [444, 126] width 23 height 53
drag, startPoint x: 179, startPoint y: 58, endPoint x: 189, endPoint y: 96, distance: 39.4
click at [181, 60] on img at bounding box center [177, 57] width 11 height 11
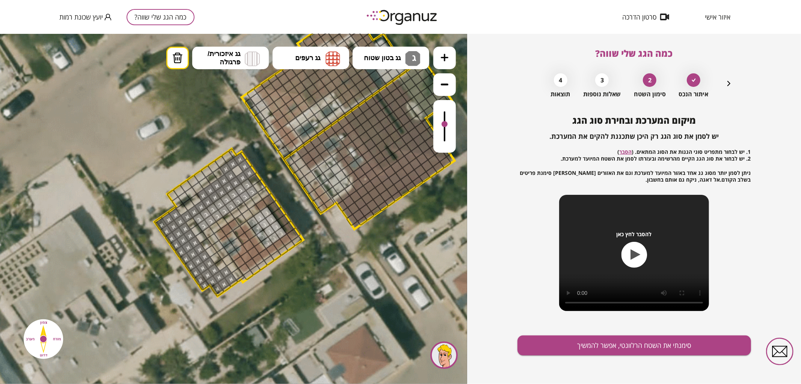
click at [257, 248] on div at bounding box center [260, 246] width 13 height 13
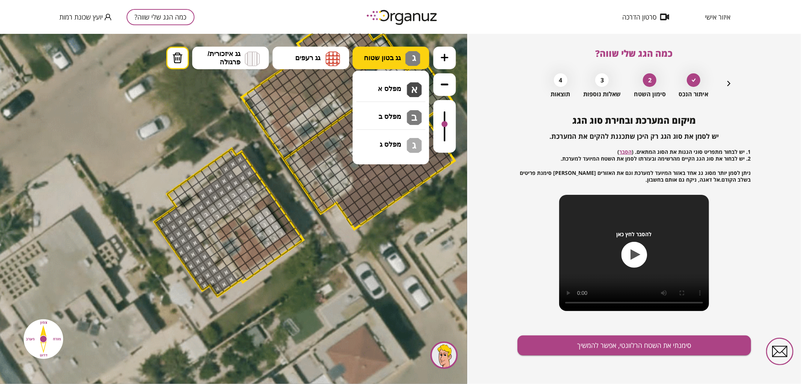
click at [419, 57] on img at bounding box center [412, 58] width 15 height 15
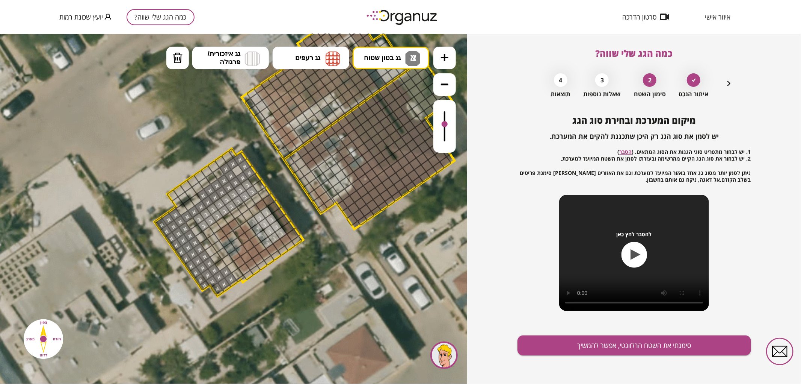
click at [402, 86] on div ".st0 { fill: #FFFFFF; } 0" at bounding box center [233, 208] width 467 height 350
click at [236, 171] on div at bounding box center [237, 170] width 13 height 13
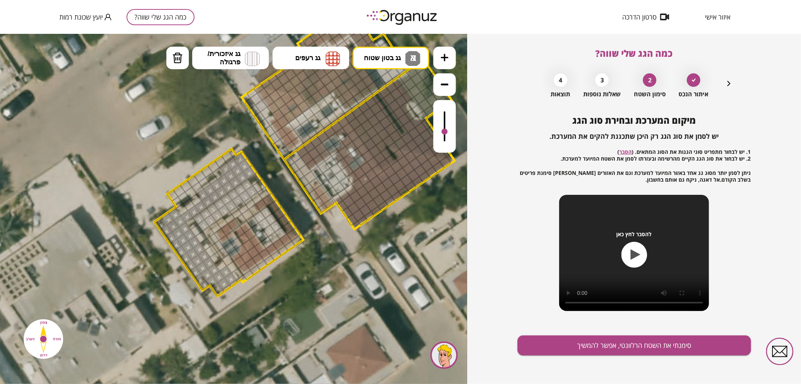
click at [445, 132] on div at bounding box center [445, 131] width 6 height 6
drag, startPoint x: 238, startPoint y: 275, endPoint x: 223, endPoint y: 265, distance: 18.1
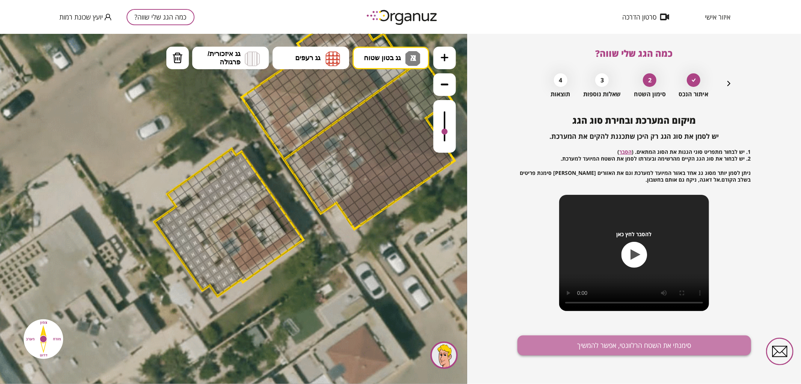
click at [598, 344] on button "סימנתי את השטח הרלוונטי, אפשר להמשיך" at bounding box center [635, 345] width 234 height 20
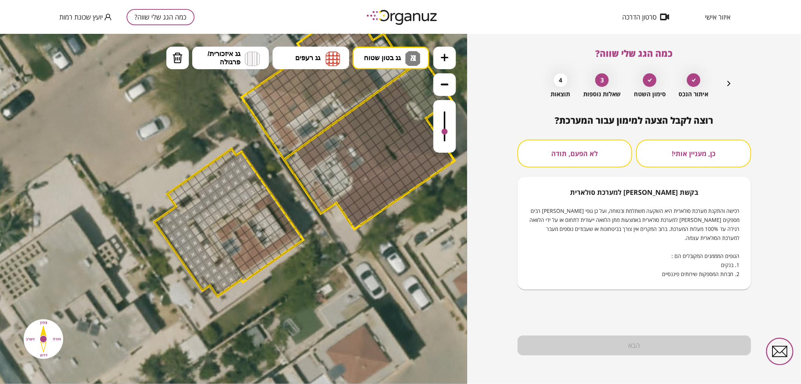
click at [587, 145] on button "לא הפעם, תודה" at bounding box center [575, 153] width 115 height 28
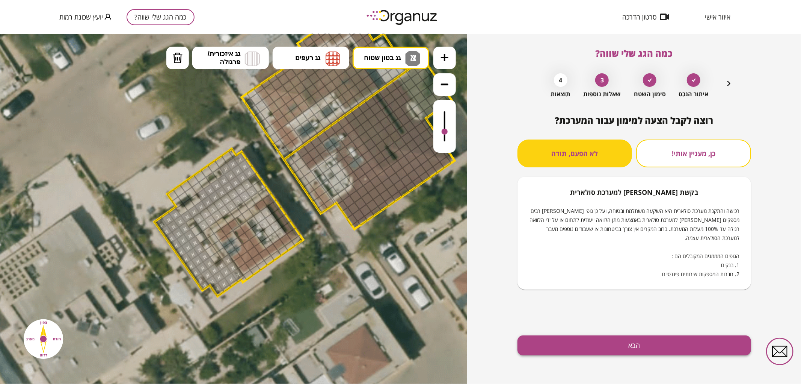
click at [562, 350] on button "הבא" at bounding box center [635, 345] width 234 height 20
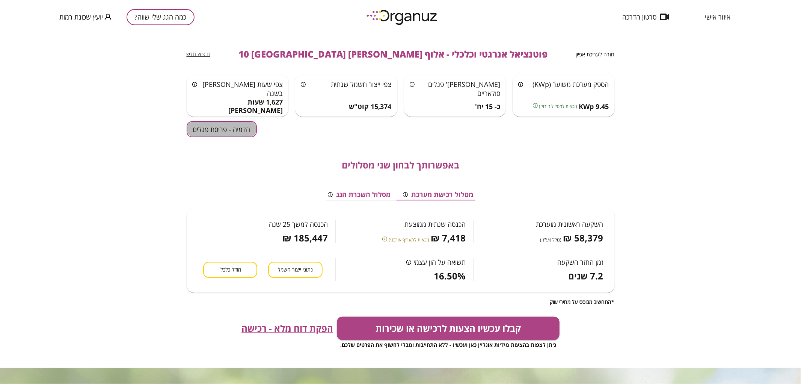
click at [208, 131] on button "הדמיה - פריסת פנלים" at bounding box center [222, 129] width 70 height 16
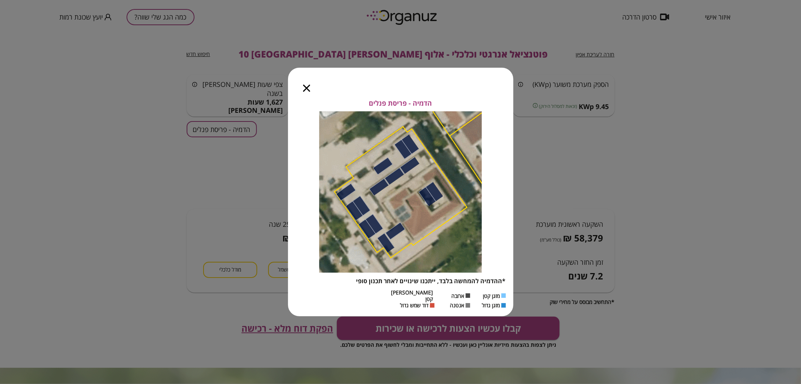
click at [304, 95] on div at bounding box center [306, 84] width 37 height 32
click at [306, 89] on icon "button" at bounding box center [306, 88] width 7 height 7
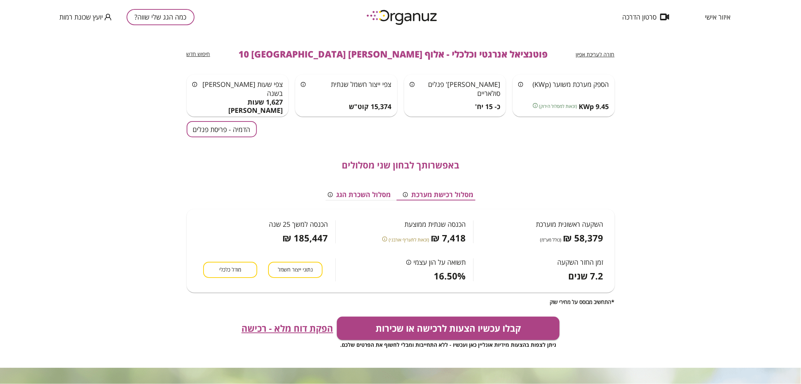
click at [181, 16] on button "כמה הגג שלי שווה?" at bounding box center [161, 17] width 68 height 16
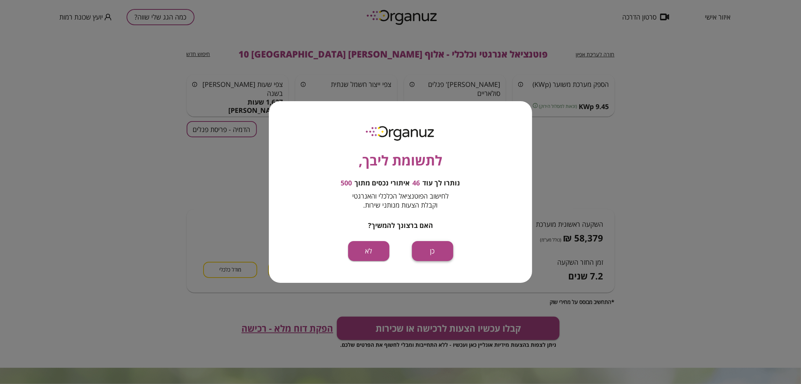
click at [437, 247] on button "כן" at bounding box center [432, 251] width 41 height 20
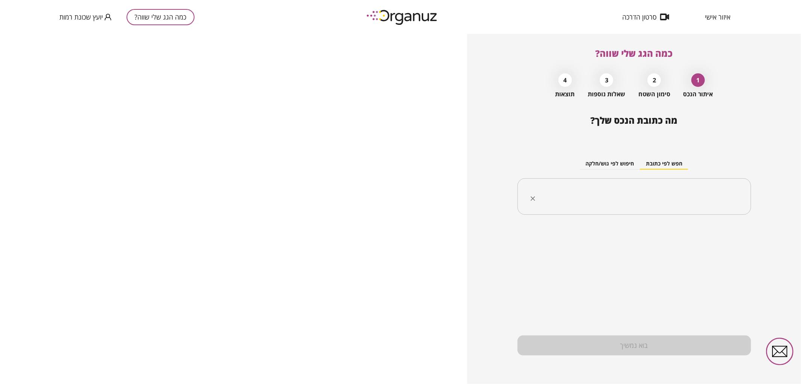
drag, startPoint x: 656, startPoint y: 173, endPoint x: 658, endPoint y: 181, distance: 8.6
click at [658, 175] on div "חפש לפי כתובת חיפוש לפי גוש/חלקה ​" at bounding box center [635, 180] width 234 height 82
click at [659, 184] on div "​" at bounding box center [635, 196] width 234 height 37
click at [688, 227] on ul "אלוף [PERSON_NAME] 15 [GEOGRAPHIC_DATA]" at bounding box center [634, 235] width 214 height 20
click at [686, 232] on li "אלוף [PERSON_NAME] 15 [GEOGRAPHIC_DATA]" at bounding box center [634, 235] width 214 height 14
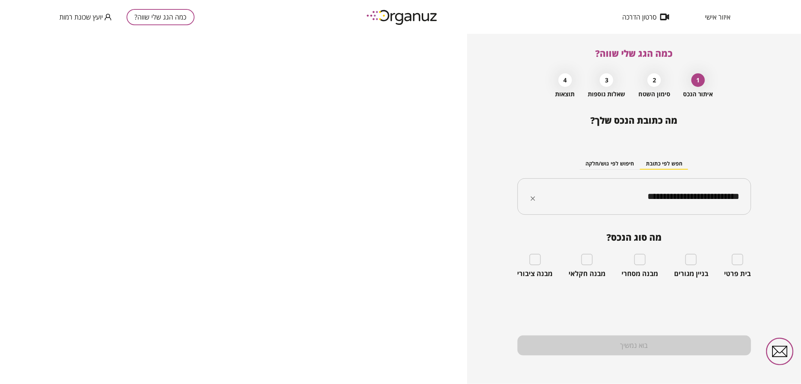
type input "**********"
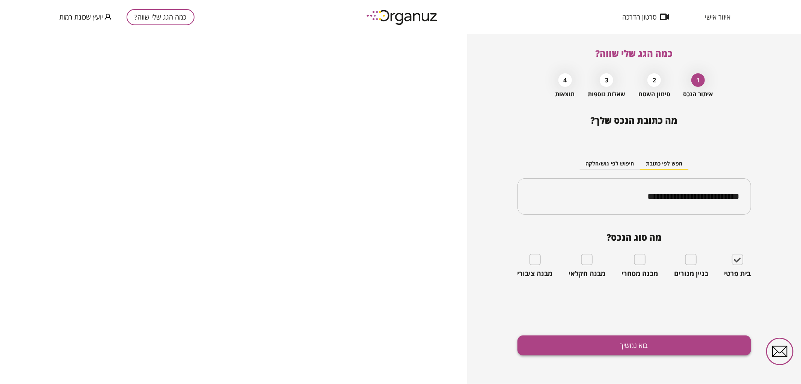
click at [644, 343] on button "בוא נמשיך" at bounding box center [635, 345] width 234 height 20
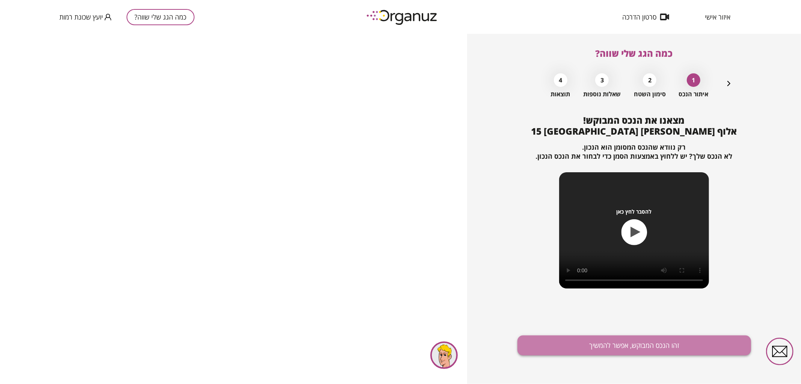
click at [620, 343] on button "זהו הנכס המבוקש, אפשר להמשיך" at bounding box center [635, 345] width 234 height 20
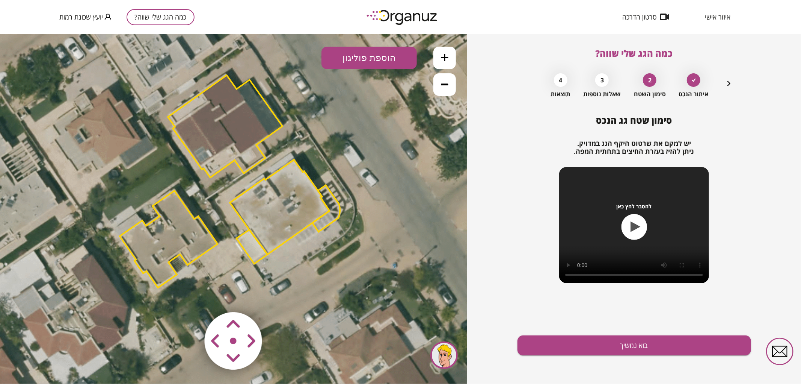
drag, startPoint x: 322, startPoint y: 279, endPoint x: 317, endPoint y: 246, distance: 33.0
click at [317, 246] on icon at bounding box center [228, 182] width 676 height 676
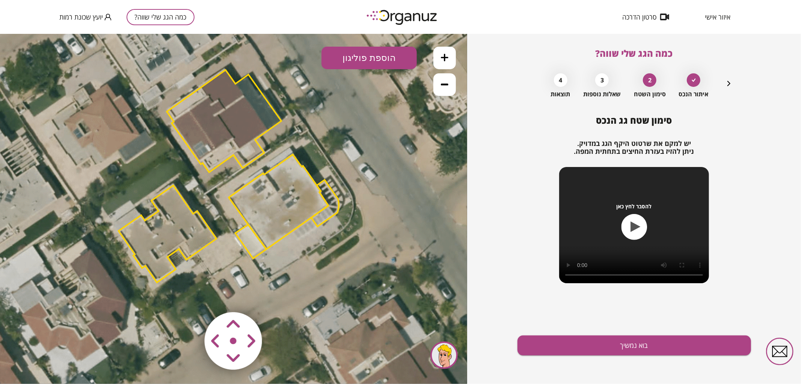
click at [252, 237] on polygon at bounding box center [251, 241] width 31 height 34
click at [333, 198] on polygon at bounding box center [324, 202] width 27 height 47
click at [288, 212] on polygon at bounding box center [279, 201] width 100 height 95
click at [337, 174] on icon at bounding box center [227, 177] width 676 height 676
click at [189, 296] on area at bounding box center [189, 296] width 0 height 0
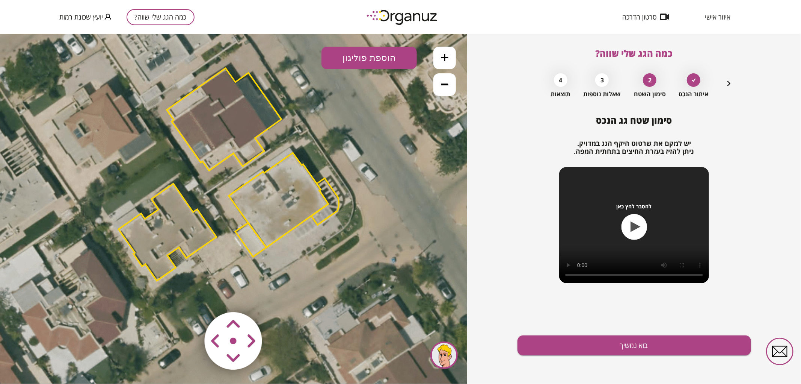
click at [189, 296] on area at bounding box center [189, 296] width 0 height 0
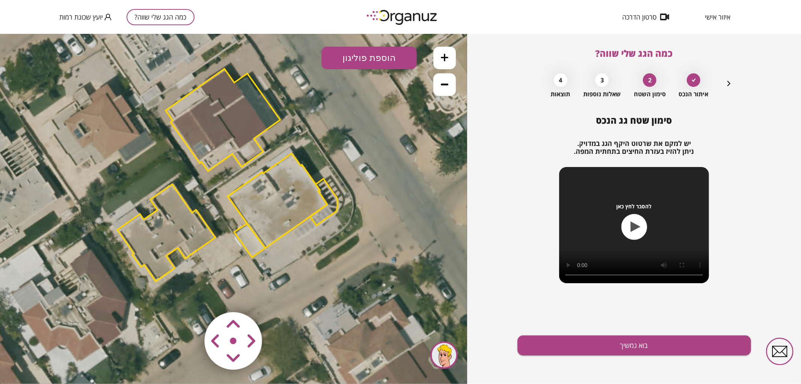
click at [189, 296] on area at bounding box center [189, 296] width 0 height 0
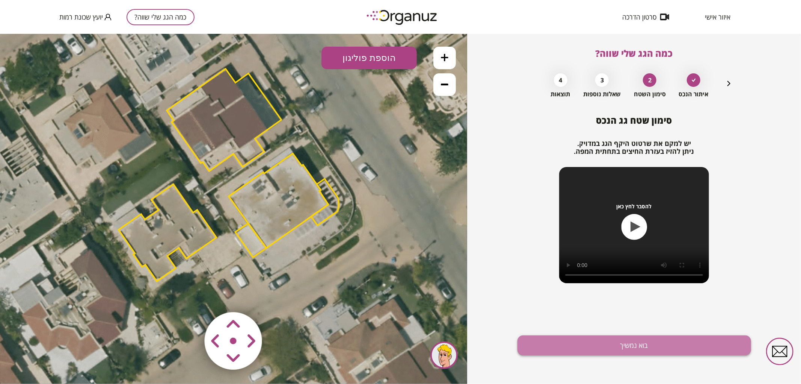
click at [584, 349] on button "בוא נמשיך" at bounding box center [635, 345] width 234 height 20
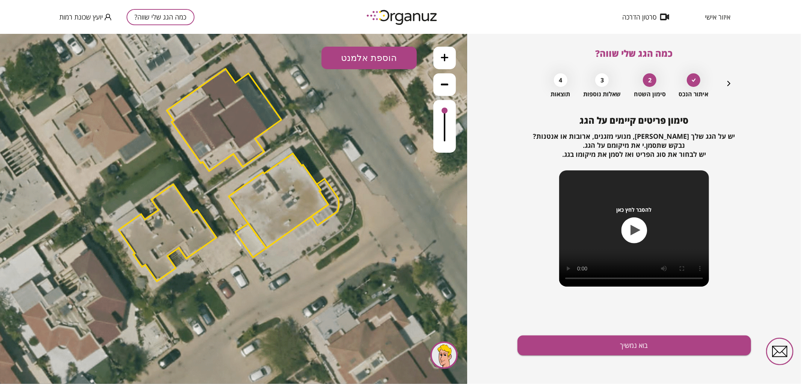
click at [450, 57] on button at bounding box center [444, 57] width 23 height 23
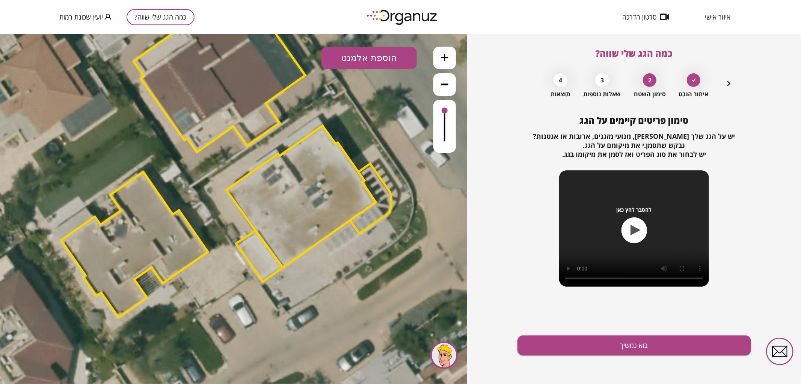
click at [448, 57] on button at bounding box center [444, 57] width 23 height 23
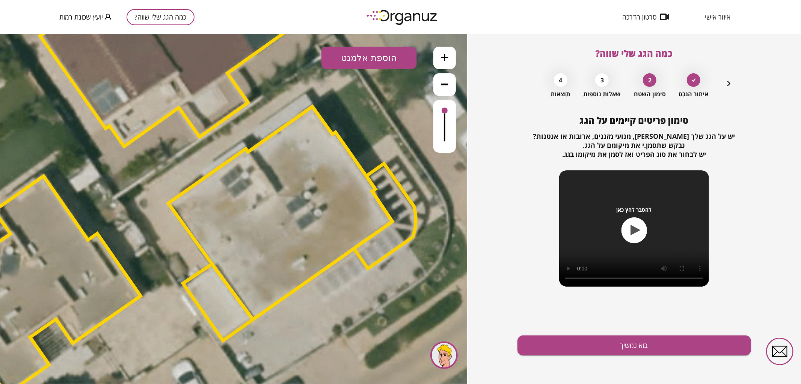
drag, startPoint x: 393, startPoint y: 106, endPoint x: 338, endPoint y: 129, distance: 59.3
click at [338, 129] on icon at bounding box center [164, 159] width 1521 height 1521
click at [351, 59] on button "הוספת אלמנט" at bounding box center [369, 57] width 95 height 23
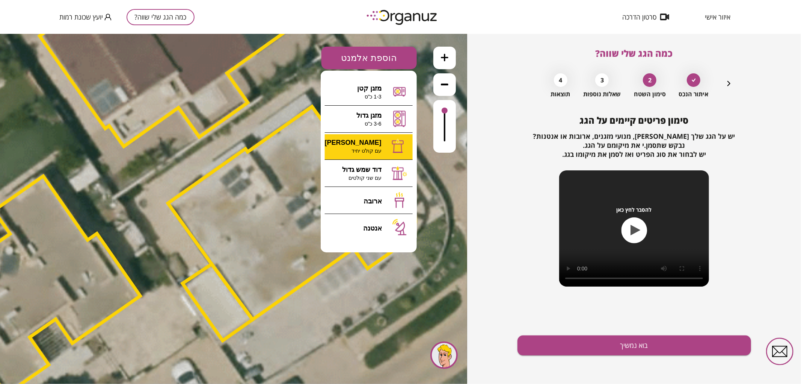
click at [365, 147] on div ".st0 { fill: #FFFFFF; } 0" at bounding box center [233, 208] width 467 height 350
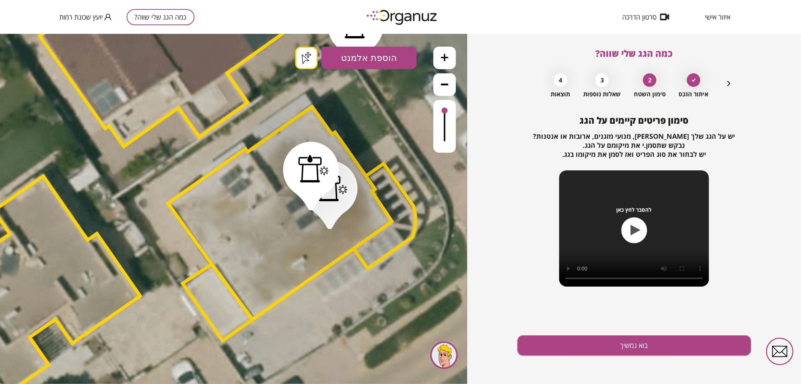
click at [355, 59] on button "הוספת אלמנט" at bounding box center [369, 57] width 95 height 23
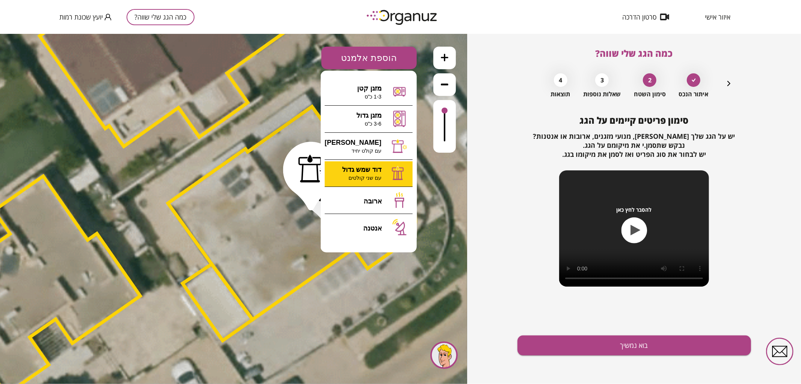
click at [379, 175] on div ".st0 { fill: #FFFFFF; } .st0 { fill: #FFFFFF; }" at bounding box center [233, 208] width 467 height 350
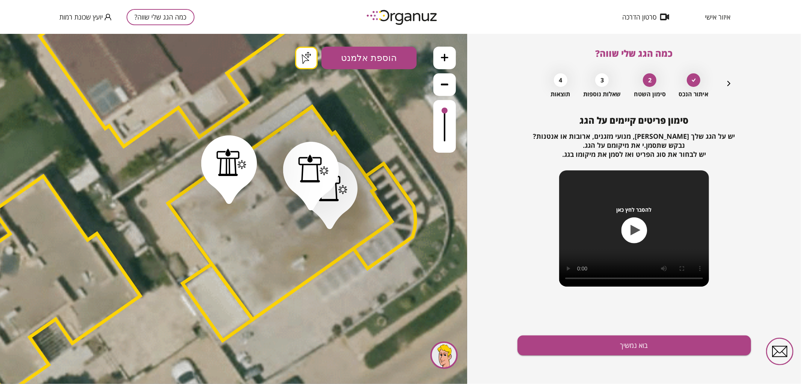
click at [593, 349] on button "בוא נמשיך" at bounding box center [635, 345] width 234 height 20
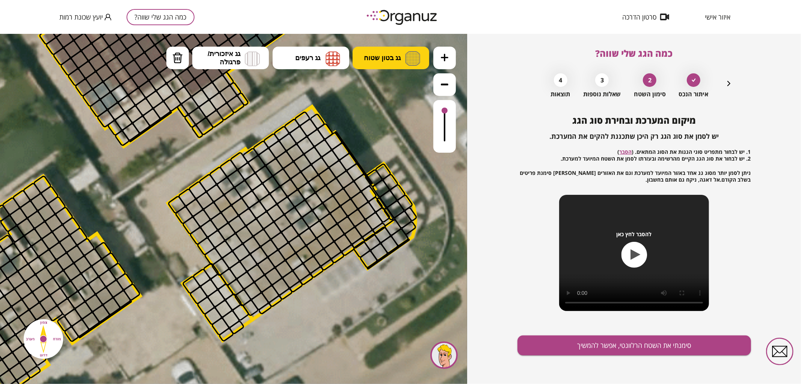
click at [405, 58] on button "גג בטון שטוח" at bounding box center [391, 57] width 77 height 23
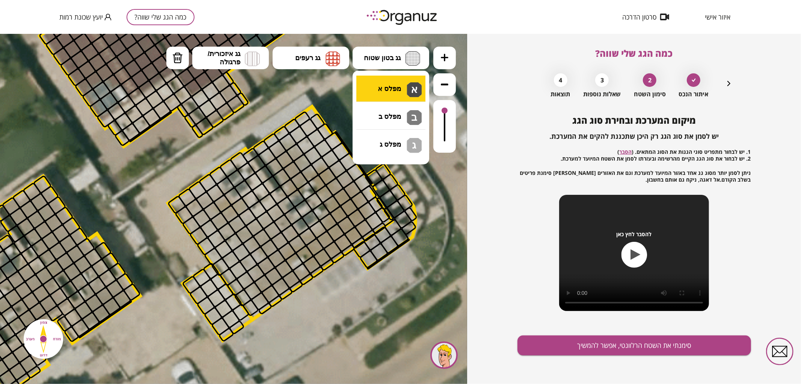
click at [395, 81] on div ".st0 { fill: #FFFFFF; } .st0 { fill: #FFFFFF; }" at bounding box center [233, 208] width 467 height 350
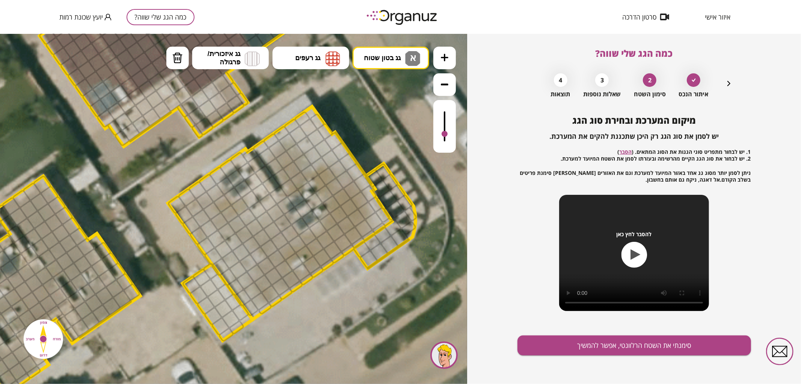
drag, startPoint x: 448, startPoint y: 110, endPoint x: 448, endPoint y: 134, distance: 24.0
click at [448, 134] on div at bounding box center [444, 126] width 23 height 53
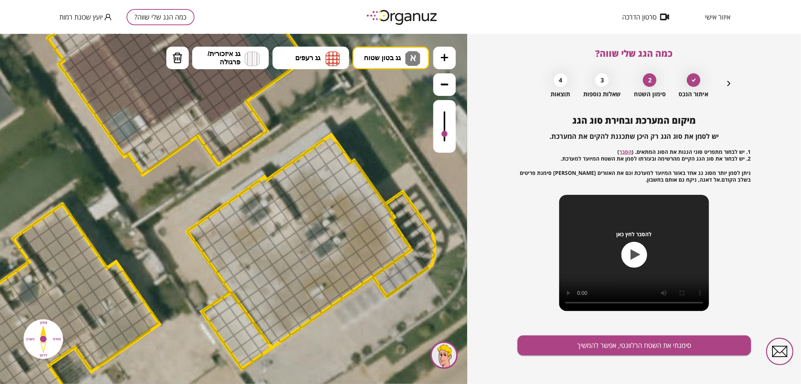
drag, startPoint x: 313, startPoint y: 114, endPoint x: 332, endPoint y: 142, distance: 34.1
click at [332, 142] on polygon at bounding box center [299, 240] width 224 height 213
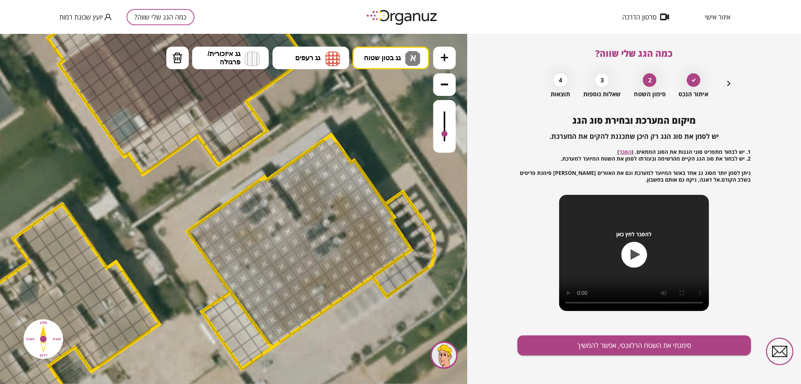
drag, startPoint x: 338, startPoint y: 151, endPoint x: 370, endPoint y: 235, distance: 89.9
drag, startPoint x: 180, startPoint y: 62, endPoint x: 196, endPoint y: 79, distance: 22.9
click at [180, 62] on img at bounding box center [177, 57] width 11 height 11
drag, startPoint x: 297, startPoint y: 214, endPoint x: 271, endPoint y: 181, distance: 41.2
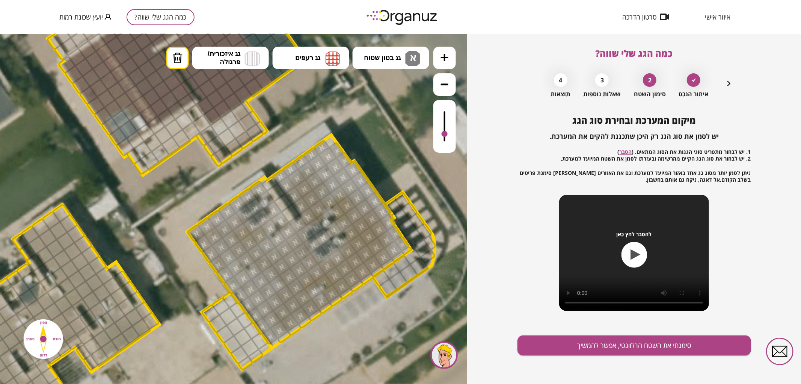
click at [569, 344] on button "סימנתי את השטח הרלוונטי, אפשר להמשיך" at bounding box center [635, 345] width 234 height 20
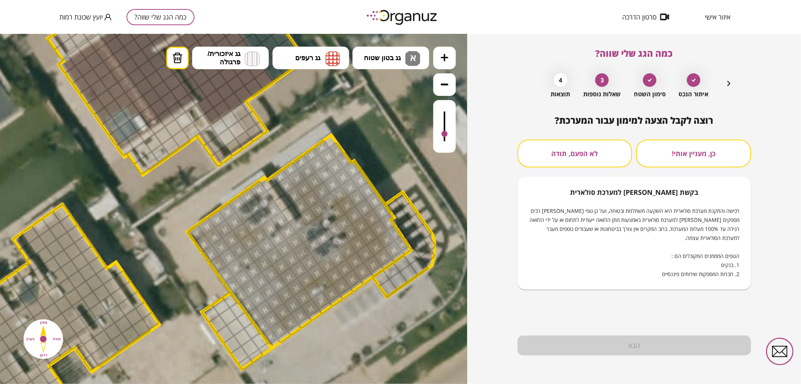
click at [600, 148] on button "לא הפעם, תודה" at bounding box center [575, 153] width 115 height 28
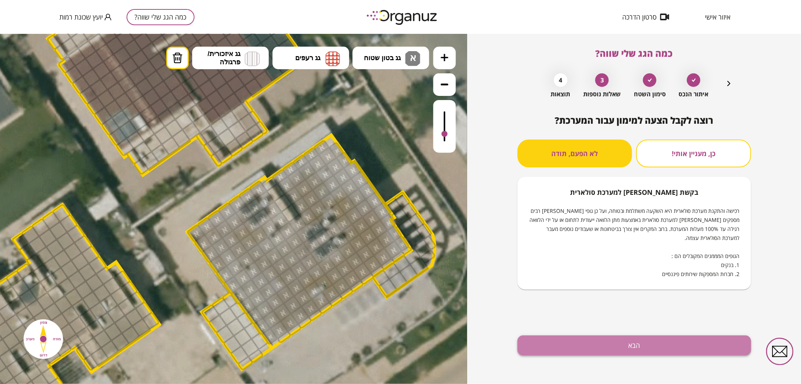
click at [550, 347] on button "הבא" at bounding box center [635, 345] width 234 height 20
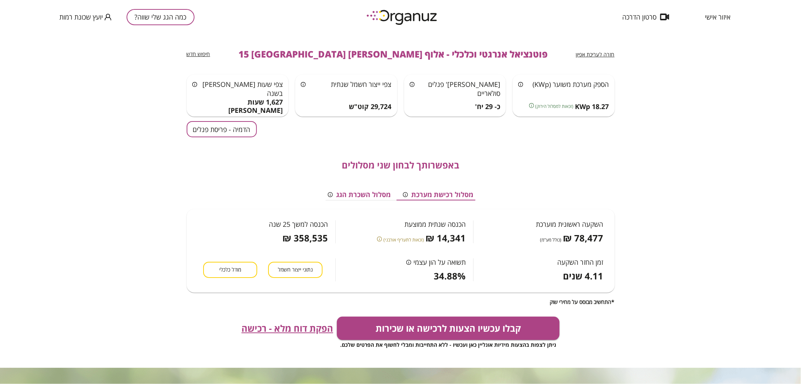
click at [238, 127] on button "הדמיה - פריסת פנלים" at bounding box center [222, 129] width 70 height 16
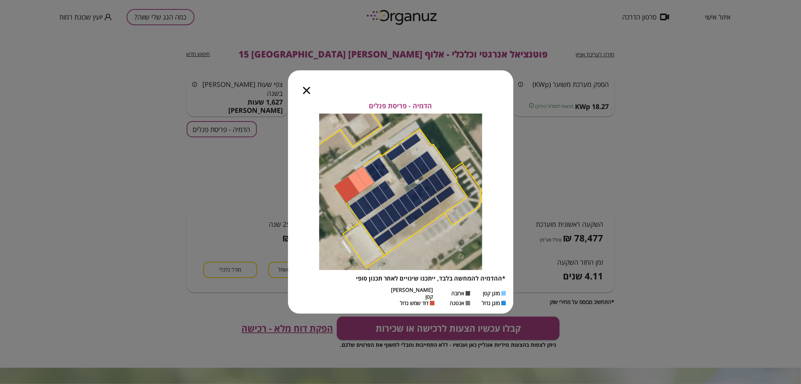
click at [303, 93] on icon "button" at bounding box center [306, 90] width 7 height 7
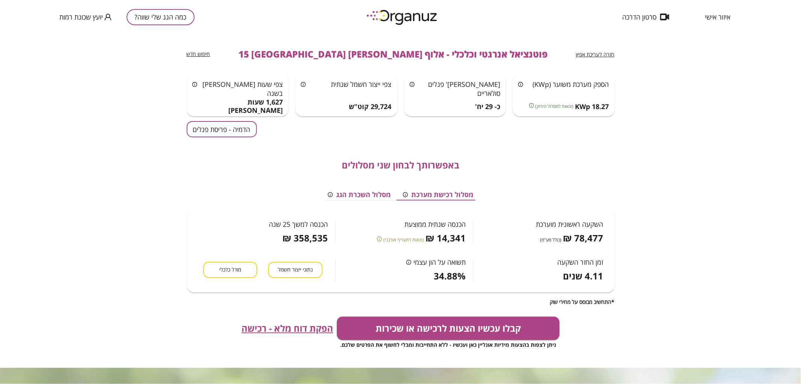
click at [170, 20] on button "כמה הגג שלי שווה?" at bounding box center [161, 17] width 68 height 16
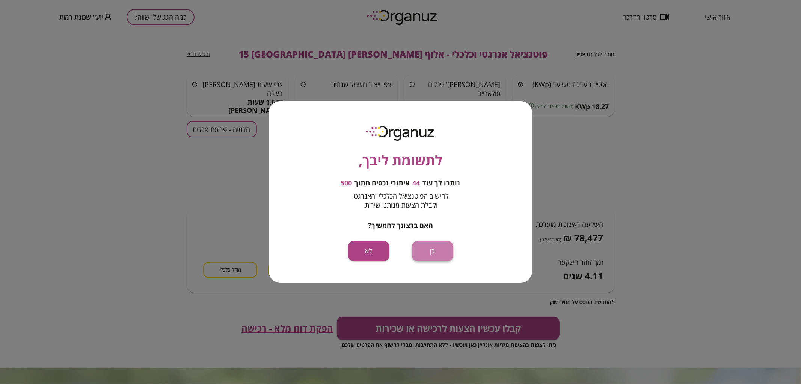
click at [435, 244] on button "כן" at bounding box center [432, 251] width 41 height 20
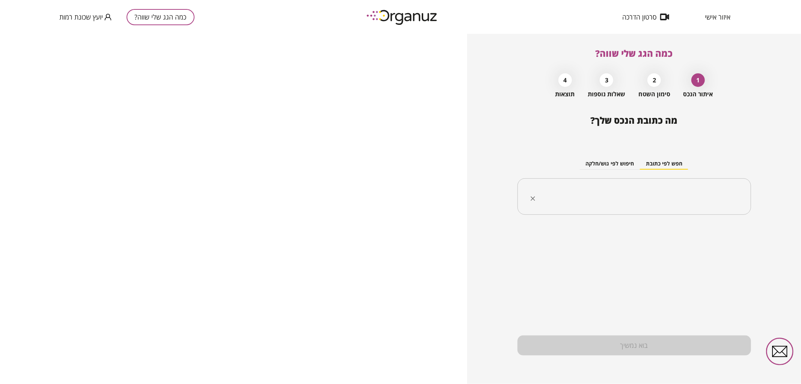
click at [588, 203] on input "text" at bounding box center [637, 196] width 210 height 19
click at [596, 208] on div "​" at bounding box center [635, 196] width 234 height 37
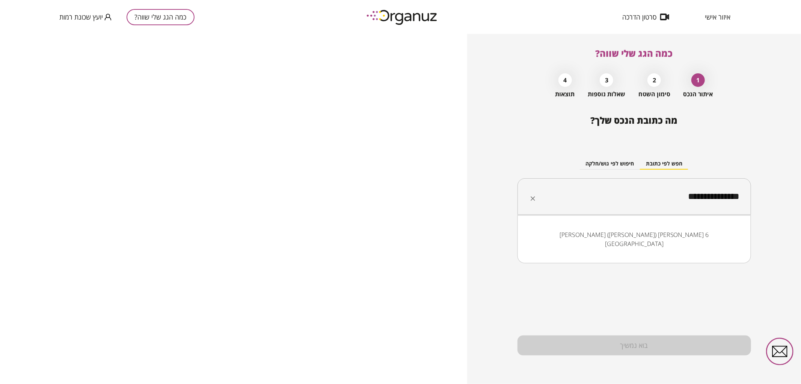
click at [658, 238] on li "[PERSON_NAME] ([PERSON_NAME]) [PERSON_NAME] 6 [GEOGRAPHIC_DATA]" at bounding box center [634, 239] width 214 height 23
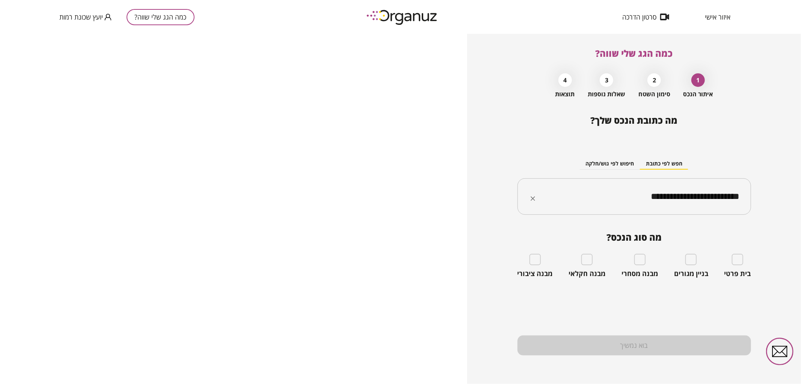
type input "**********"
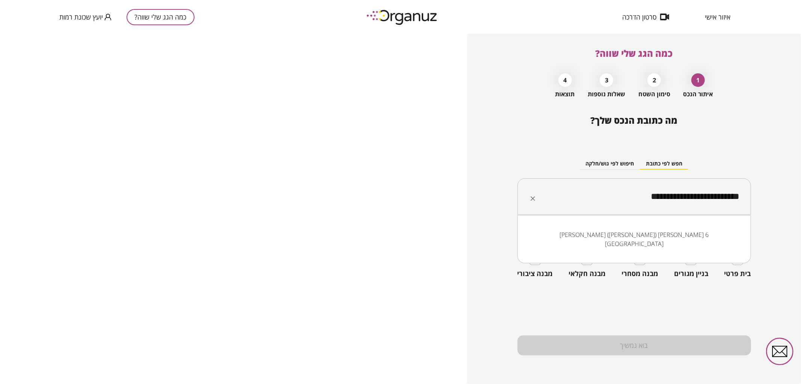
click at [630, 201] on input "**********" at bounding box center [637, 196] width 210 height 19
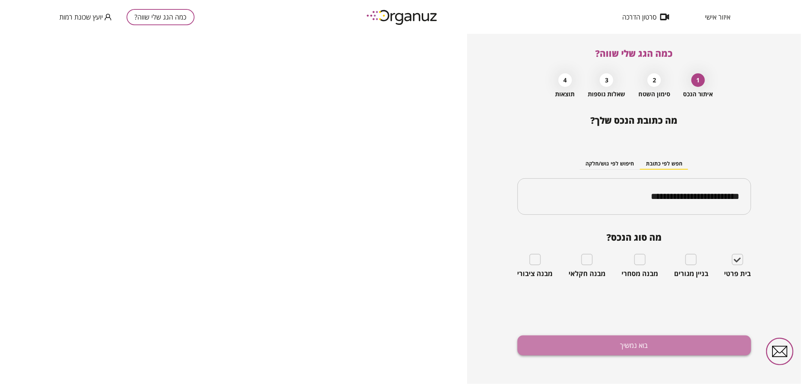
click at [603, 340] on button "בוא נמשיך" at bounding box center [635, 345] width 234 height 20
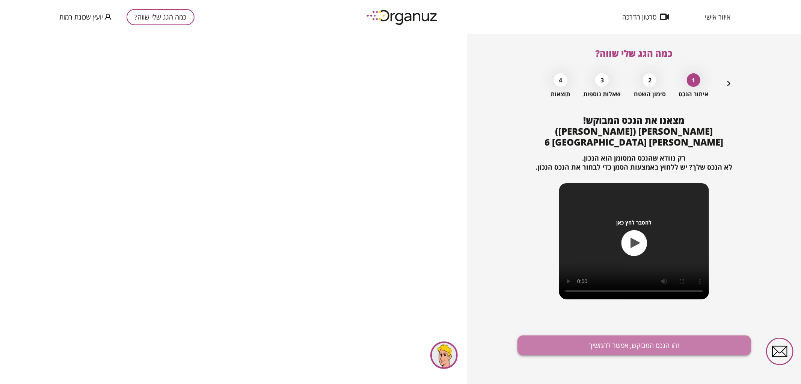
click at [652, 342] on button "זהו הנכס המבוקש, אפשר להמשיך" at bounding box center [635, 345] width 234 height 20
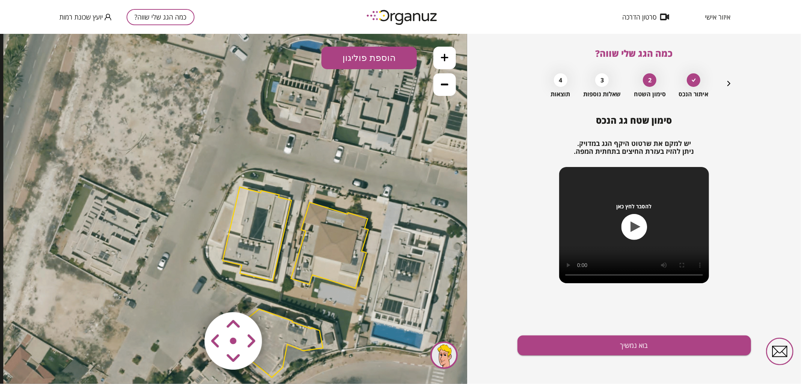
drag, startPoint x: 344, startPoint y: 145, endPoint x: 390, endPoint y: 194, distance: 67.5
click at [390, 194] on icon at bounding box center [296, 282] width 586 height 586
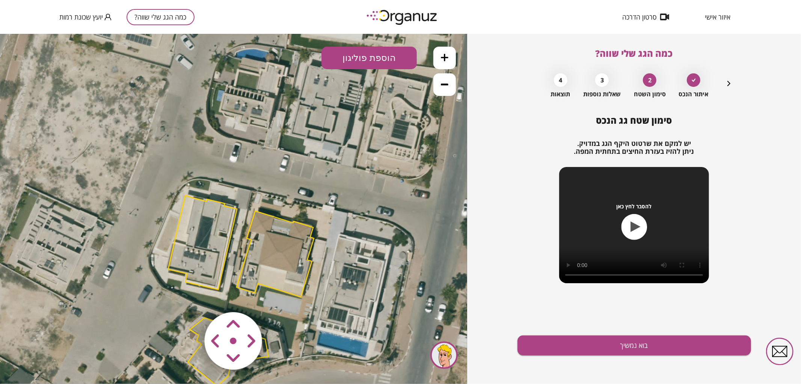
drag, startPoint x: 354, startPoint y: 186, endPoint x: 300, endPoint y: 194, distance: 55.1
click at [300, 194] on icon at bounding box center [242, 290] width 586 height 586
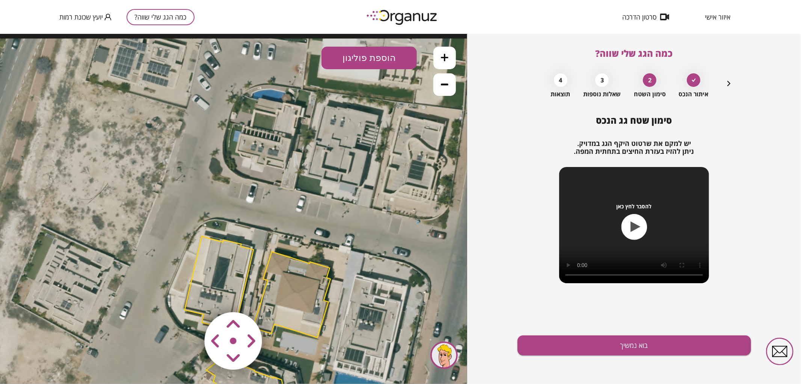
drag, startPoint x: 329, startPoint y: 221, endPoint x: 334, endPoint y: 238, distance: 17.1
click at [336, 236] on icon at bounding box center [258, 331] width 586 height 586
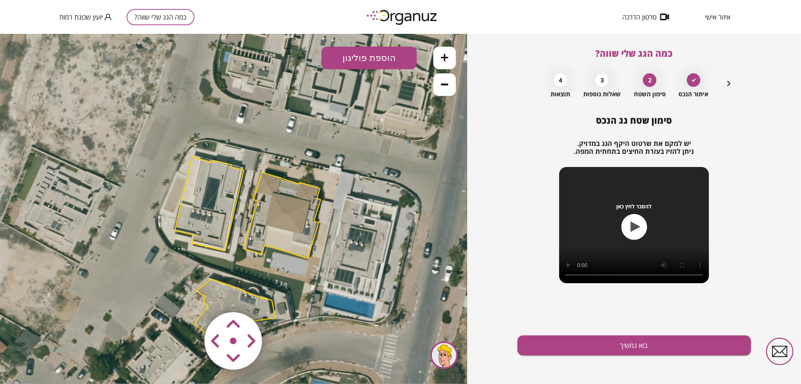
drag, startPoint x: 324, startPoint y: 248, endPoint x: 314, endPoint y: 169, distance: 80.2
click at [315, 169] on icon at bounding box center [249, 252] width 586 height 586
click at [204, 205] on polygon at bounding box center [209, 203] width 69 height 94
click at [383, 178] on icon at bounding box center [249, 251] width 586 height 586
click at [443, 51] on button at bounding box center [444, 57] width 23 height 23
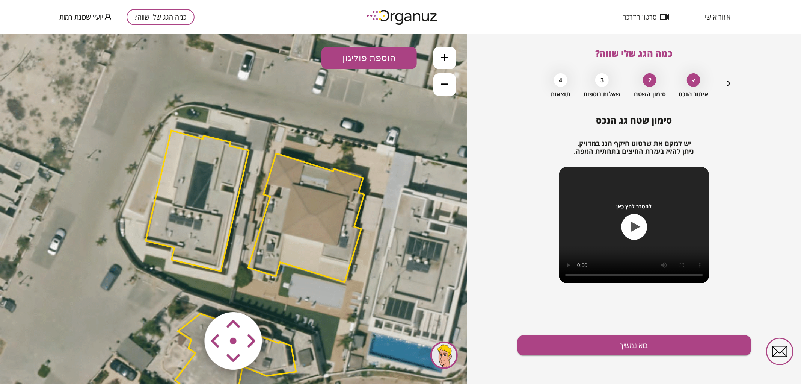
click at [443, 51] on button at bounding box center [444, 57] width 23 height 23
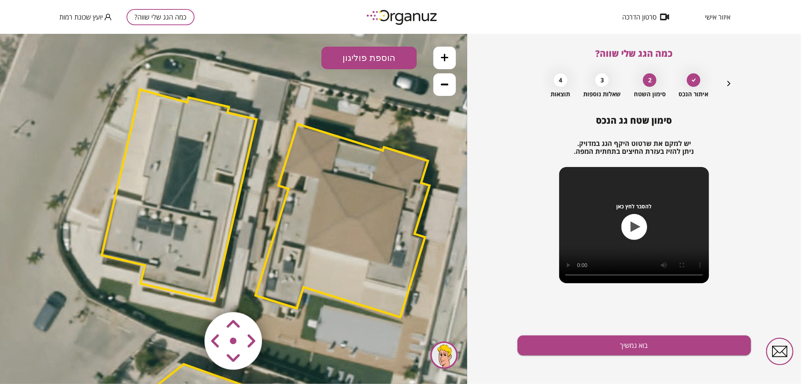
click at [189, 296] on area at bounding box center [189, 296] width 0 height 0
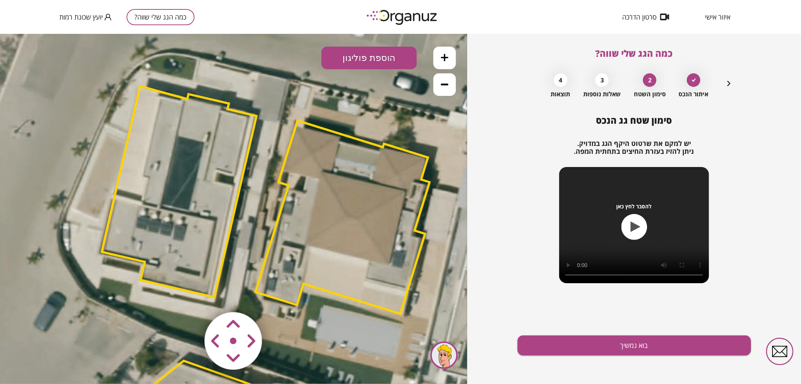
click at [189, 296] on area at bounding box center [189, 296] width 0 height 0
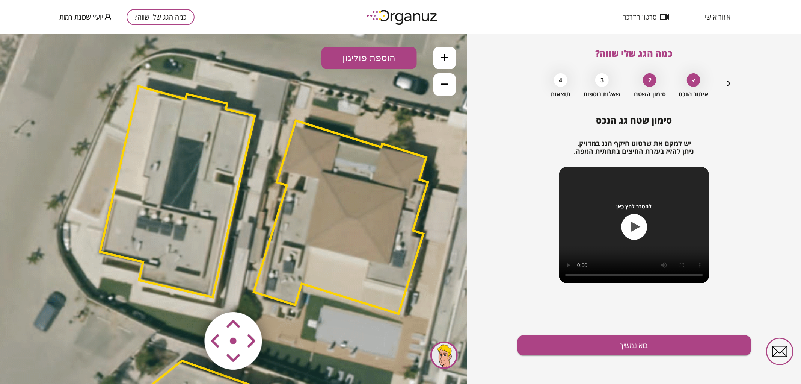
click at [189, 296] on area at bounding box center [189, 296] width 0 height 0
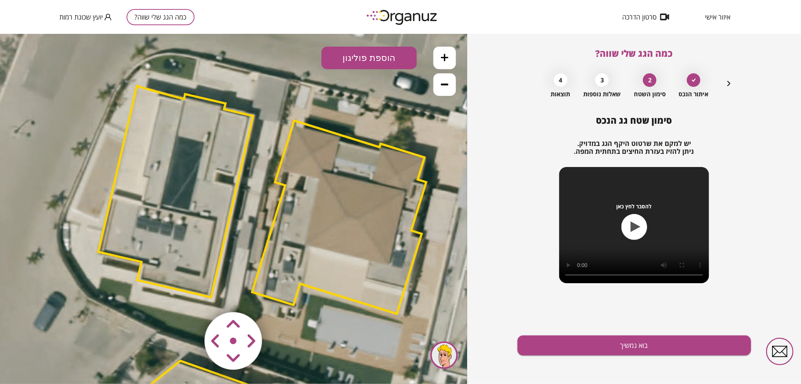
click at [189, 296] on area at bounding box center [189, 296] width 0 height 0
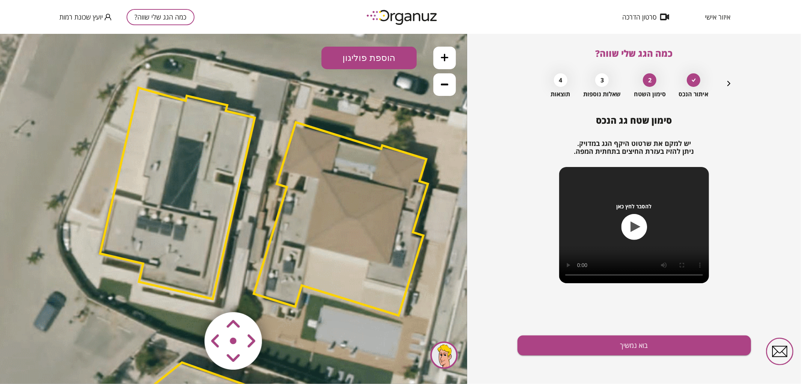
click at [189, 296] on area at bounding box center [189, 296] width 0 height 0
click at [557, 340] on button "בוא נמשיך" at bounding box center [635, 345] width 234 height 20
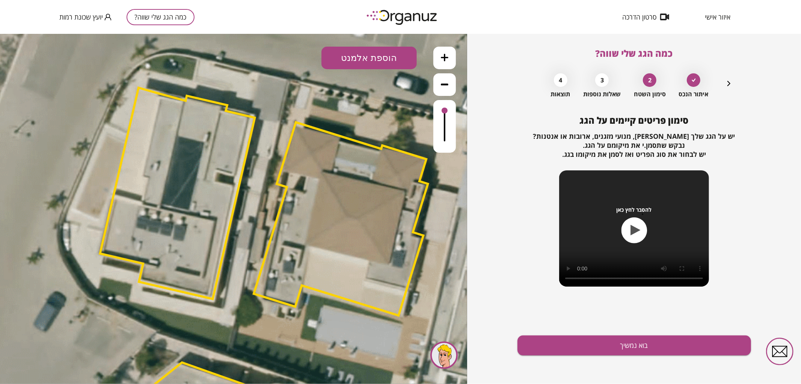
click at [353, 43] on icon at bounding box center [267, 305] width 1318 height 1318
click at [359, 53] on button "הוספת אלמנט" at bounding box center [369, 57] width 95 height 23
click at [395, 144] on div ".st0 { fill: #FFFFFF; } .st0 { fill: #FFFFFF; }" at bounding box center [233, 208] width 467 height 350
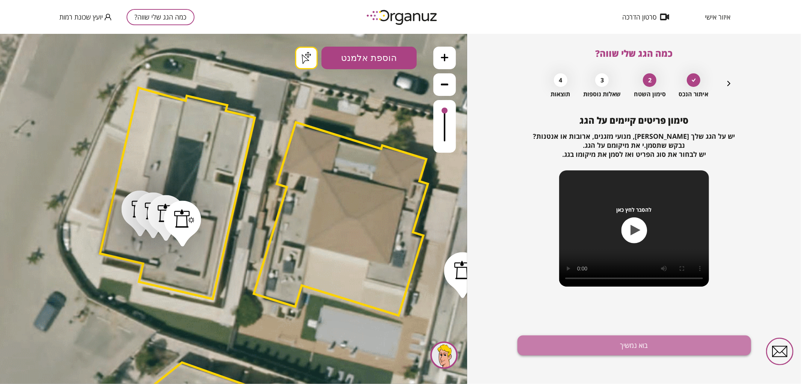
click at [614, 342] on button "בוא נמשיך" at bounding box center [635, 345] width 234 height 20
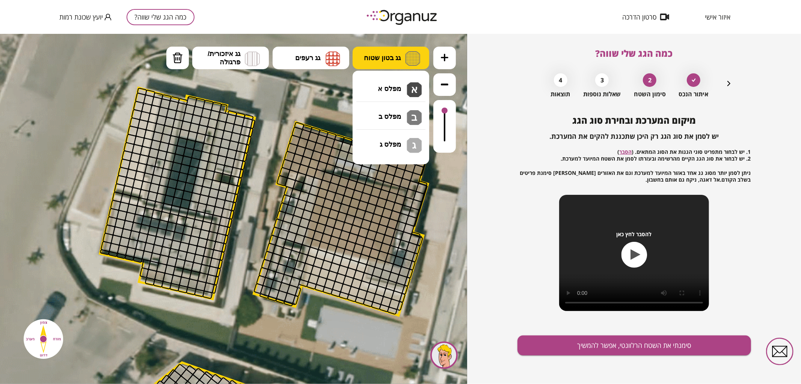
click at [393, 57] on span "גג בטון שטוח" at bounding box center [382, 57] width 37 height 8
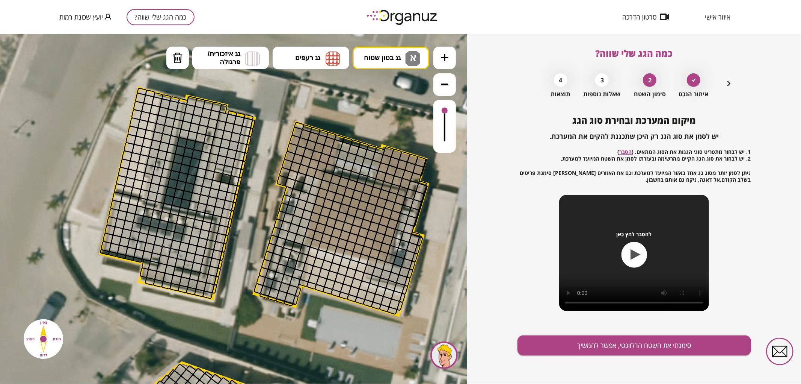
click at [393, 91] on div ".st0 { fill: #FFFFFF; } .st0 { fill: #FFFFFF; }" at bounding box center [233, 208] width 467 height 350
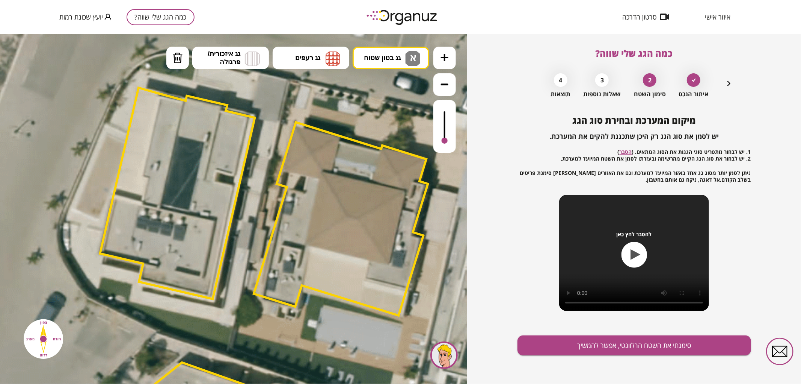
drag, startPoint x: 446, startPoint y: 119, endPoint x: 433, endPoint y: 154, distance: 37.7
click at [447, 147] on div at bounding box center [444, 126] width 23 height 53
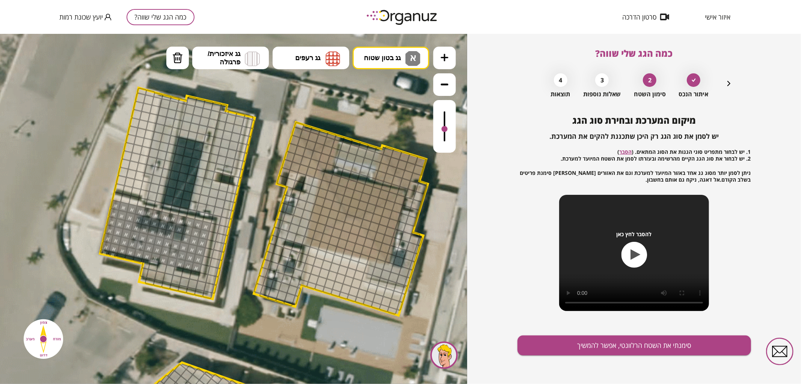
drag, startPoint x: 117, startPoint y: 205, endPoint x: 160, endPoint y: 245, distance: 58.5
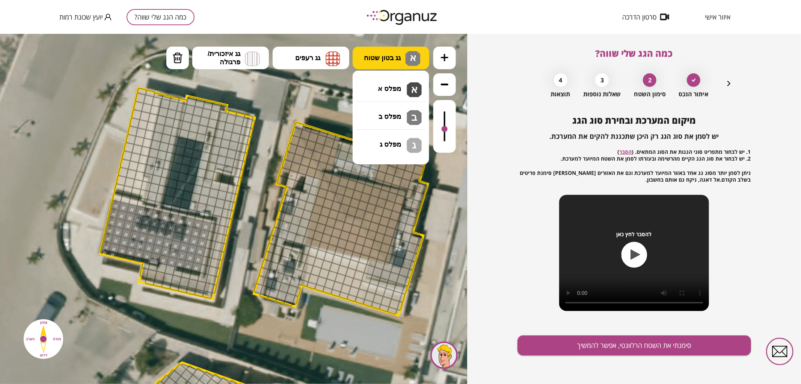
drag, startPoint x: 380, startPoint y: 59, endPoint x: 379, endPoint y: 68, distance: 9.4
click at [380, 60] on span "גג בטון שטוח" at bounding box center [382, 57] width 37 height 8
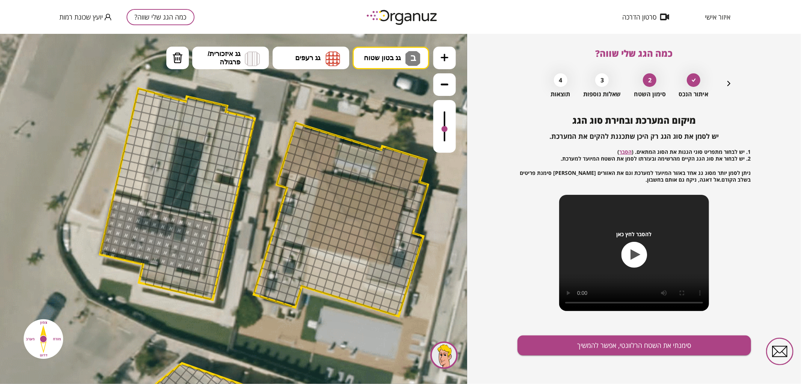
click at [387, 117] on div ".st0 { fill: #FFFFFF; } .st0 { fill: #FFFFFF; }" at bounding box center [233, 208] width 467 height 350
drag, startPoint x: 147, startPoint y: 267, endPoint x: 228, endPoint y: 196, distance: 107.8
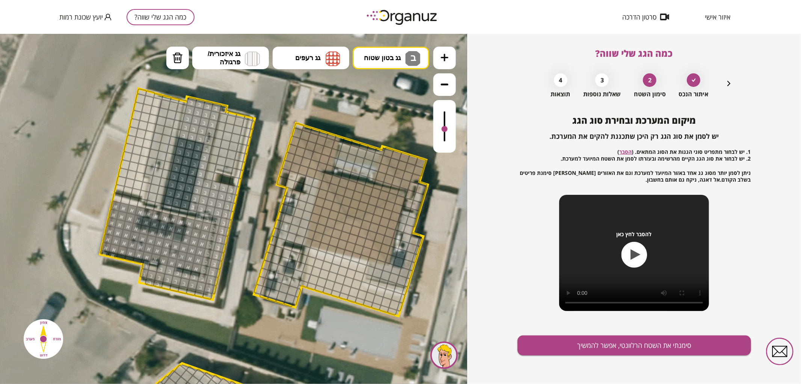
drag, startPoint x: 230, startPoint y: 192, endPoint x: 201, endPoint y: 107, distance: 89.6
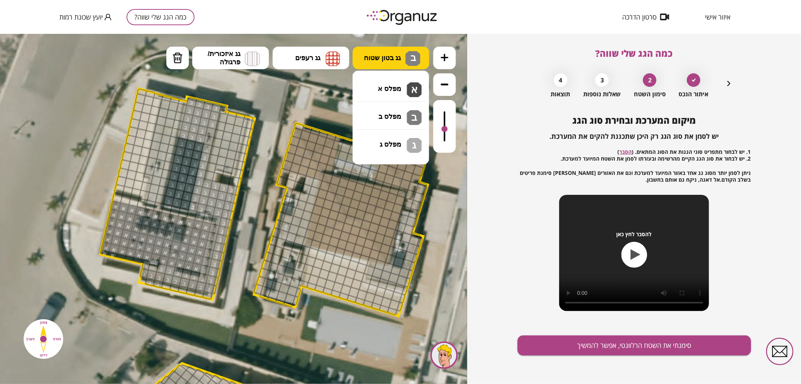
click at [376, 50] on button "גג בטון שטוח ב" at bounding box center [391, 57] width 77 height 23
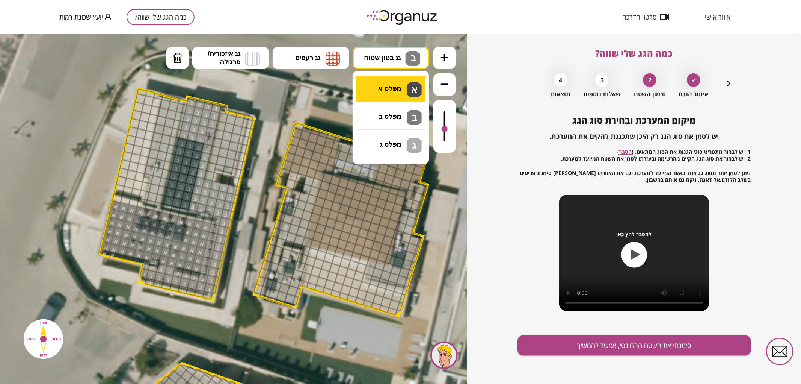
click at [372, 92] on div ".st0 { fill: #FFFFFF; } .st0 { fill: #FFFFFF; }" at bounding box center [233, 208] width 467 height 350
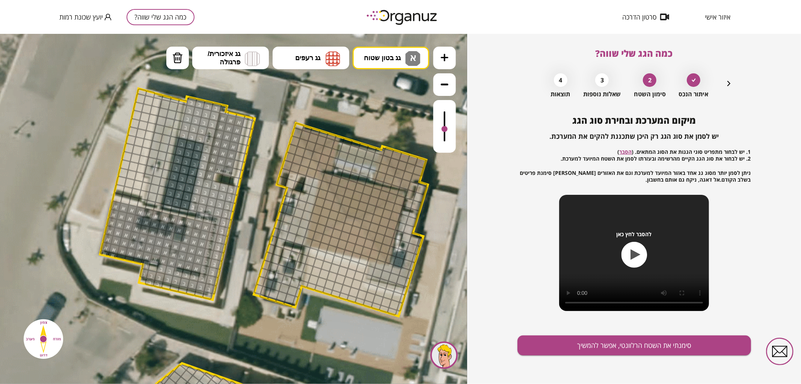
drag, startPoint x: 210, startPoint y: 174, endPoint x: 231, endPoint y: 118, distance: 60.4
drag, startPoint x: 177, startPoint y: 61, endPoint x: 264, endPoint y: 224, distance: 184.7
click at [177, 61] on img at bounding box center [177, 57] width 11 height 11
drag, startPoint x: 200, startPoint y: 216, endPoint x: 180, endPoint y: 270, distance: 58.1
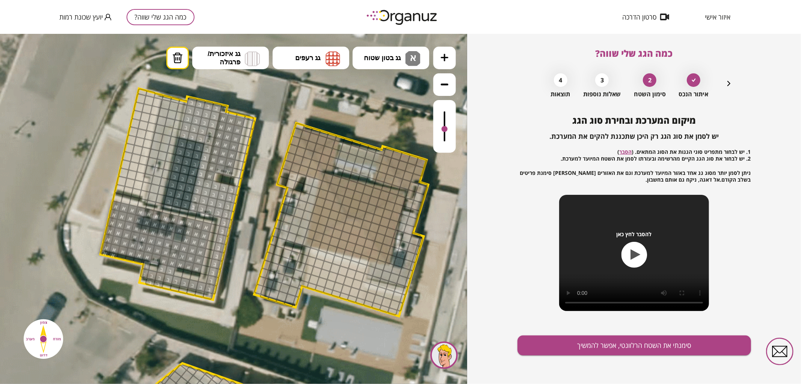
click at [146, 265] on div at bounding box center [146, 264] width 9 height 11
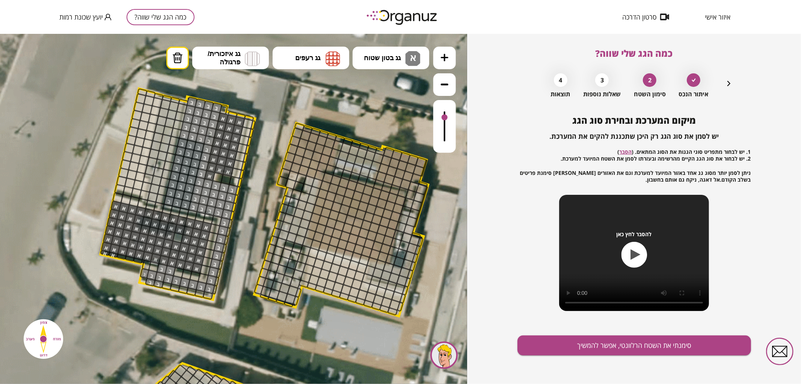
drag, startPoint x: 442, startPoint y: 118, endPoint x: 440, endPoint y: 110, distance: 7.4
click at [442, 117] on div at bounding box center [445, 117] width 6 height 6
click at [406, 55] on img at bounding box center [412, 58] width 15 height 15
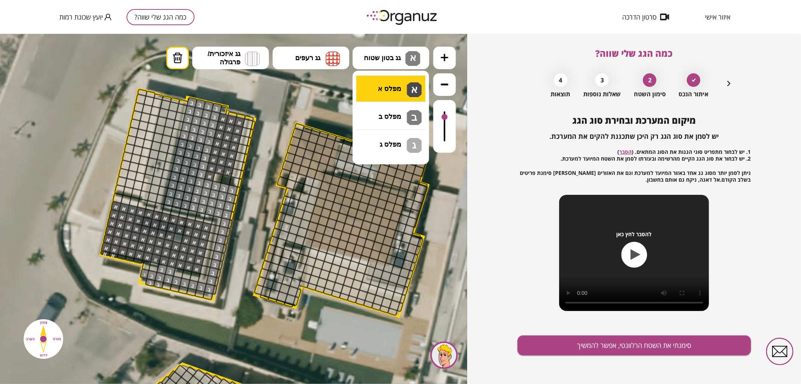
click at [409, 84] on div ".st0 { fill: #FFFFFF; } .st0 { fill: #FFFFFF; }" at bounding box center [233, 208] width 467 height 350
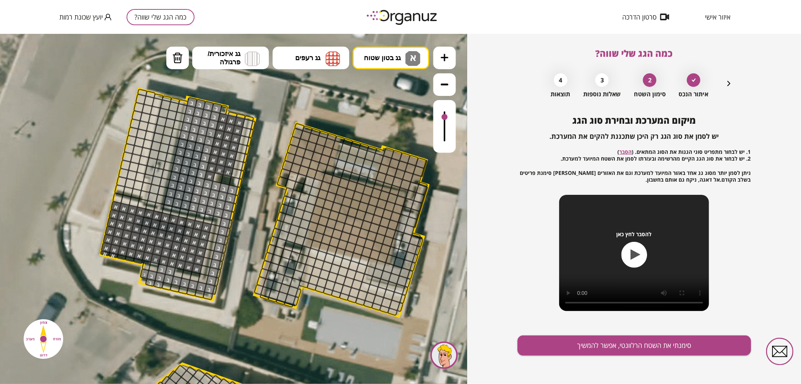
click at [177, 239] on div at bounding box center [177, 237] width 11 height 11
drag, startPoint x: 138, startPoint y: 259, endPoint x: 119, endPoint y: 254, distance: 19.6
drag, startPoint x: 164, startPoint y: 102, endPoint x: 165, endPoint y: 178, distance: 75.5
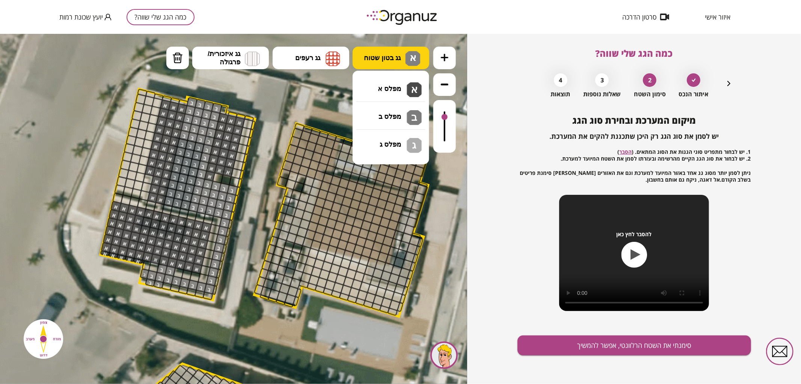
click at [370, 60] on span "גג בטון שטוח" at bounding box center [382, 57] width 37 height 8
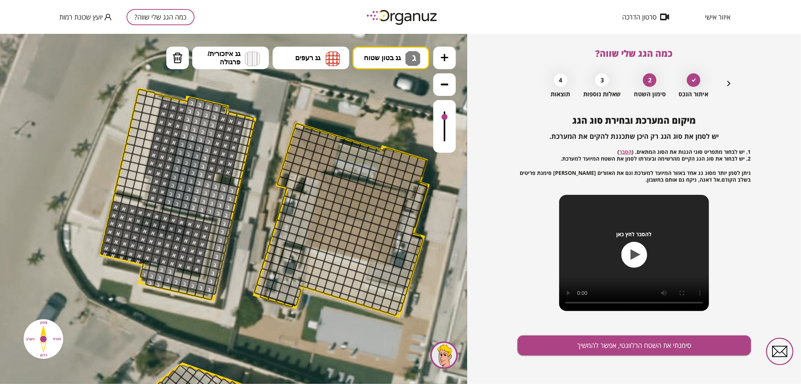
click at [387, 150] on div ".st0 { fill: #FFFFFF; } .st0 { fill: #FFFFFF; }" at bounding box center [233, 208] width 467 height 350
drag, startPoint x: 156, startPoint y: 101, endPoint x: 146, endPoint y: 189, distance: 88.7
click at [551, 344] on button "סימנתי את השטח הרלוונטי, אפשר להמשיך" at bounding box center [635, 345] width 234 height 20
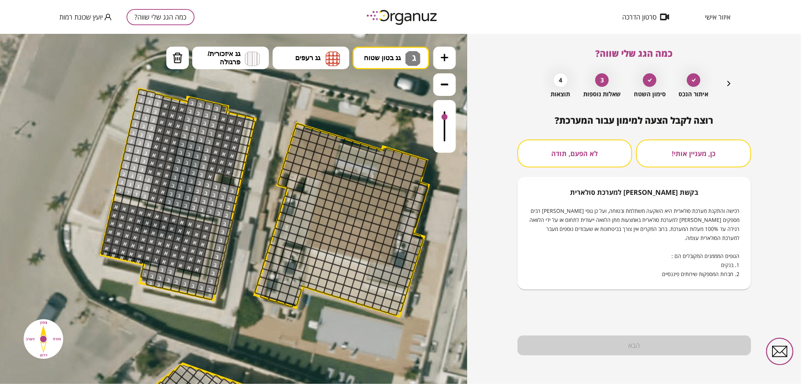
click at [575, 159] on button "לא הפעם, תודה" at bounding box center [575, 153] width 115 height 28
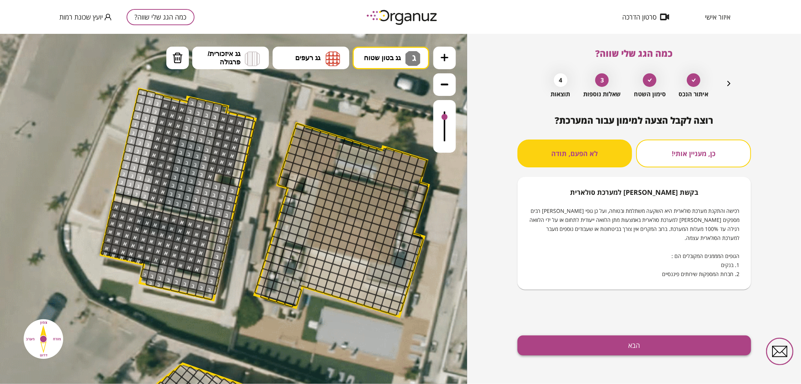
click at [592, 340] on button "הבא" at bounding box center [635, 345] width 234 height 20
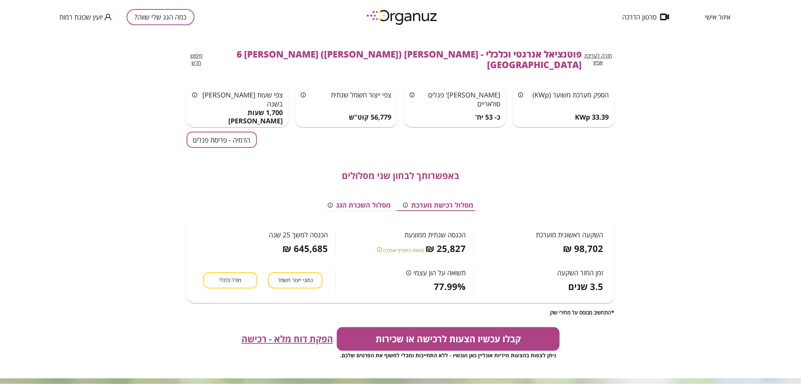
click at [221, 131] on button "הדמיה - פריסת פנלים" at bounding box center [222, 139] width 70 height 16
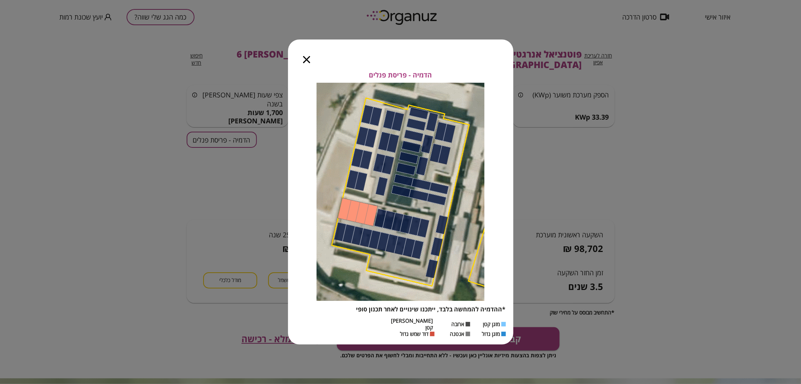
click at [305, 61] on icon "button" at bounding box center [306, 59] width 7 height 7
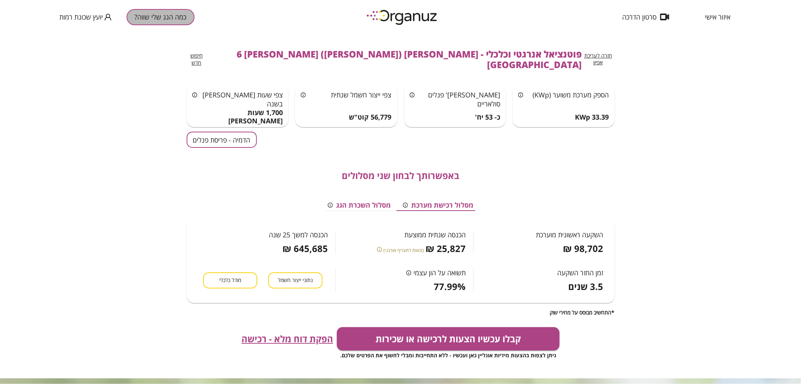
click at [179, 20] on button "כמה הגג שלי שווה?" at bounding box center [161, 17] width 68 height 16
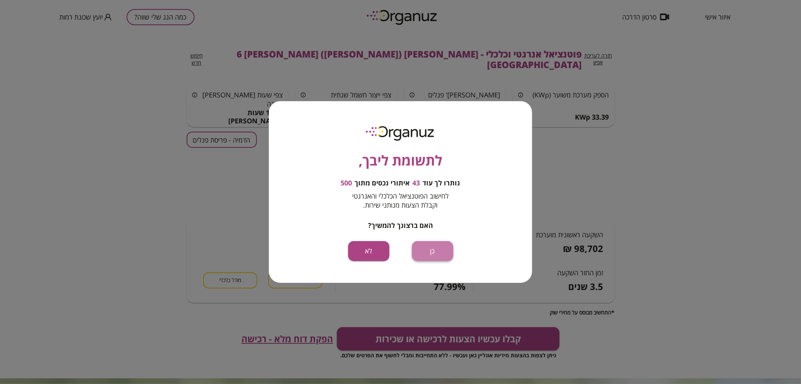
click at [427, 254] on button "כן" at bounding box center [432, 251] width 41 height 20
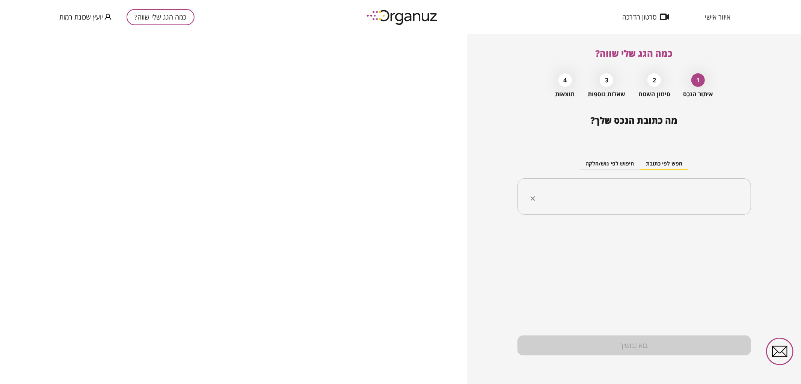
click at [569, 214] on div "​" at bounding box center [635, 196] width 234 height 37
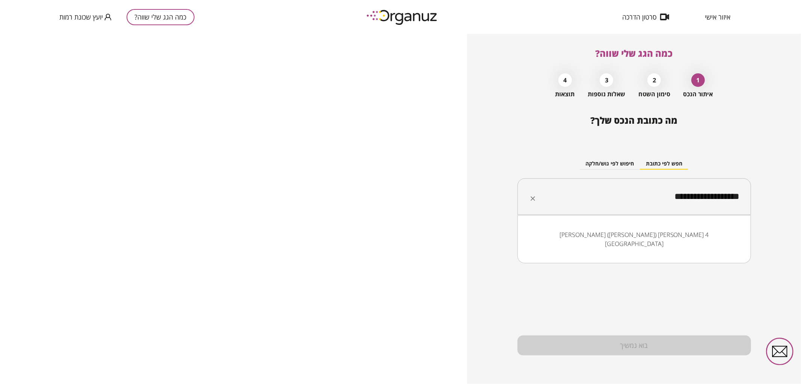
click at [720, 234] on li "[PERSON_NAME] ([PERSON_NAME]) [PERSON_NAME] 4 [GEOGRAPHIC_DATA]" at bounding box center [634, 239] width 214 height 23
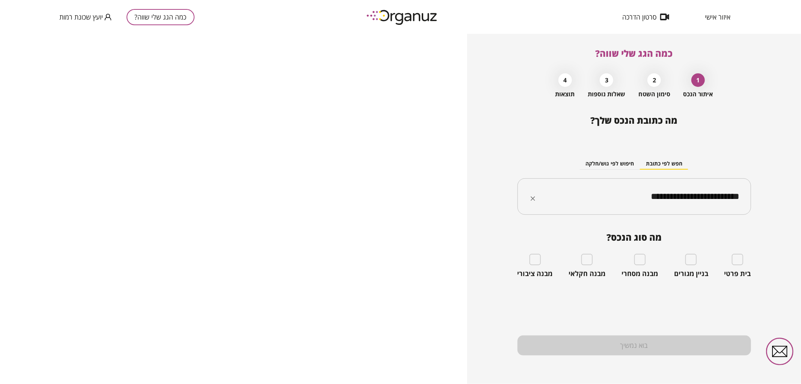
type input "**********"
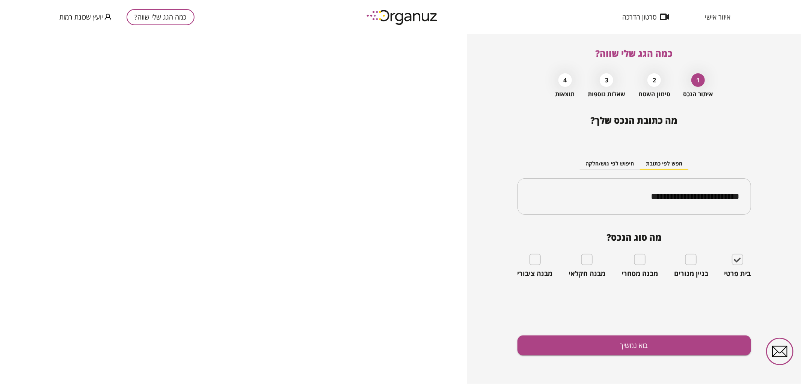
click at [689, 334] on div "**********" at bounding box center [635, 249] width 234 height 269
click at [689, 342] on button "בוא נמשיך" at bounding box center [635, 345] width 234 height 20
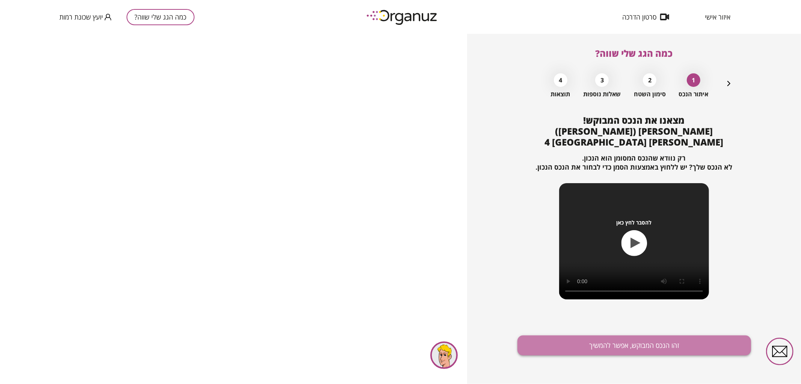
click at [649, 342] on button "זהו הנכס המבוקש, אפשר להמשיך" at bounding box center [635, 345] width 234 height 20
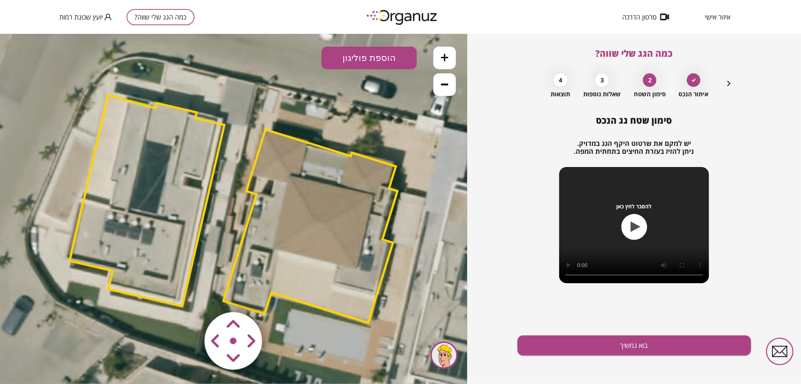
click at [446, 85] on icon at bounding box center [445, 84] width 8 height 8
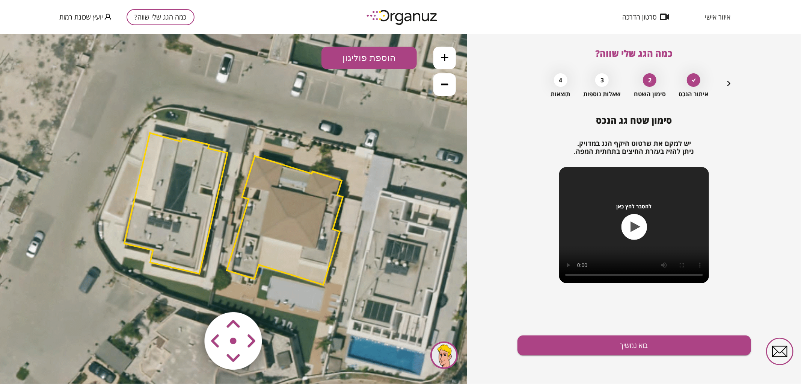
click at [311, 230] on polygon at bounding box center [285, 220] width 116 height 129
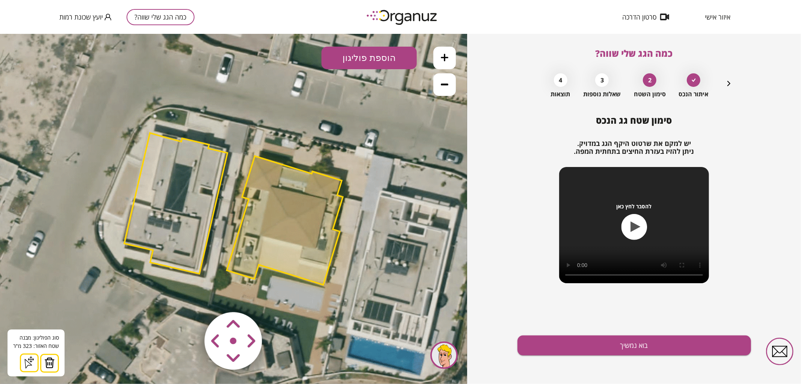
click at [50, 366] on img at bounding box center [49, 361] width 11 height 11
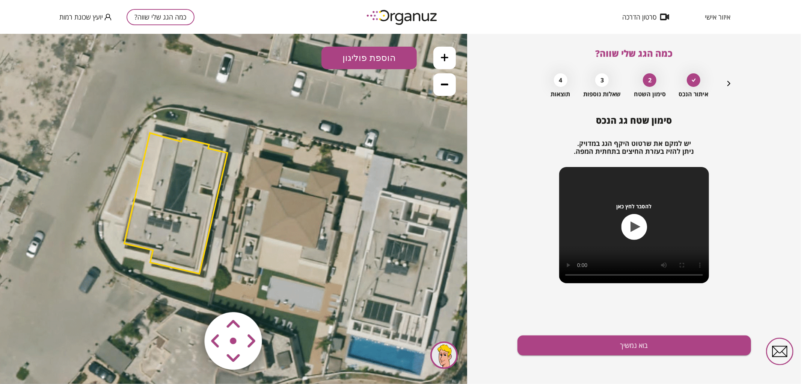
click at [153, 249] on polygon at bounding box center [175, 203] width 103 height 140
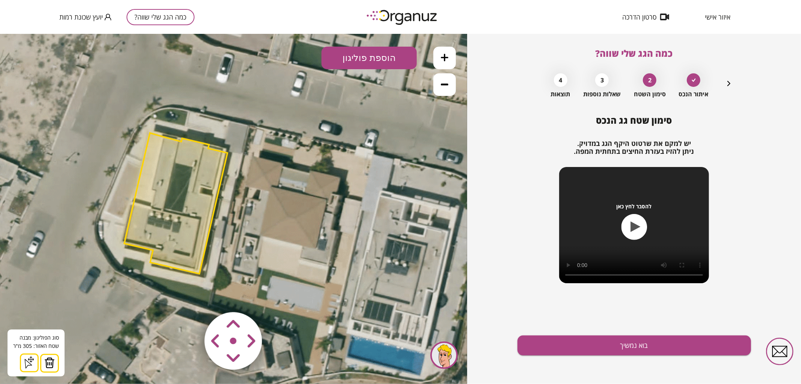
click at [51, 362] on img at bounding box center [49, 361] width 11 height 11
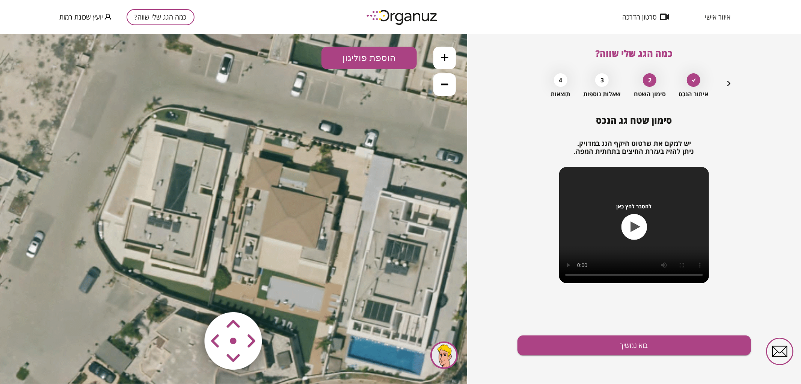
click at [446, 54] on icon at bounding box center [445, 57] width 8 height 8
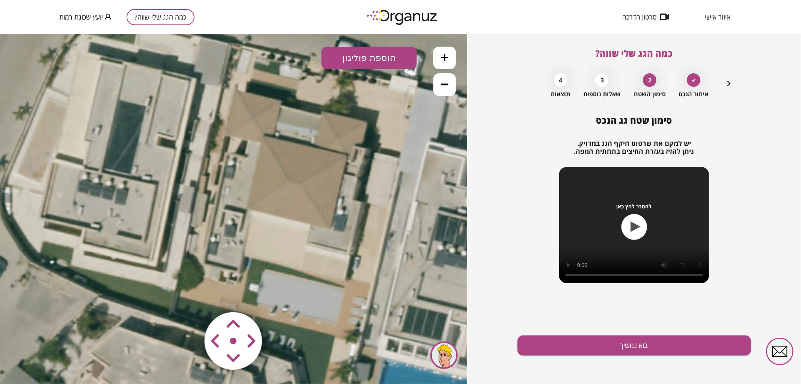
drag, startPoint x: 359, startPoint y: 126, endPoint x: 331, endPoint y: 84, distance: 50.6
click at [331, 84] on icon at bounding box center [209, 168] width 1014 height 1014
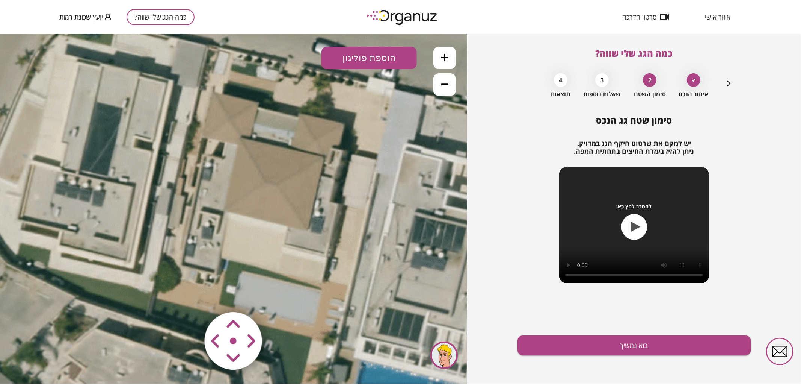
drag, startPoint x: 316, startPoint y: 166, endPoint x: 297, endPoint y: 162, distance: 18.7
click at [297, 162] on icon at bounding box center [186, 170] width 1014 height 1014
click at [389, 60] on button "הוספת פוליגון" at bounding box center [369, 57] width 95 height 23
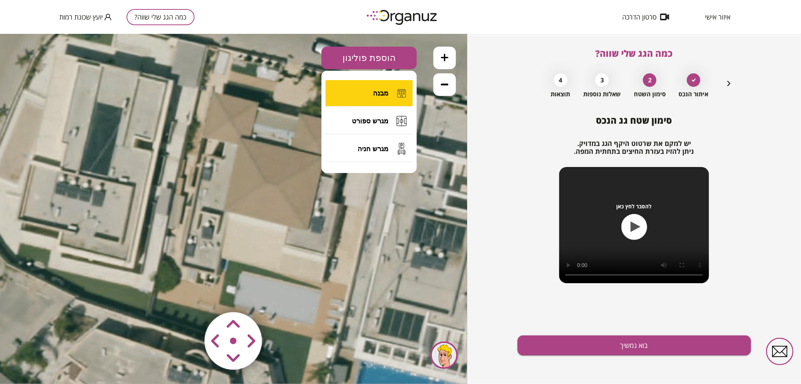
click at [380, 89] on span "מבנה" at bounding box center [380, 93] width 15 height 8
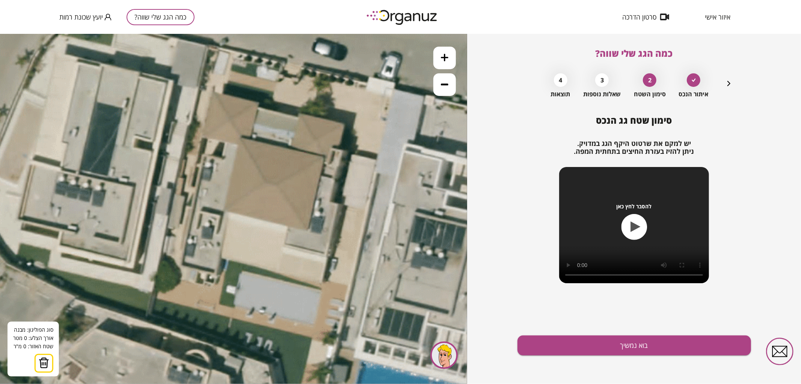
click at [212, 91] on icon at bounding box center [186, 170] width 1014 height 1014
click at [260, 103] on icon at bounding box center [186, 170] width 1014 height 1014
click at [259, 107] on polygon at bounding box center [235, 99] width 47 height 16
click at [299, 118] on icon at bounding box center [186, 170] width 1014 height 1014
click at [300, 113] on polygon at bounding box center [256, 104] width 88 height 27
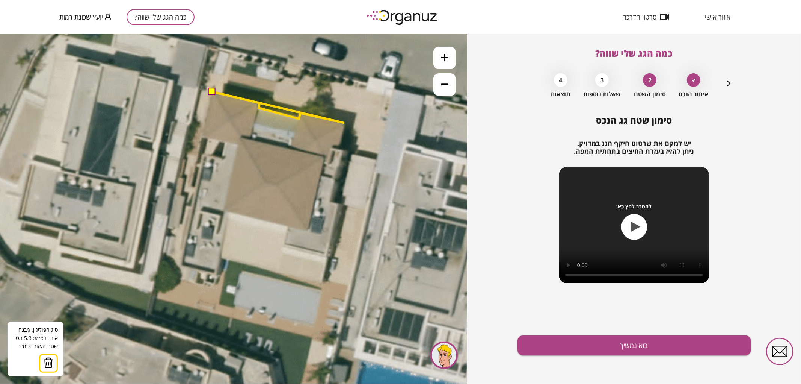
click at [344, 122] on icon at bounding box center [186, 170] width 1014 height 1014
click at [339, 149] on polygon at bounding box center [278, 120] width 132 height 58
click at [343, 149] on polygon at bounding box center [278, 120] width 132 height 58
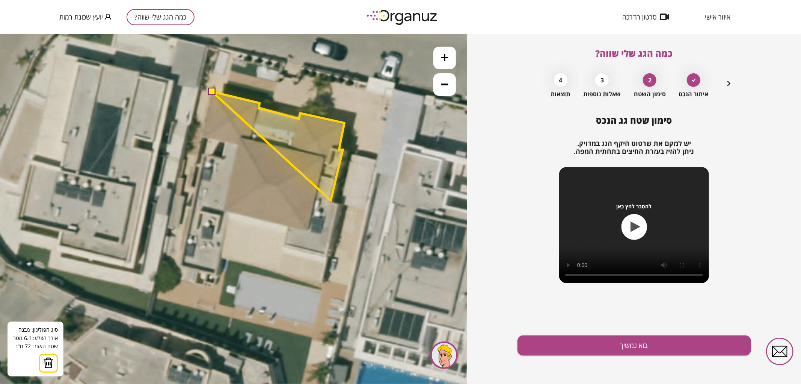
click at [331, 200] on polygon at bounding box center [278, 145] width 132 height 109
click at [339, 202] on icon at bounding box center [186, 170] width 1014 height 1014
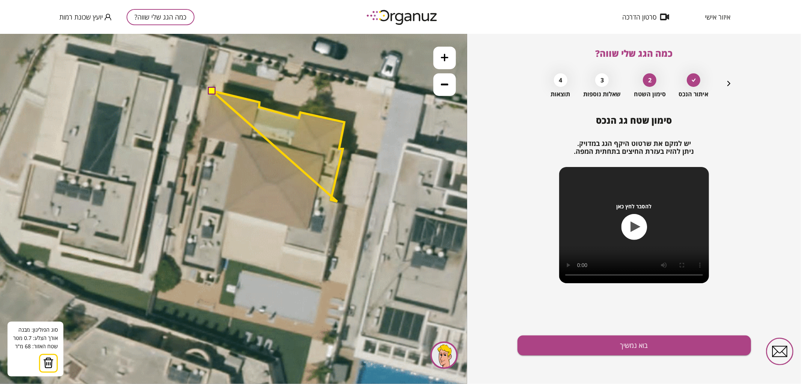
drag, startPoint x: 337, startPoint y: 201, endPoint x: 335, endPoint y: 217, distance: 16.6
click at [338, 201] on icon at bounding box center [186, 169] width 1014 height 1014
click at [339, 201] on icon at bounding box center [187, 169] width 1014 height 1014
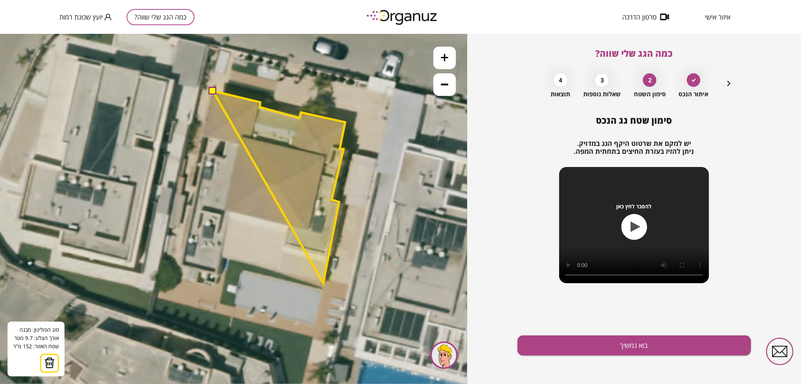
click at [323, 282] on polygon at bounding box center [279, 187] width 132 height 192
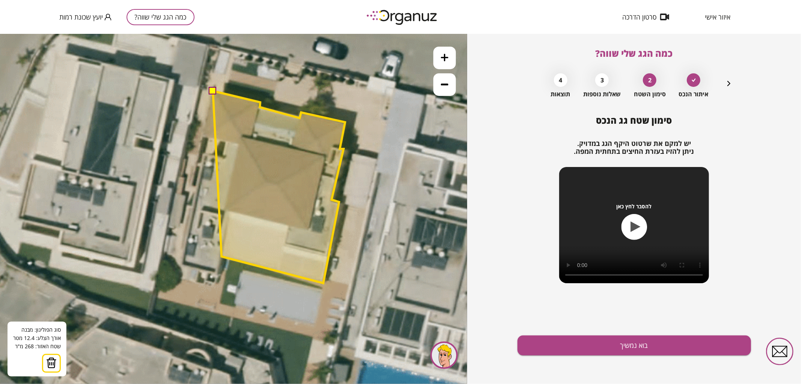
click at [222, 256] on polygon at bounding box center [279, 187] width 132 height 192
click at [218, 272] on icon at bounding box center [187, 169] width 1014 height 1014
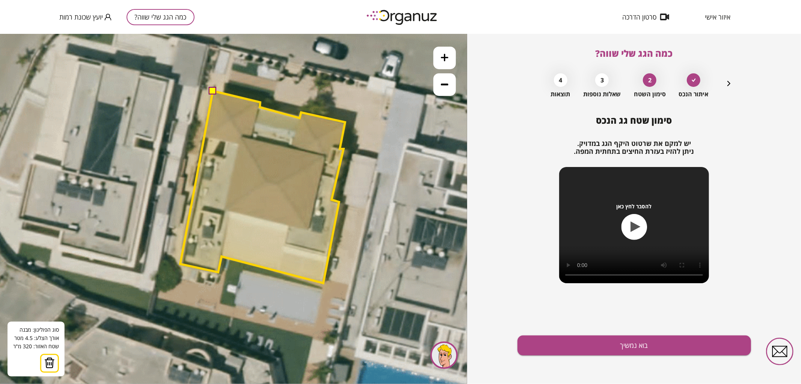
click at [180, 263] on polygon at bounding box center [262, 187] width 165 height 192
click at [213, 92] on button at bounding box center [213, 90] width 8 height 8
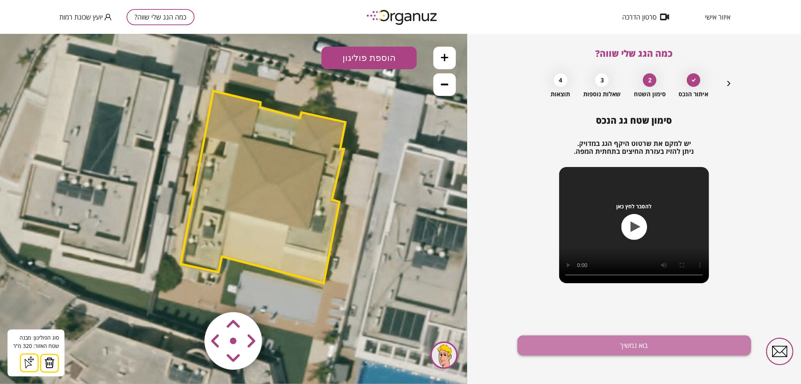
click at [587, 343] on button "בוא נמשיך" at bounding box center [635, 345] width 234 height 20
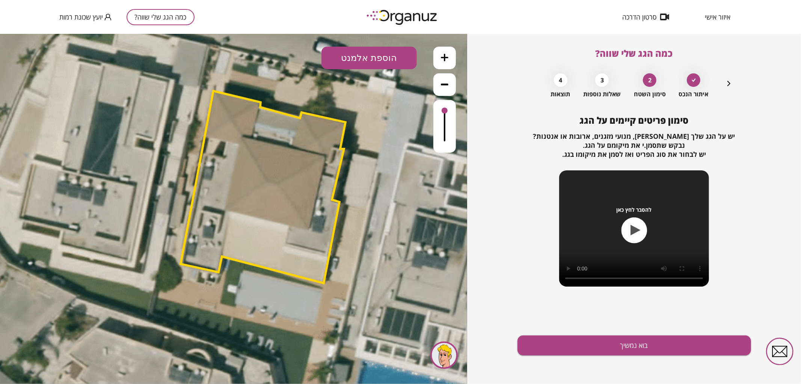
click at [355, 53] on button "הוספת אלמנט" at bounding box center [369, 57] width 95 height 23
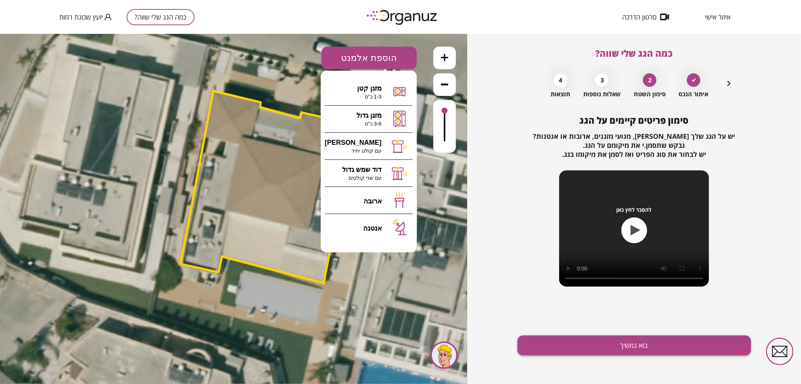
click at [584, 341] on button "בוא נמשיך" at bounding box center [635, 345] width 234 height 20
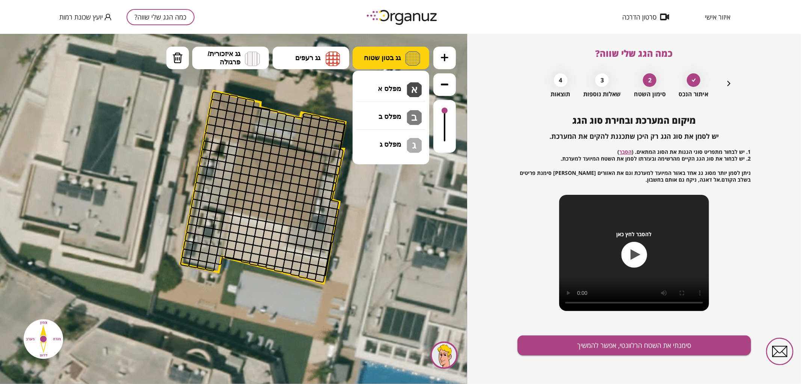
click at [395, 57] on span "גג בטון שטוח" at bounding box center [382, 57] width 37 height 8
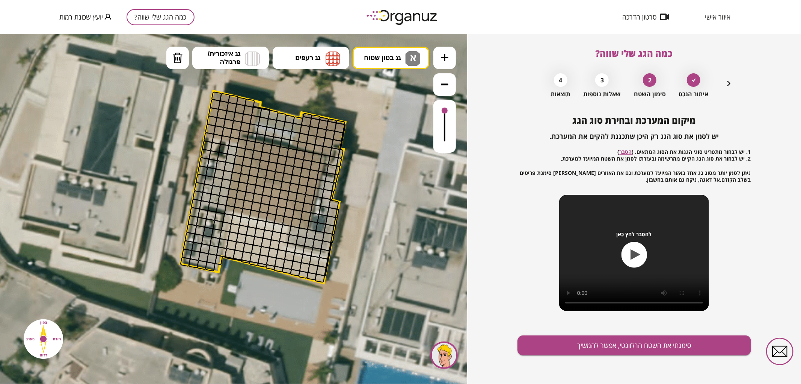
click at [391, 91] on div ".st0 { fill: #FFFFFF; } א" at bounding box center [233, 208] width 467 height 350
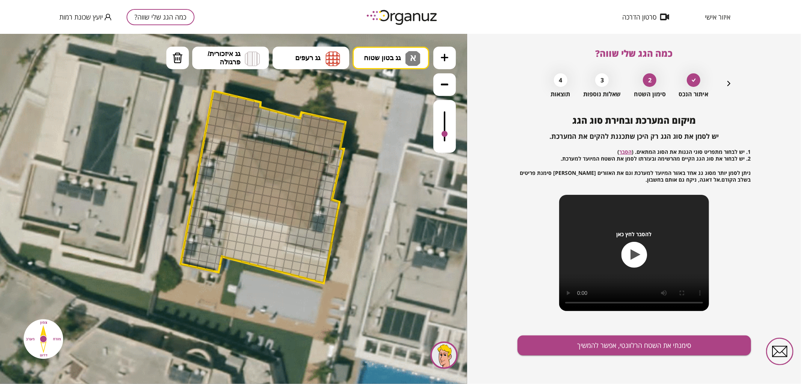
drag, startPoint x: 442, startPoint y: 111, endPoint x: 438, endPoint y: 134, distance: 23.3
click at [438, 134] on div at bounding box center [444, 126] width 23 height 53
drag, startPoint x: 294, startPoint y: 233, endPoint x: 314, endPoint y: 240, distance: 20.9
click at [728, 81] on icon "button" at bounding box center [729, 83] width 9 height 9
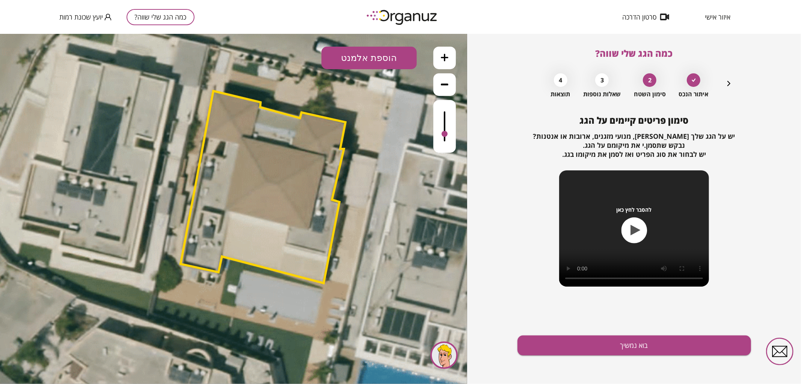
click at [377, 64] on button "הוספת אלמנט" at bounding box center [369, 57] width 95 height 23
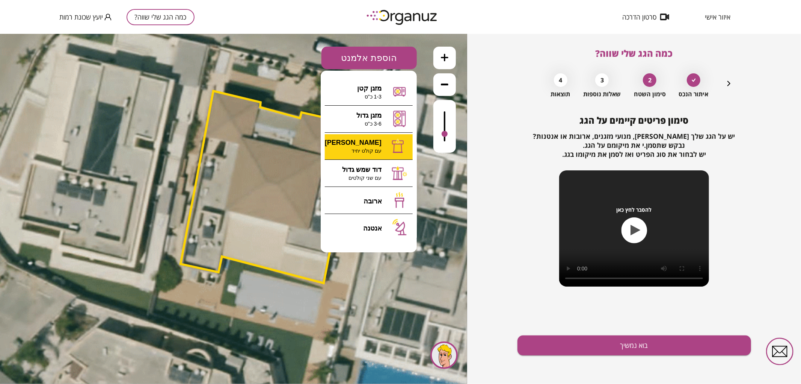
click at [362, 140] on div ".st0 { fill: #FFFFFF; } א" at bounding box center [233, 208] width 467 height 350
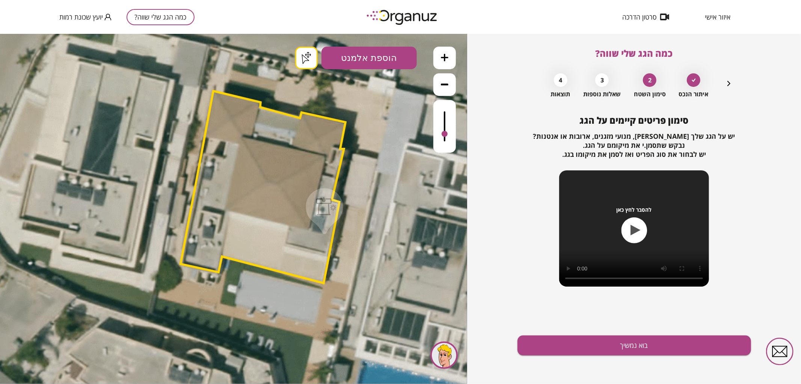
click at [607, 345] on button "בוא נמשיך" at bounding box center [635, 345] width 234 height 20
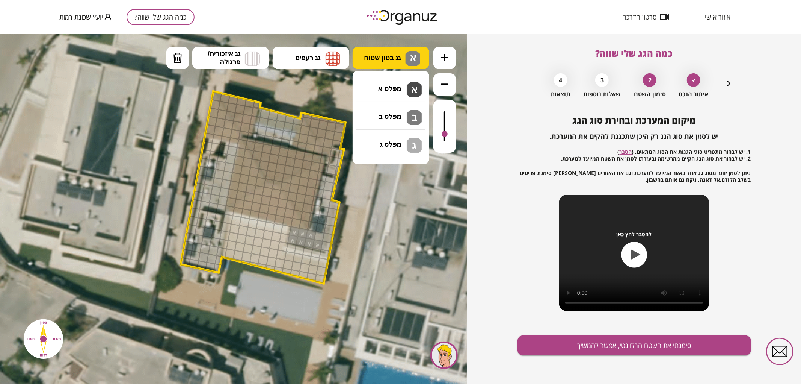
click at [404, 48] on button "גג בטון שטוח א" at bounding box center [391, 57] width 77 height 23
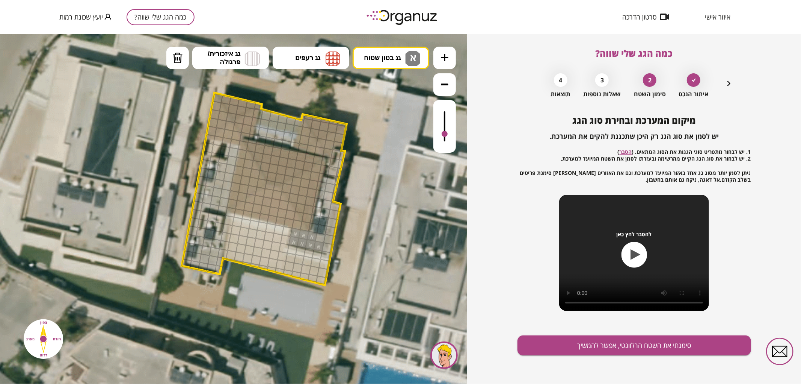
click at [400, 80] on div ".st0 { fill: #FFFFFF; } .st0 { fill: #FFFFFF; }" at bounding box center [233, 208] width 467 height 350
drag, startPoint x: 320, startPoint y: 236, endPoint x: 310, endPoint y: 234, distance: 11.0
drag, startPoint x: 234, startPoint y: 148, endPoint x: 216, endPoint y: 183, distance: 38.6
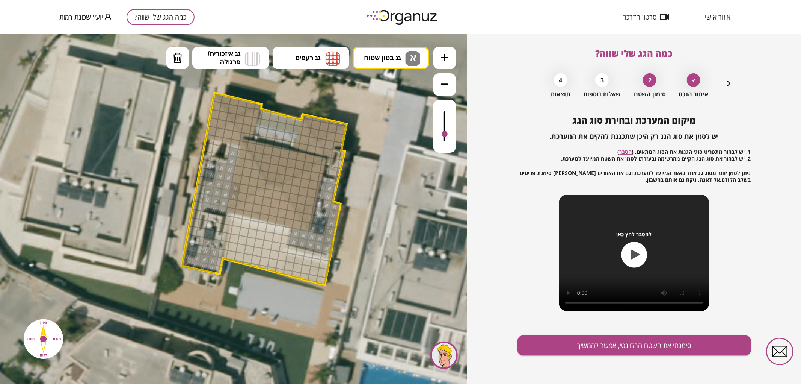
drag, startPoint x: 219, startPoint y: 244, endPoint x: 206, endPoint y: 242, distance: 12.9
drag, startPoint x: 199, startPoint y: 204, endPoint x: 205, endPoint y: 165, distance: 39.2
click at [319, 54] on span "גג רעפים" at bounding box center [307, 57] width 25 height 8
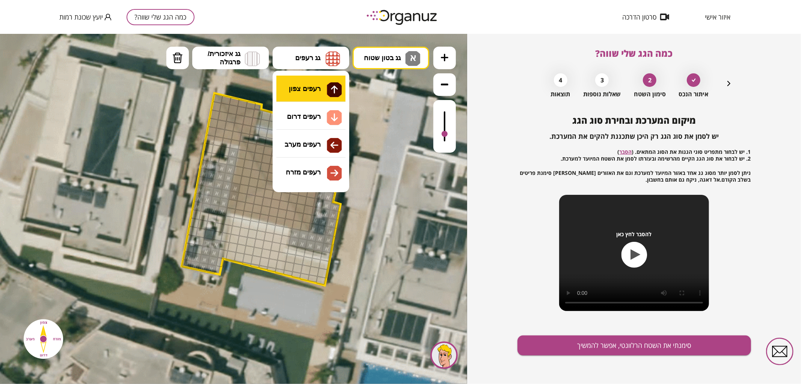
click at [305, 94] on div ".st0 { fill: #FFFFFF; } .st0 { fill: #FFFFFF; }" at bounding box center [233, 208] width 467 height 350
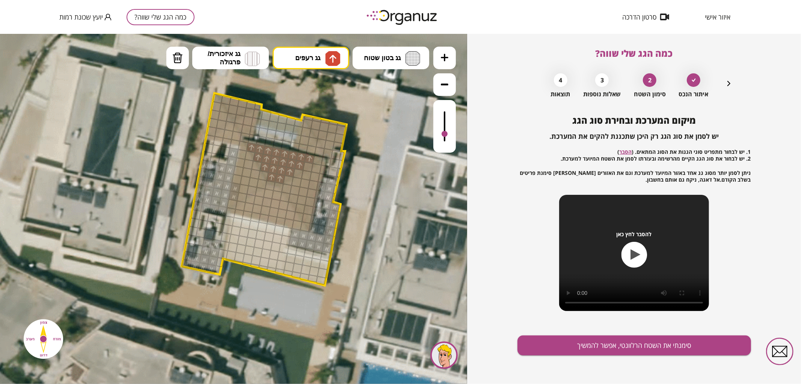
drag, startPoint x: 273, startPoint y: 178, endPoint x: 310, endPoint y: 158, distance: 41.5
click at [312, 59] on span "גג רעפים" at bounding box center [307, 57] width 25 height 8
click at [307, 127] on div ".st0 { fill: #FFFFFF; } .st0 { fill: #FFFFFF; }" at bounding box center [233, 208] width 467 height 350
drag, startPoint x: 243, startPoint y: 208, endPoint x: 297, endPoint y: 223, distance: 56.1
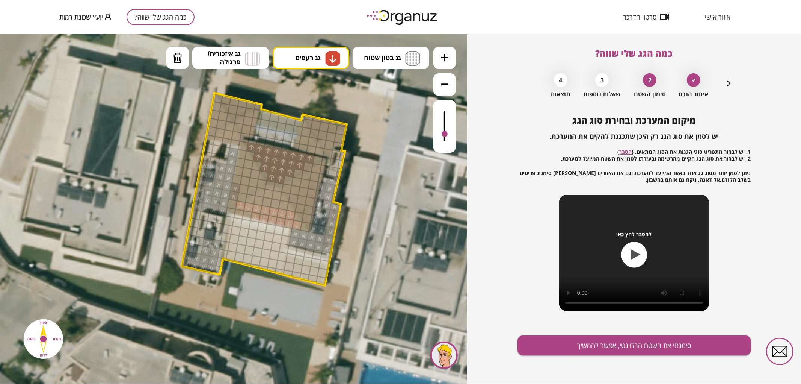
drag, startPoint x: 255, startPoint y: 200, endPoint x: 280, endPoint y: 205, distance: 25.3
drag, startPoint x: 278, startPoint y: 197, endPoint x: 269, endPoint y: 196, distance: 9.5
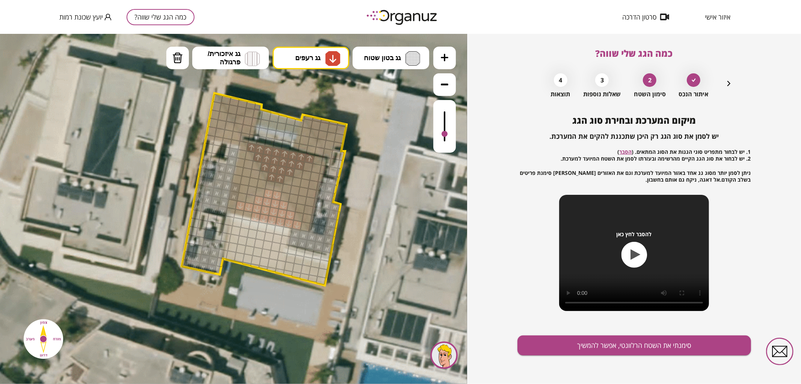
click at [249, 199] on div at bounding box center [250, 198] width 11 height 11
click at [258, 190] on div at bounding box center [260, 191] width 11 height 11
click at [335, 53] on img at bounding box center [332, 58] width 15 height 15
click at [294, 148] on div ".st0 { fill: #FFFFFF; } .st0 { fill: #FFFFFF; }" at bounding box center [233, 208] width 467 height 350
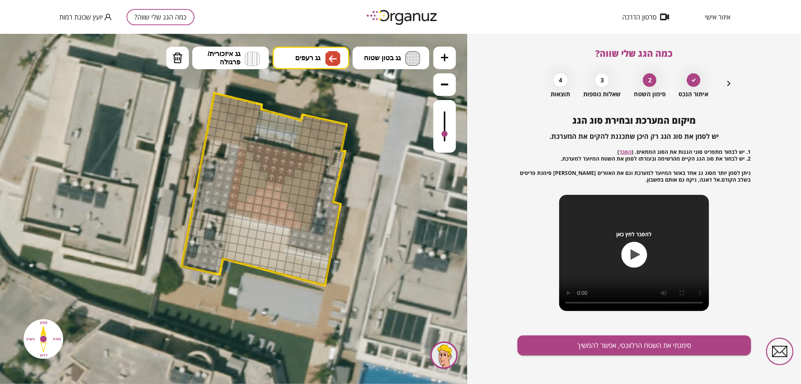
drag, startPoint x: 231, startPoint y: 201, endPoint x: 243, endPoint y: 155, distance: 47.3
drag, startPoint x: 248, startPoint y: 168, endPoint x: 239, endPoint y: 197, distance: 30.5
click at [252, 186] on div at bounding box center [251, 190] width 11 height 11
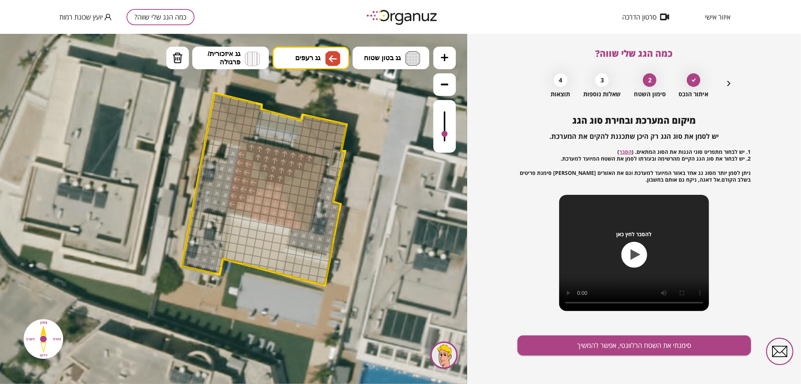
click at [252, 171] on div at bounding box center [255, 173] width 11 height 11
click at [261, 182] on div at bounding box center [262, 183] width 11 height 11
click at [251, 156] on div at bounding box center [250, 155] width 11 height 11
click at [254, 167] on div at bounding box center [256, 165] width 11 height 11
click at [261, 175] on div at bounding box center [263, 175] width 11 height 11
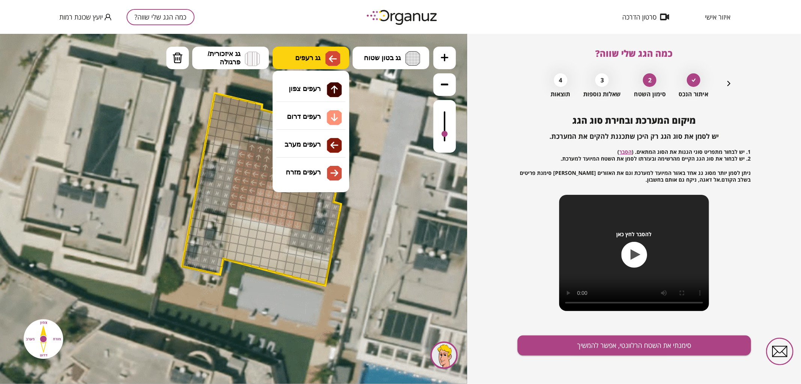
click at [341, 51] on button "גג רעפים" at bounding box center [311, 57] width 77 height 23
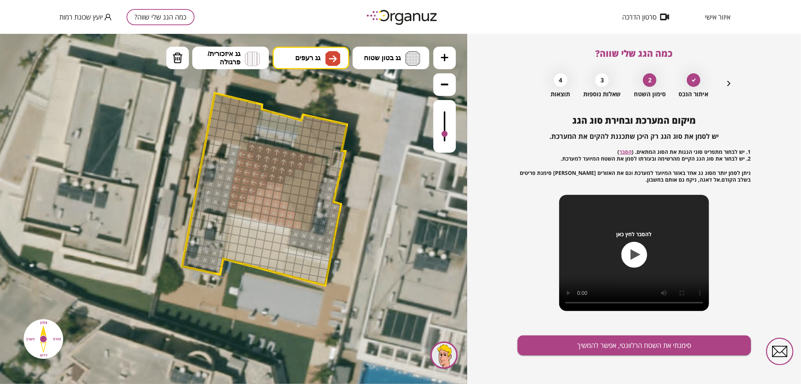
click at [314, 171] on div ".st0 { fill: #FFFFFF; } .st0 { fill: #FFFFFF; }" at bounding box center [233, 208] width 467 height 350
drag, startPoint x: 288, startPoint y: 187, endPoint x: 297, endPoint y: 185, distance: 8.9
drag, startPoint x: 233, startPoint y: 110, endPoint x: 230, endPoint y: 102, distance: 9.1
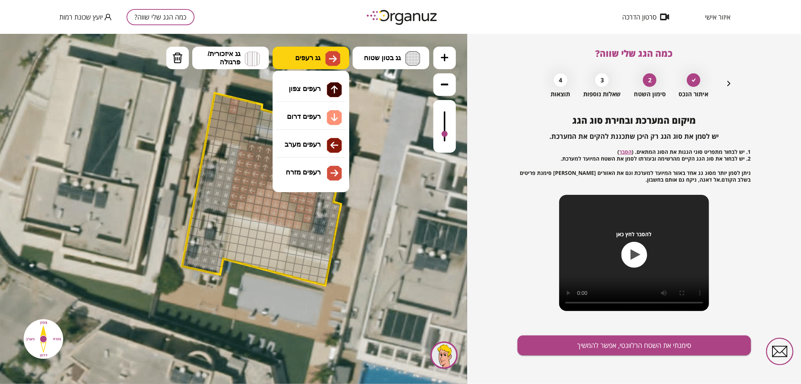
click at [317, 53] on button "גג רעפים" at bounding box center [311, 57] width 77 height 23
click at [319, 92] on div ".st0 { fill: #FFFFFF; } .st0 { fill: #FFFFFF; }" at bounding box center [233, 208] width 467 height 350
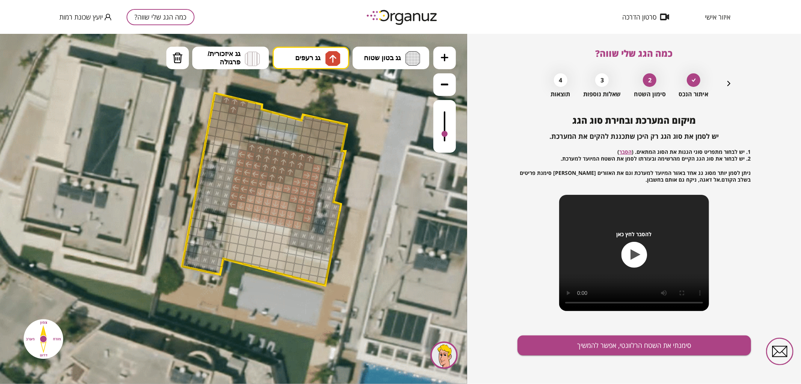
drag, startPoint x: 233, startPoint y: 108, endPoint x: 242, endPoint y: 100, distance: 11.2
drag, startPoint x: 323, startPoint y: 128, endPoint x: 340, endPoint y: 125, distance: 16.7
drag, startPoint x: 181, startPoint y: 60, endPoint x: 310, endPoint y: 116, distance: 140.8
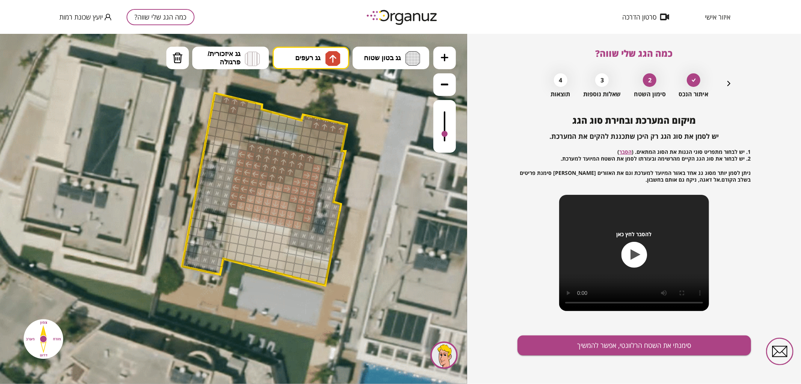
click at [184, 61] on button "מחיקה" at bounding box center [177, 57] width 23 height 23
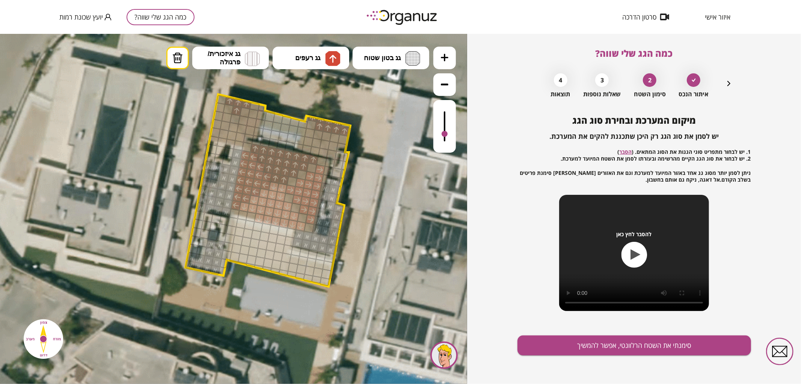
click at [343, 132] on div at bounding box center [344, 130] width 11 height 11
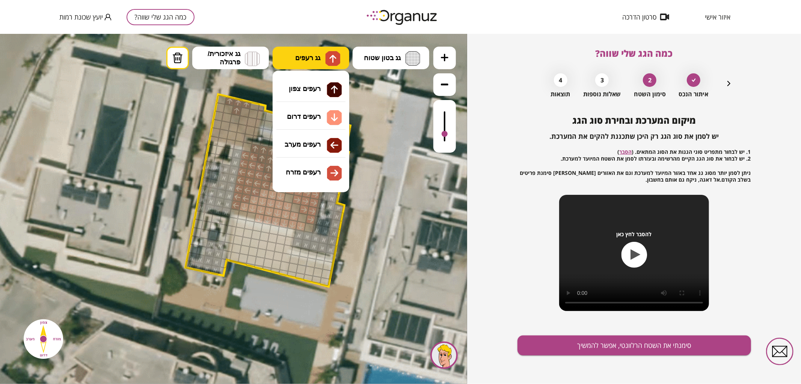
click at [311, 56] on span "גג רעפים" at bounding box center [307, 57] width 25 height 8
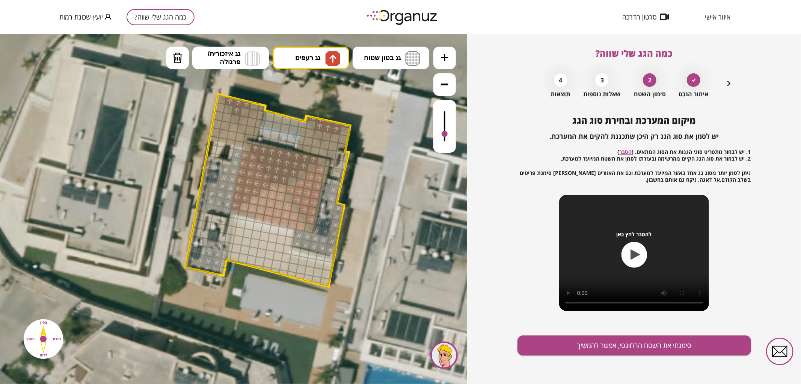
click at [322, 94] on div ".st0 { fill: #FFFFFF; } .st0 { fill: #FFFFFF; }" at bounding box center [233, 208] width 467 height 350
click at [324, 132] on div at bounding box center [326, 135] width 11 height 11
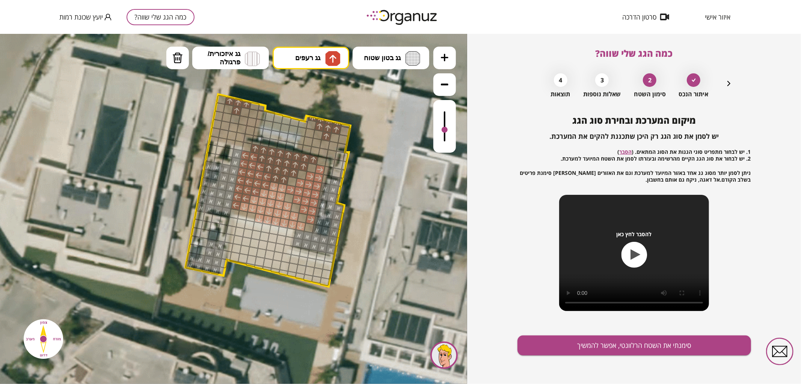
drag, startPoint x: 445, startPoint y: 133, endPoint x: 459, endPoint y: 122, distance: 16.8
click at [459, 122] on div ".st0 { fill: #FFFFFF; } .st0 { fill: #FFFFFF; }" at bounding box center [233, 208] width 467 height 350
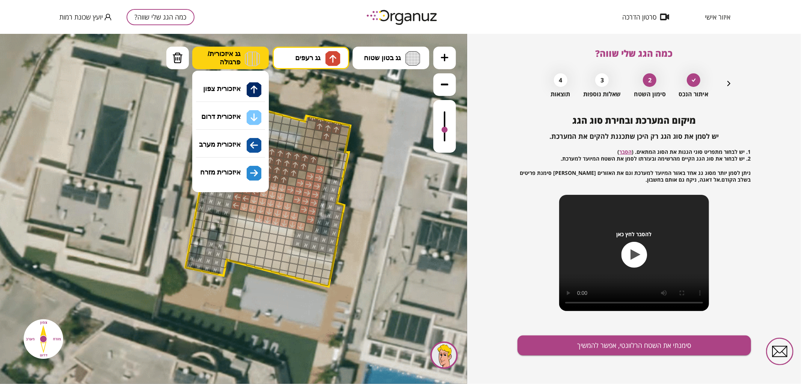
click at [238, 59] on span "גג איזכורית/ פרגולה" at bounding box center [224, 57] width 33 height 17
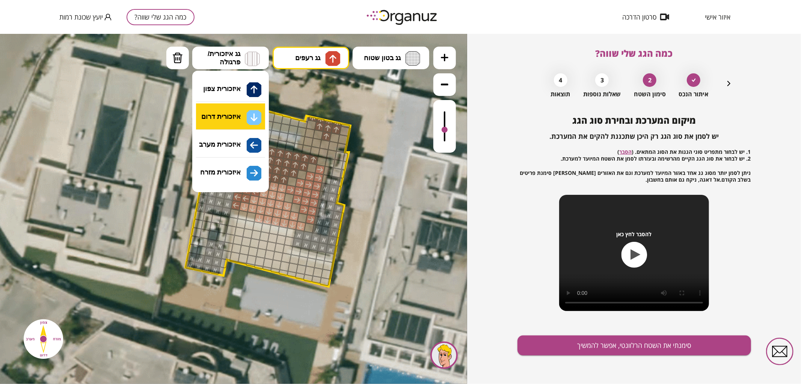
click at [237, 115] on div ".st0 { fill: #FFFFFF; } .st0 { fill: #FFFFFF; }" at bounding box center [233, 208] width 467 height 350
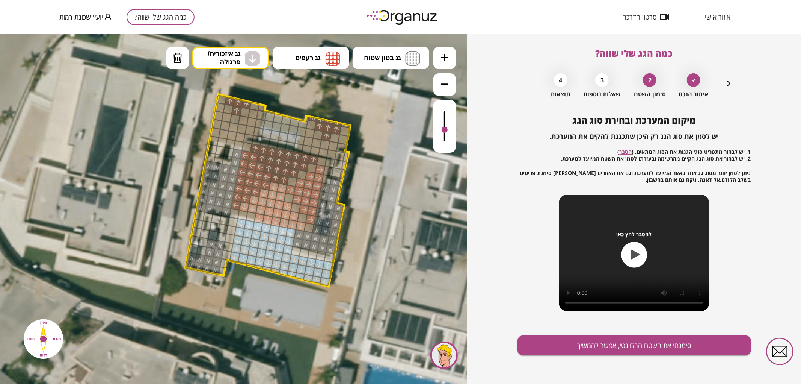
drag, startPoint x: 325, startPoint y: 266, endPoint x: 276, endPoint y: 243, distance: 53.9
click at [616, 345] on button "סימנתי את השטח הרלוונטי, אפשר להמשיך" at bounding box center [635, 345] width 234 height 20
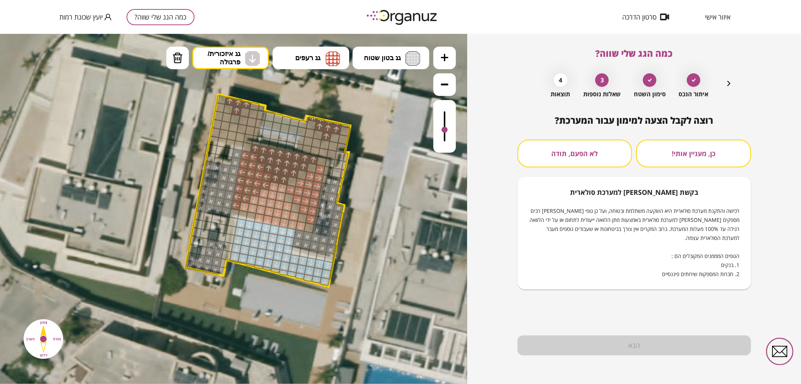
click at [577, 154] on button "לא הפעם, תודה" at bounding box center [575, 153] width 115 height 28
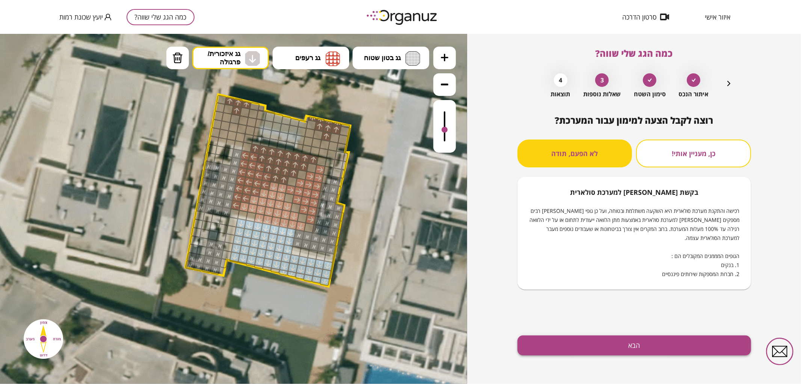
drag, startPoint x: 595, startPoint y: 356, endPoint x: 594, endPoint y: 351, distance: 4.8
click at [595, 353] on div "רוצה לקבל הצעה למימון עבור המערכת? כן, מעניין אותי! לא הפעם, תודה בקשת [PERSON_…" at bounding box center [635, 249] width 234 height 269
click at [593, 349] on button "הבא" at bounding box center [635, 345] width 234 height 20
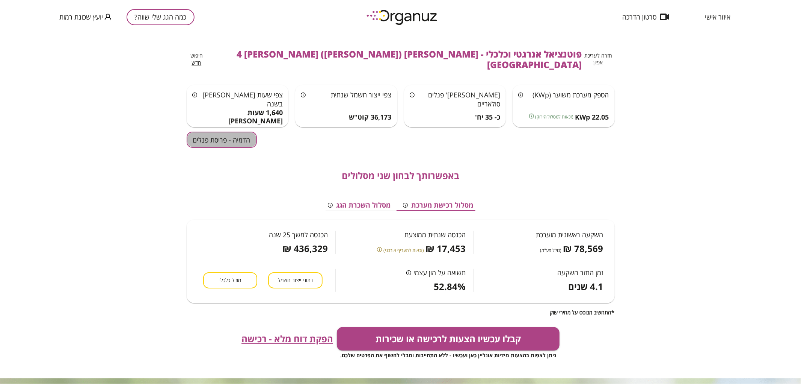
click at [228, 134] on button "הדמיה - פריסת פנלים" at bounding box center [222, 139] width 70 height 16
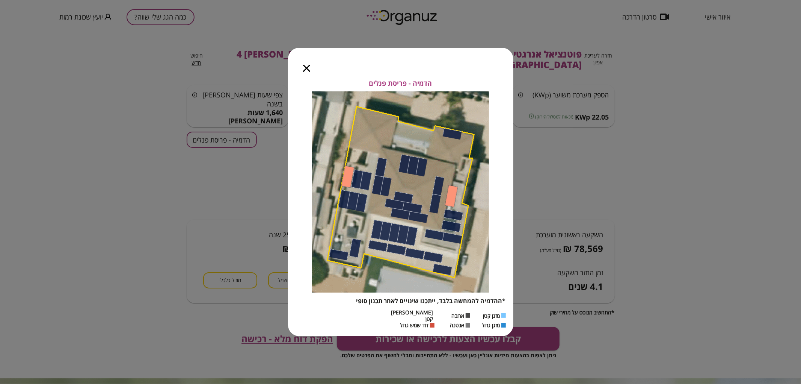
click at [307, 72] on icon "button" at bounding box center [306, 68] width 7 height 7
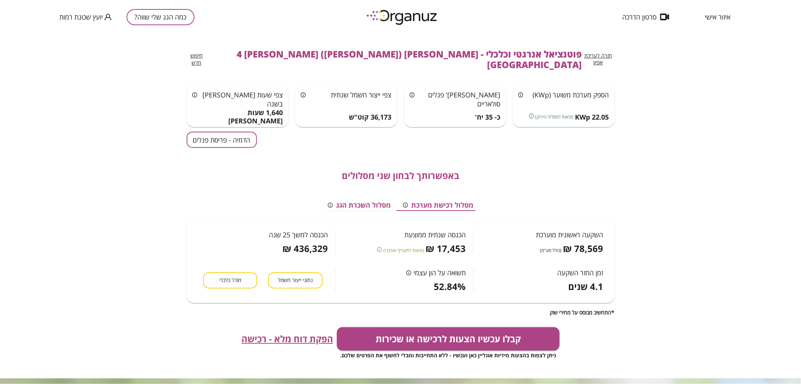
click at [605, 57] on span "חזרה לעריכת אפיון" at bounding box center [598, 59] width 28 height 14
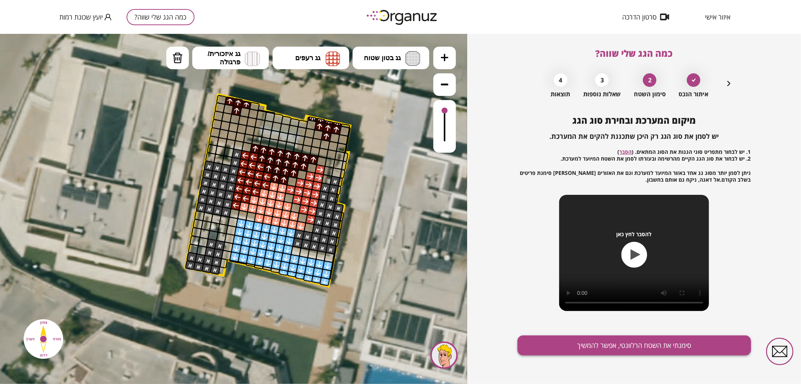
click at [593, 347] on button "סימנתי את השטח הרלוונטי, אפשר להמשיך" at bounding box center [635, 345] width 234 height 20
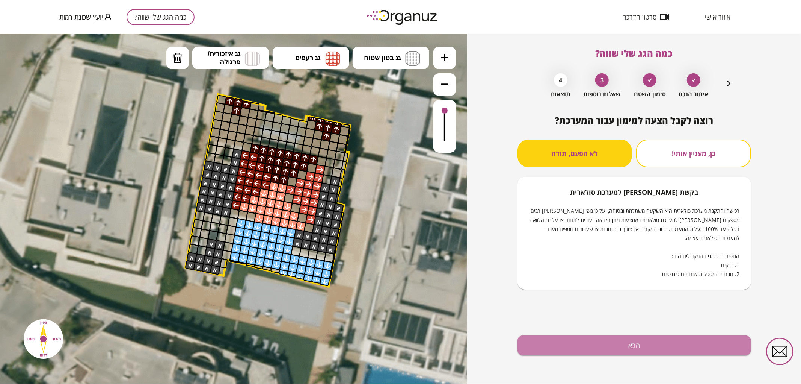
click at [593, 347] on button "הבא" at bounding box center [635, 345] width 234 height 20
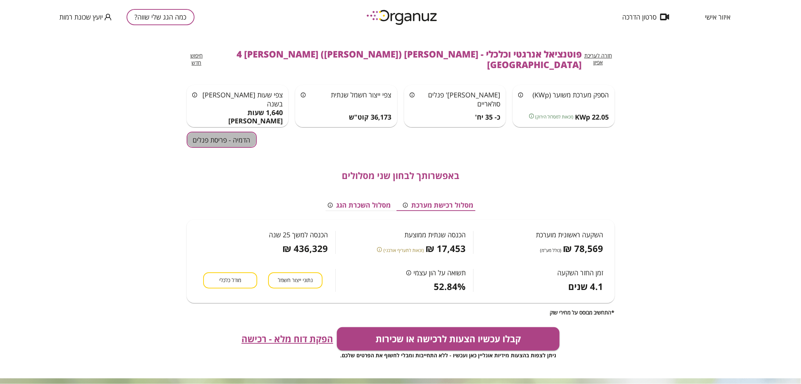
click at [252, 131] on button "הדמיה - פריסת פנלים" at bounding box center [222, 139] width 70 height 16
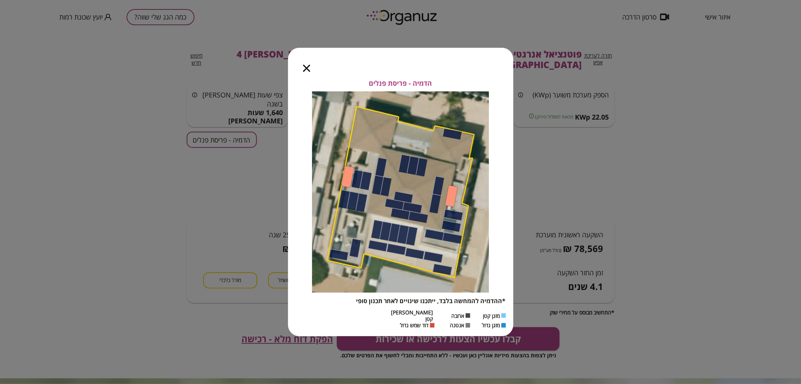
click at [306, 69] on icon "button" at bounding box center [306, 68] width 7 height 7
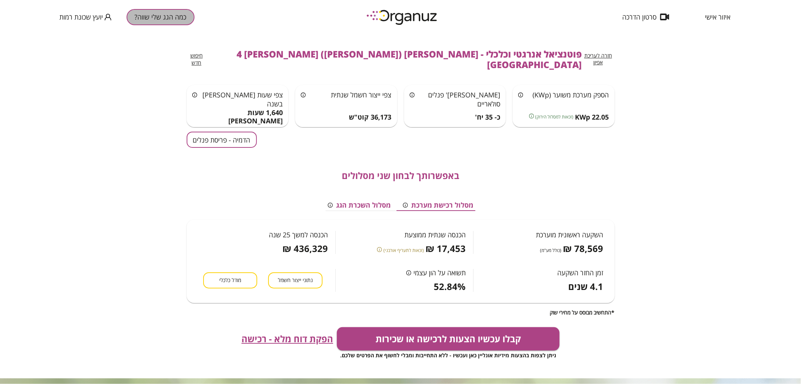
click at [175, 17] on button "כמה הגג שלי שווה?" at bounding box center [161, 17] width 68 height 16
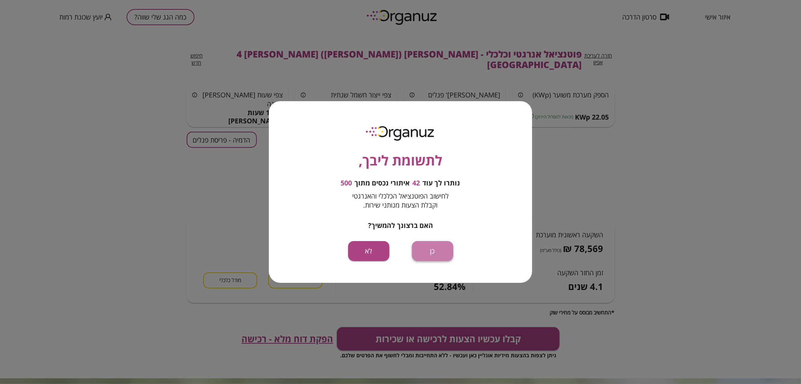
click at [436, 252] on button "כן" at bounding box center [432, 251] width 41 height 20
